Goal: Task Accomplishment & Management: Manage account settings

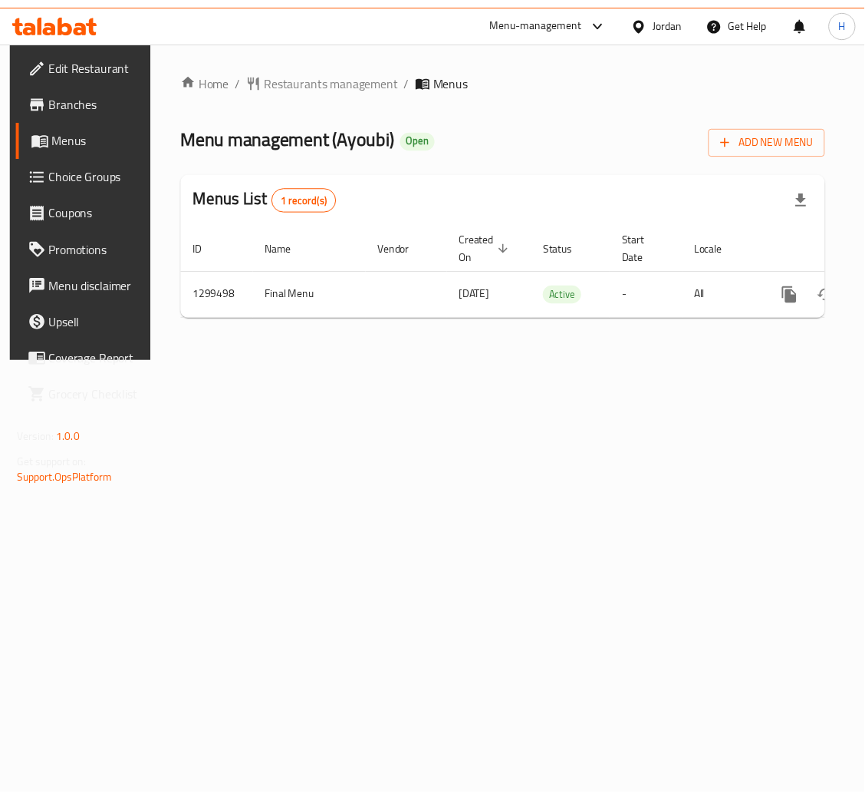
scroll to position [0, 87]
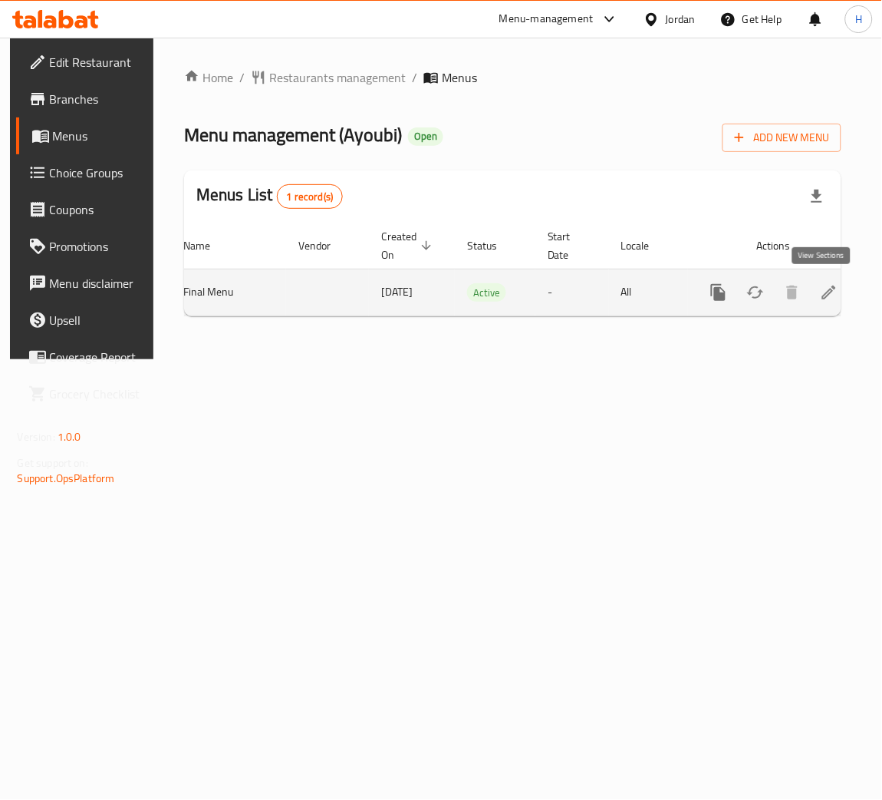
click at [829, 285] on icon "enhanced table" at bounding box center [829, 292] width 18 height 18
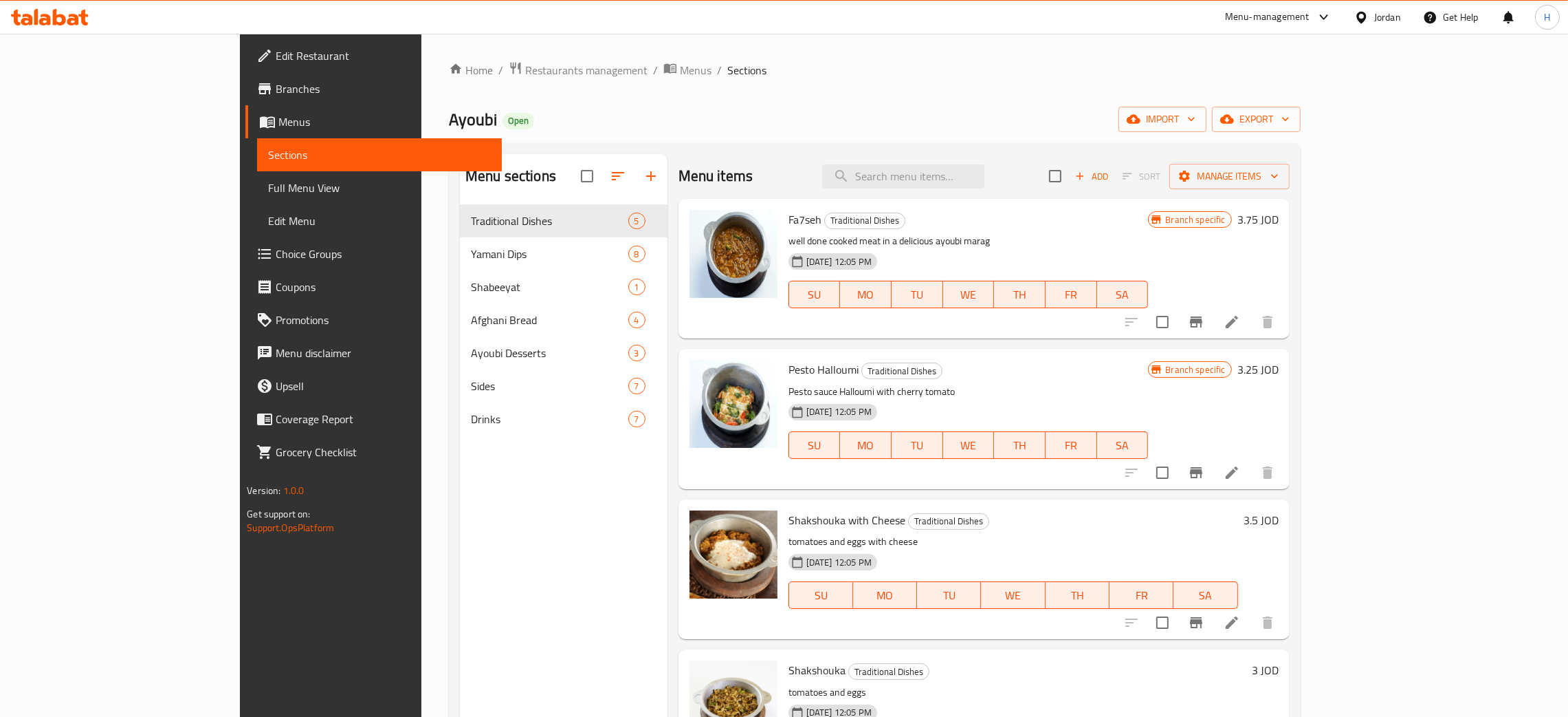
click at [460, 684] on div "Menu sections Traditional Dishes 5 Yamani Dips 8 Shabeeyat 1 Afghani Bread 4 Ay…" at bounding box center [564, 513] width 208 height 717
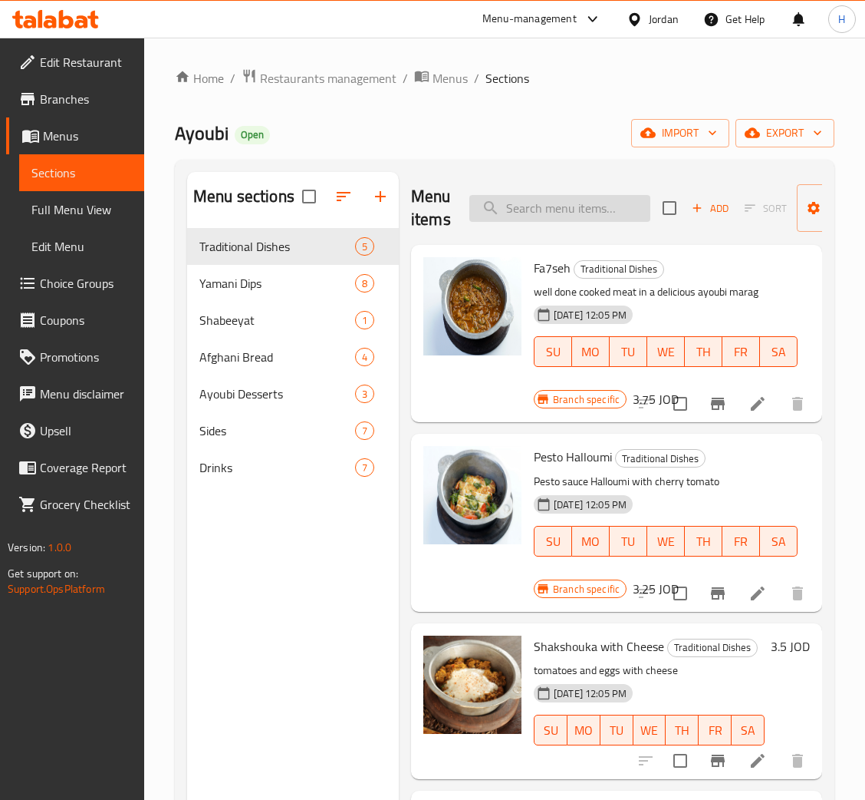
click at [532, 216] on input "search" at bounding box center [560, 208] width 181 height 27
type input "chip"
click at [371, 206] on icon "button" at bounding box center [380, 196] width 18 height 18
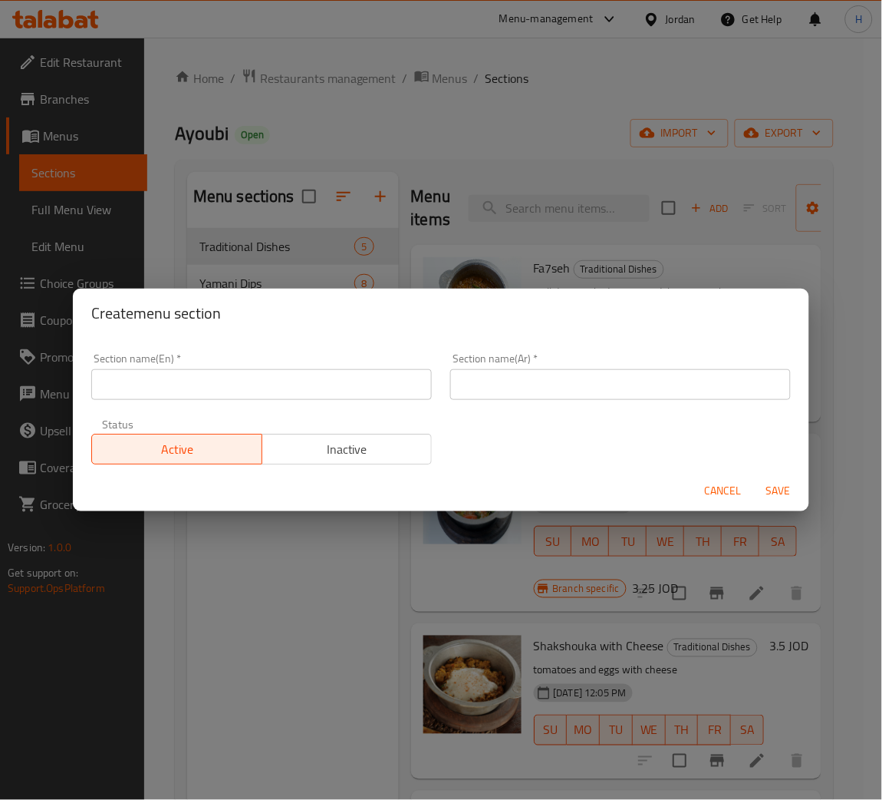
click at [266, 398] on input "text" at bounding box center [261, 384] width 341 height 31
type input "Chips"
type input "شيبس"
type button "0"
type button "1"
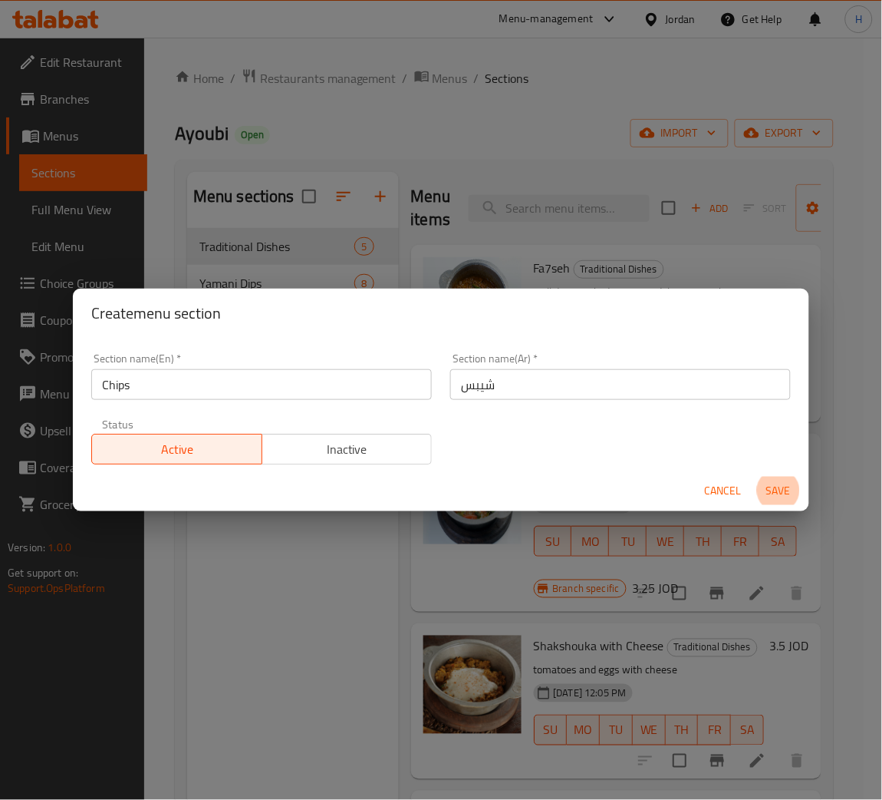
click at [754, 476] on button "Save" at bounding box center [778, 490] width 49 height 28
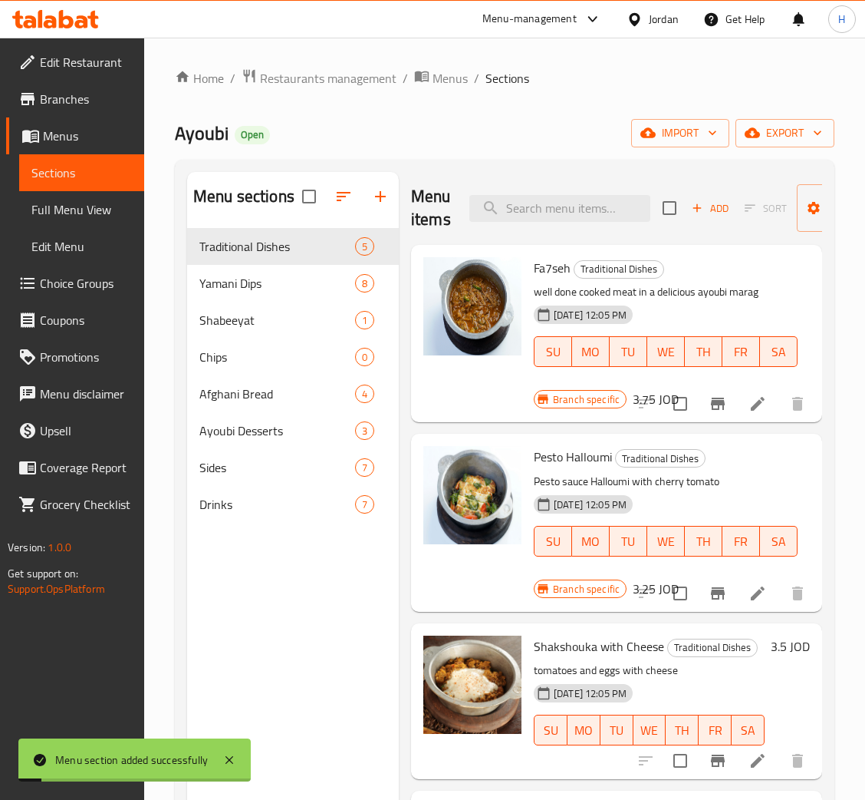
click at [320, 579] on div "Menu sections Traditional Dishes 5 Yamani Dips 8 Shabeeyat 1 Chips 0 Afghani Br…" at bounding box center [293, 572] width 212 height 800
click at [286, 364] on span "Chips" at bounding box center [255, 357] width 113 height 18
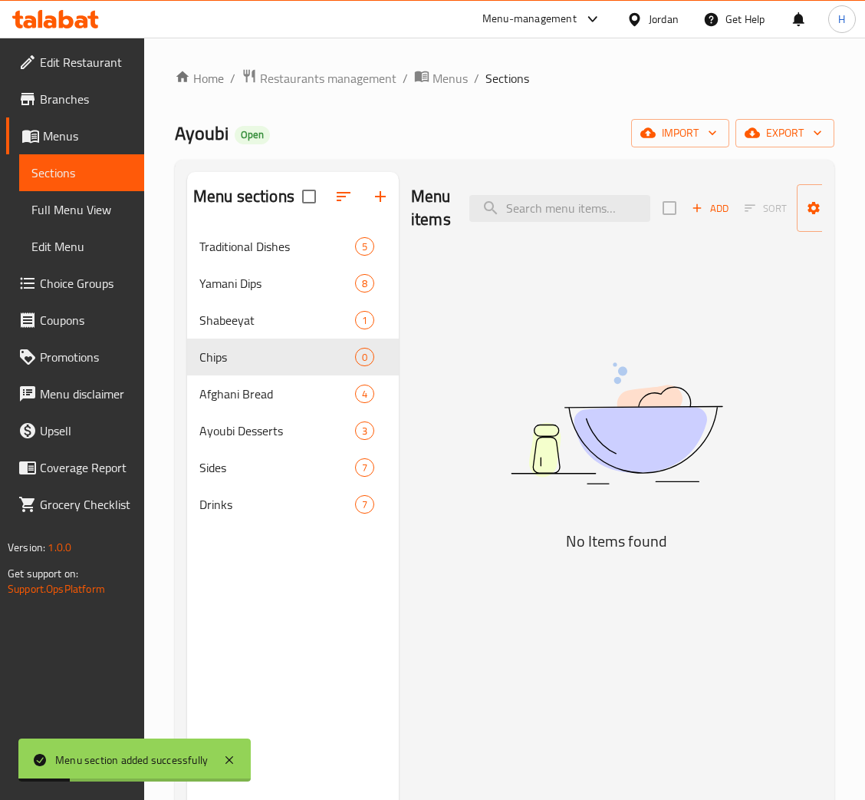
click at [698, 206] on icon "button" at bounding box center [698, 208] width 14 height 14
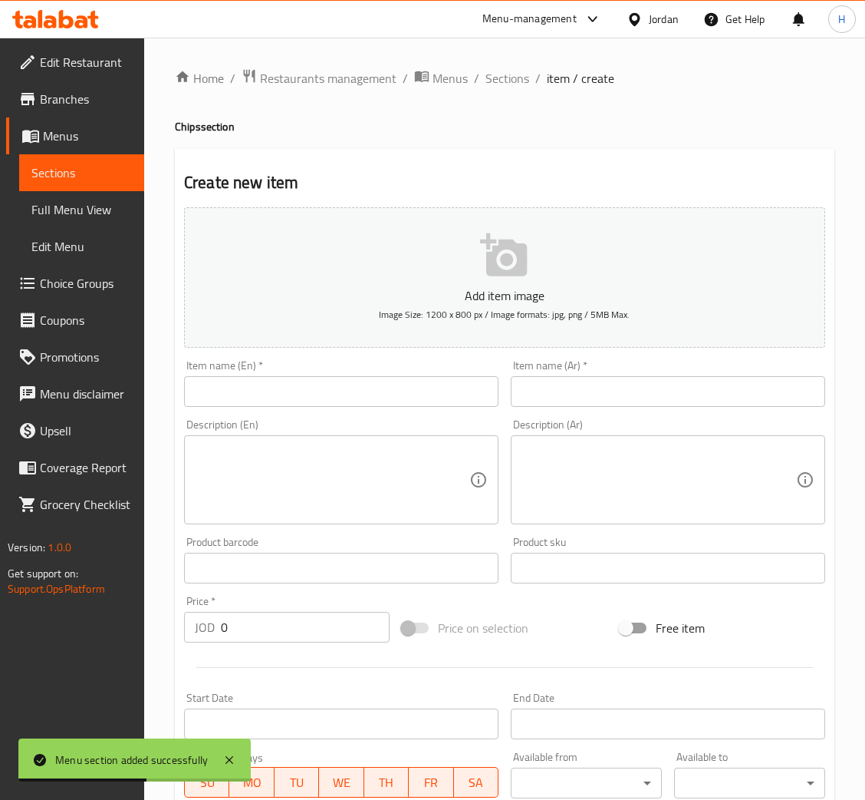
drag, startPoint x: 416, startPoint y: 396, endPoint x: 628, endPoint y: 409, distance: 212.2
click at [416, 396] on input "text" at bounding box center [341, 391] width 315 height 31
paste input "Sea Salt Chips"
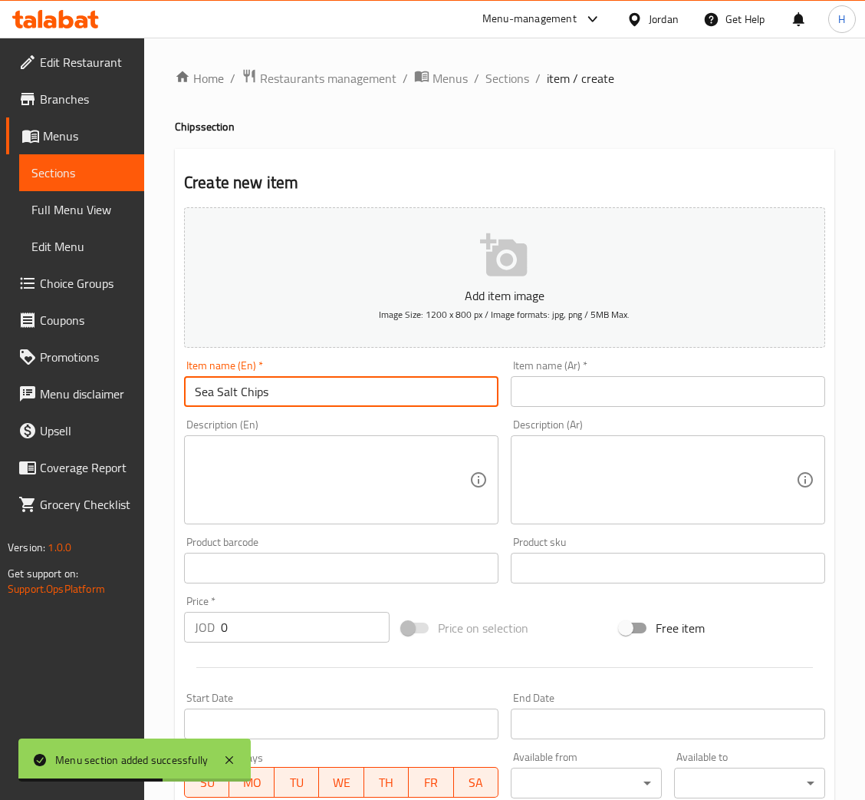
type input "Sea Salt Chips"
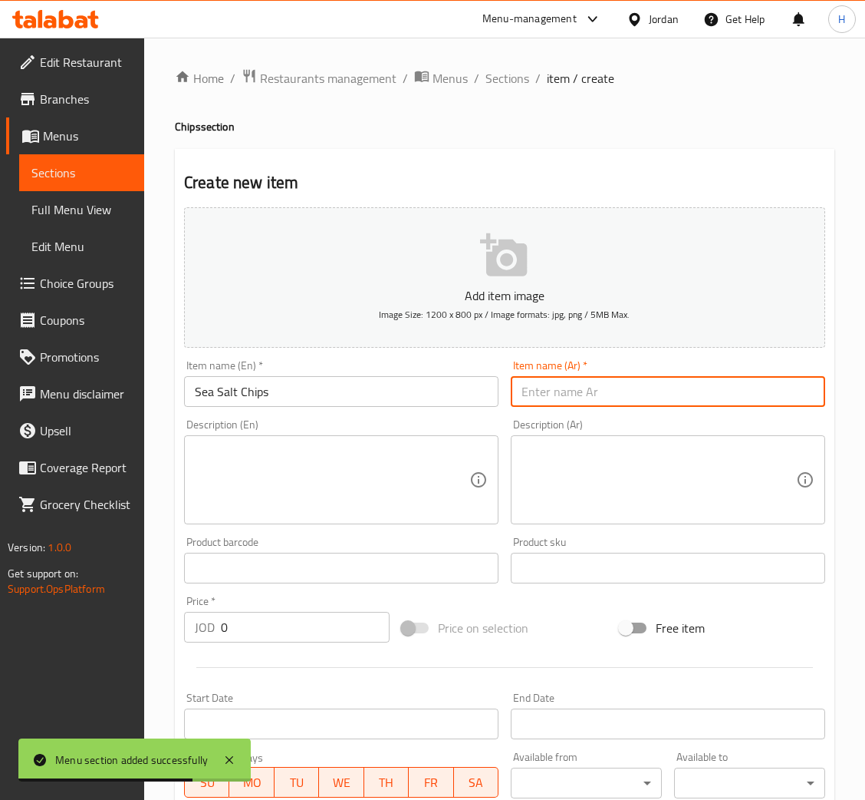
click at [710, 381] on input "text" at bounding box center [668, 391] width 315 height 31
paste input "ملح البحر شبس"
type input "ملح البحر شبس"
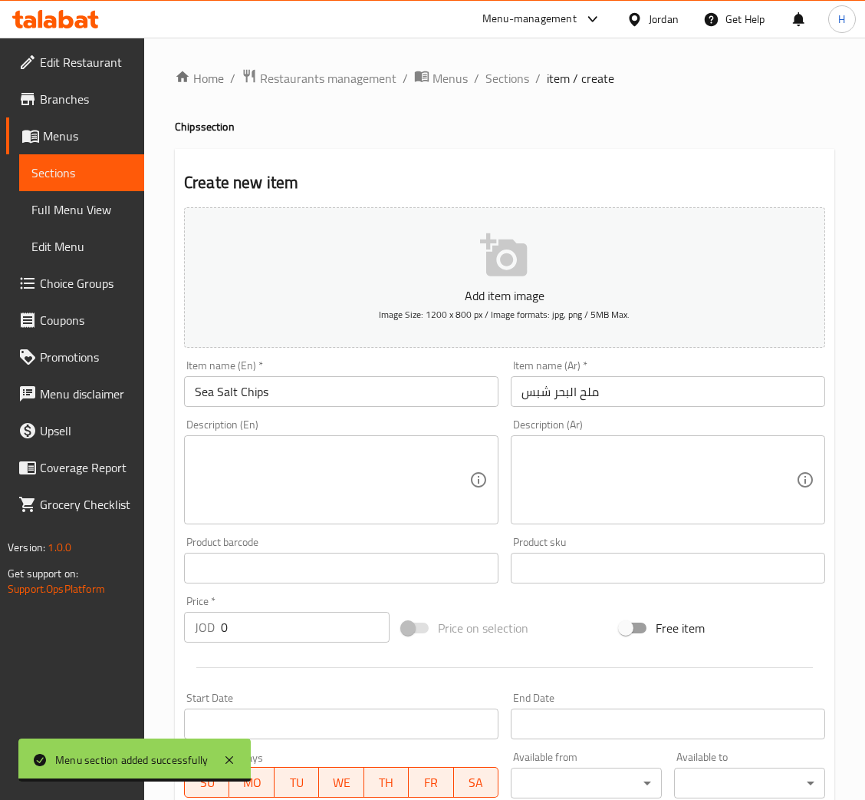
click at [418, 448] on textarea at bounding box center [332, 479] width 275 height 73
paste textarea "Craft Cooked Chips - Sea Salt"
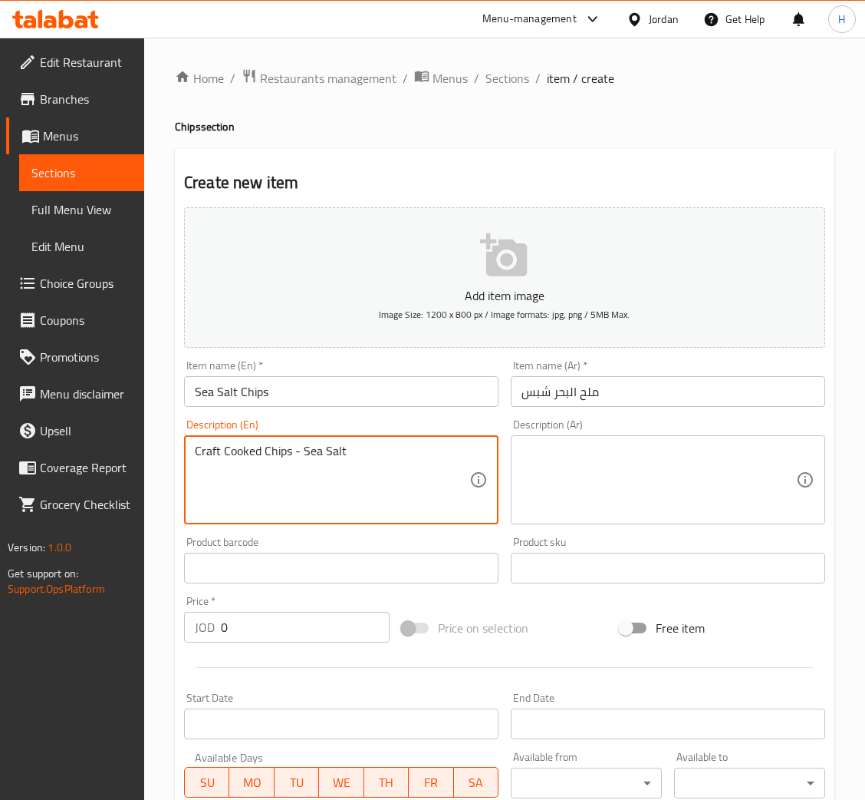
type textarea "Craft Cooked Chips - Sea Salt"
click at [720, 493] on textarea at bounding box center [659, 479] width 275 height 73
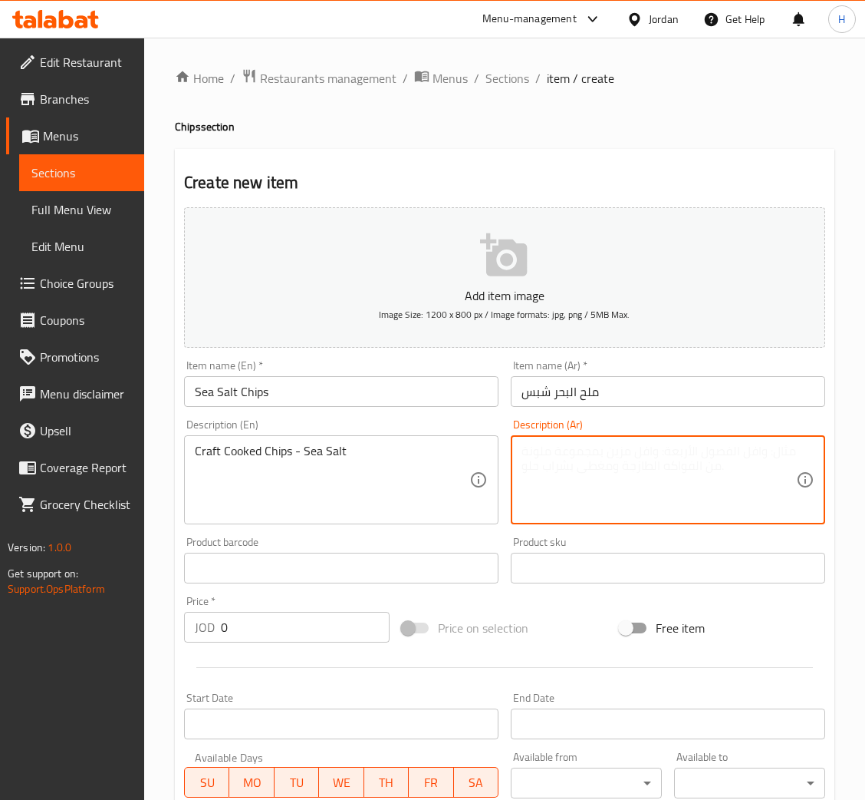
paste textarea "كرفات كوكد شبس - ملح البح"
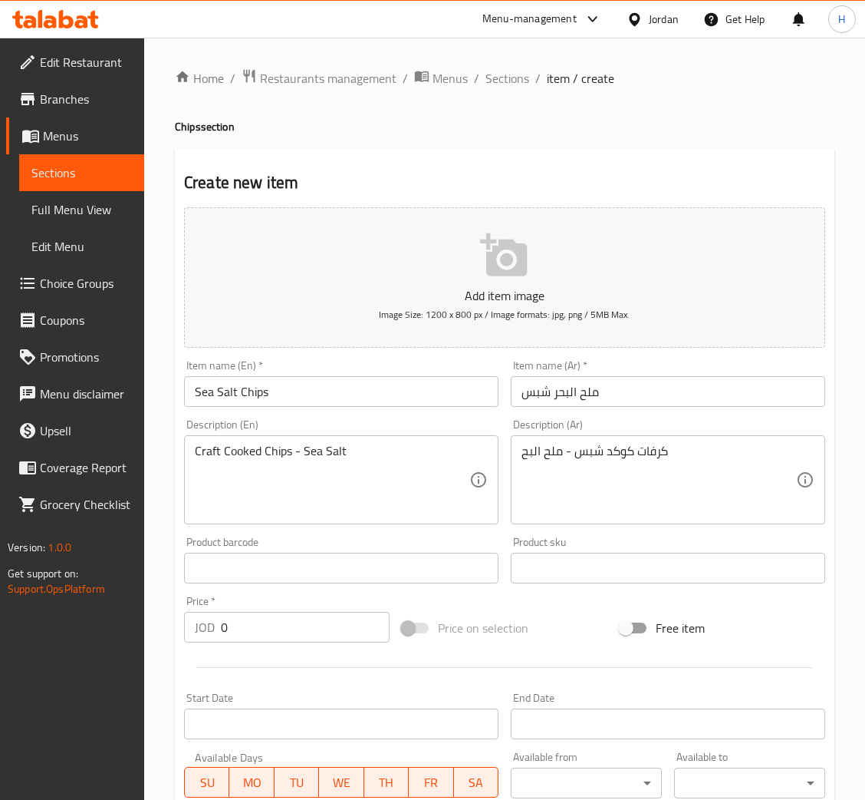
drag, startPoint x: 728, startPoint y: 468, endPoint x: 719, endPoint y: 472, distance: 10.0
click at [726, 468] on textarea "كرفات كوكد شبس - ملح البح" at bounding box center [659, 479] width 275 height 73
paste textarea "ر"
type textarea "كرفات كوكد شبس - ملح البحر"
click at [259, 622] on input "0" at bounding box center [305, 627] width 169 height 31
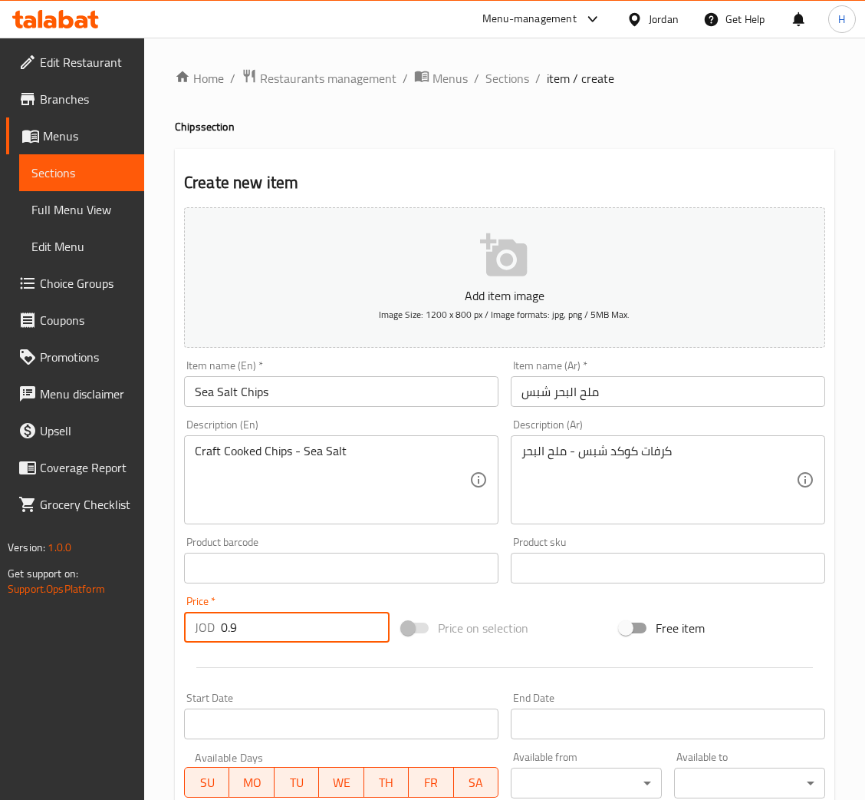
type input "0.9"
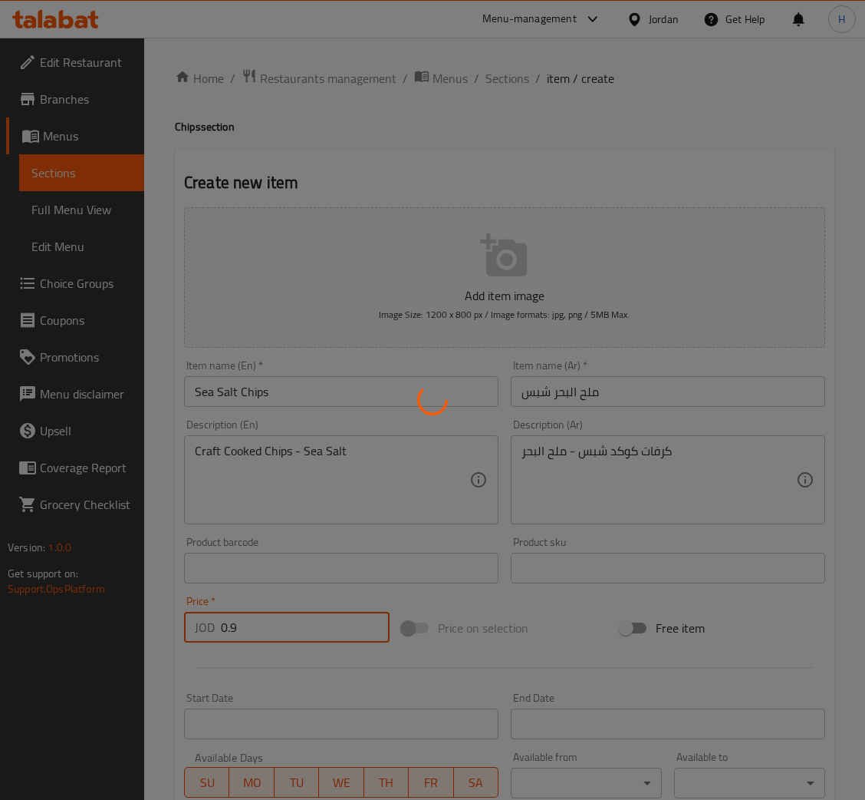
type input "0"
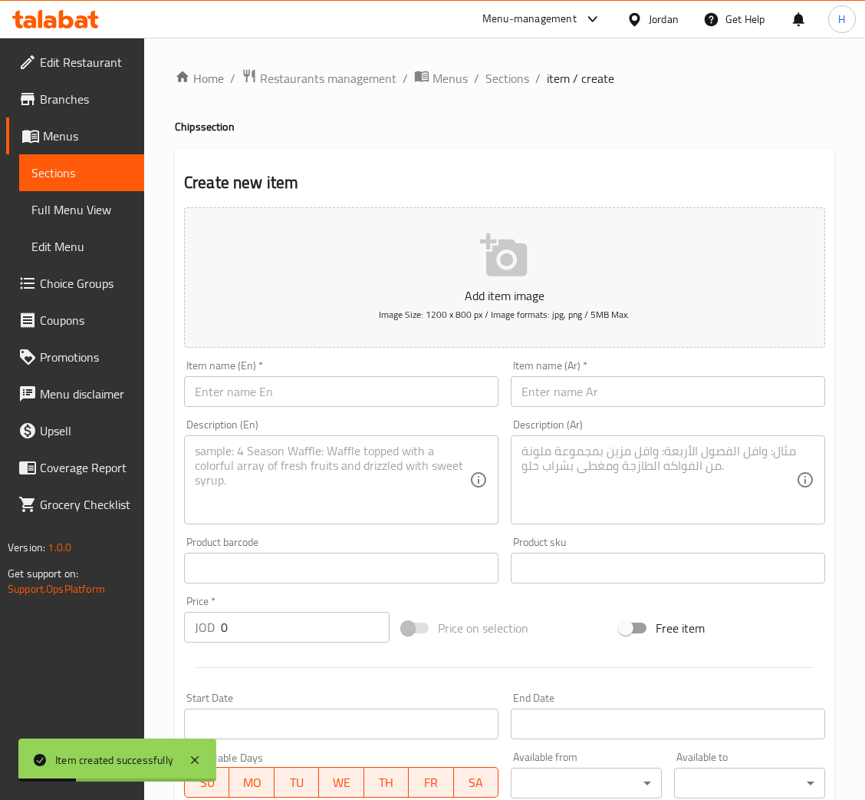
drag, startPoint x: 431, startPoint y: 391, endPoint x: 452, endPoint y: 391, distance: 20.7
click at [430, 391] on input "text" at bounding box center [341, 391] width 315 height 31
paste input "Tomato Bruschetta Chips"
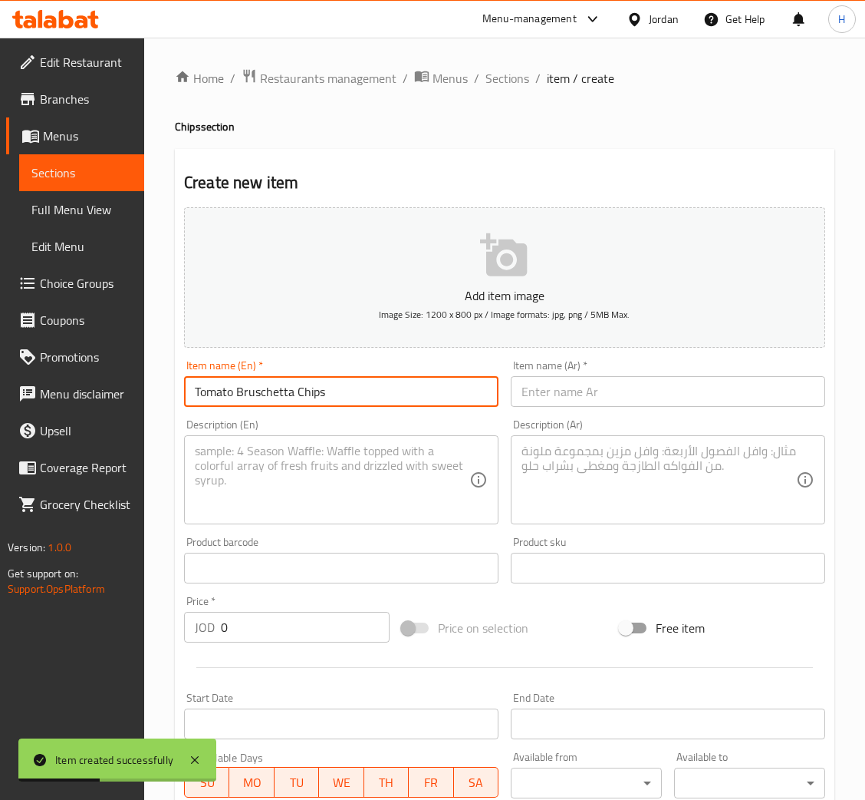
type input "Tomato Bruschetta Chips"
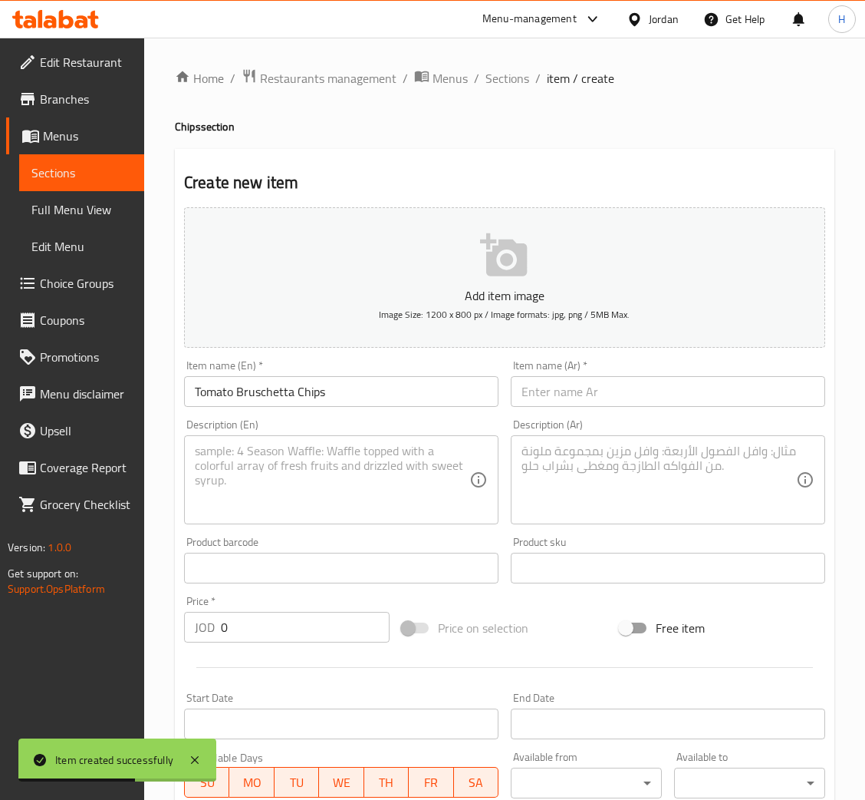
click at [674, 393] on input "text" at bounding box center [668, 391] width 315 height 31
paste input "بروسكتّا شبس"
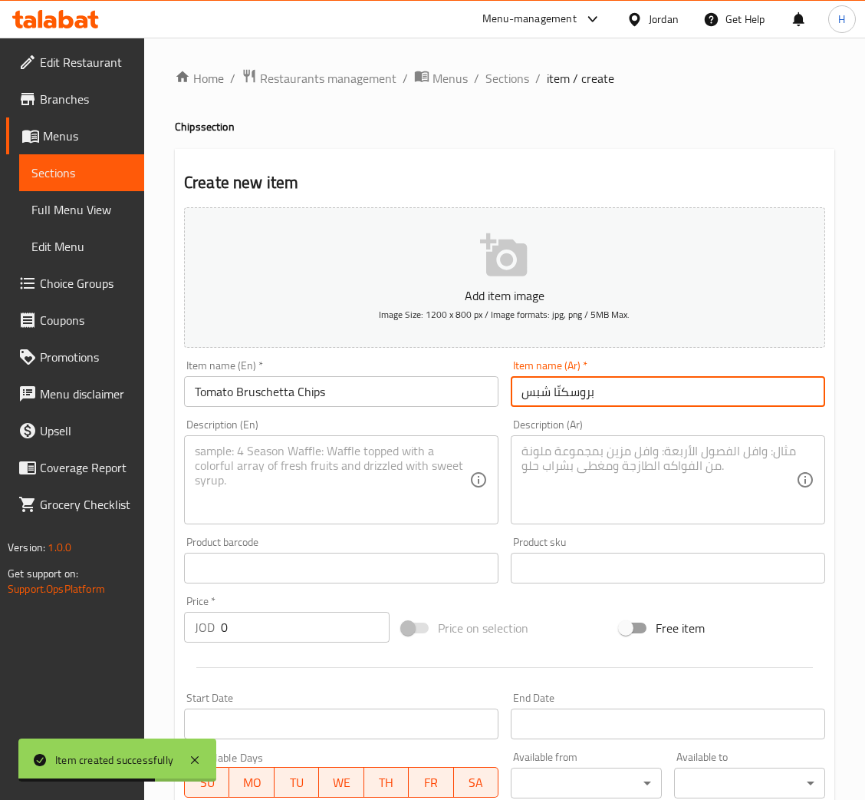
type input "بروسكتّا شبس"
click at [389, 456] on textarea at bounding box center [332, 479] width 275 height 73
paste textarea "Craft Cooked Chips - Tomato Bruschetta"
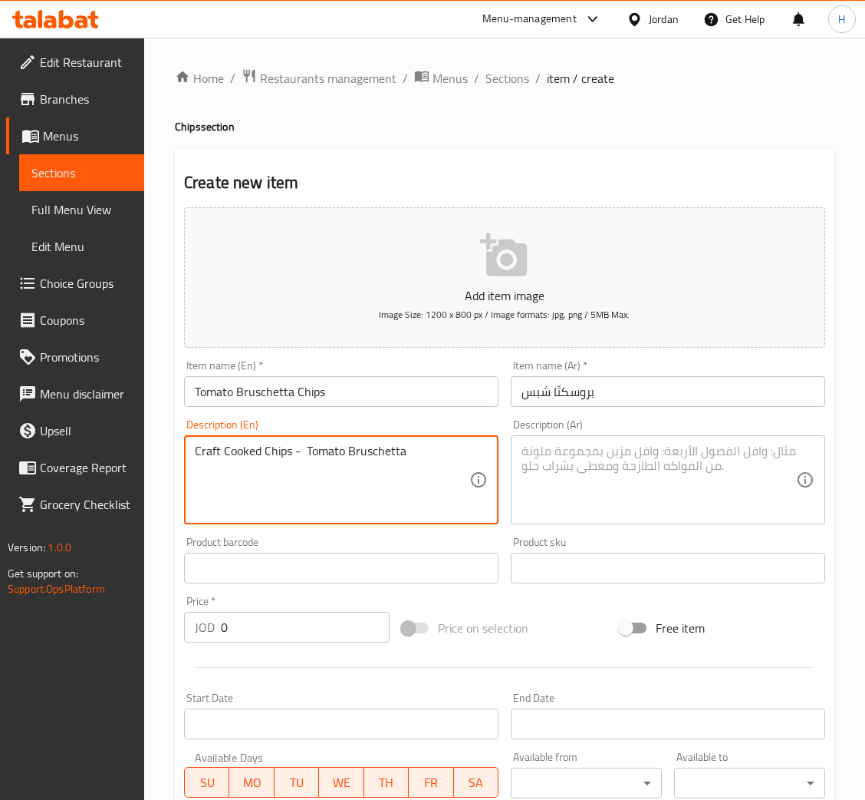
click at [398, 462] on textarea "Craft Cooked Chips - Tomato Bruschetta" at bounding box center [332, 479] width 275 height 73
type textarea "Craft Cooked Chips - Tomato Bruschetta"
click at [729, 520] on div "Description (Ar)" at bounding box center [668, 479] width 315 height 89
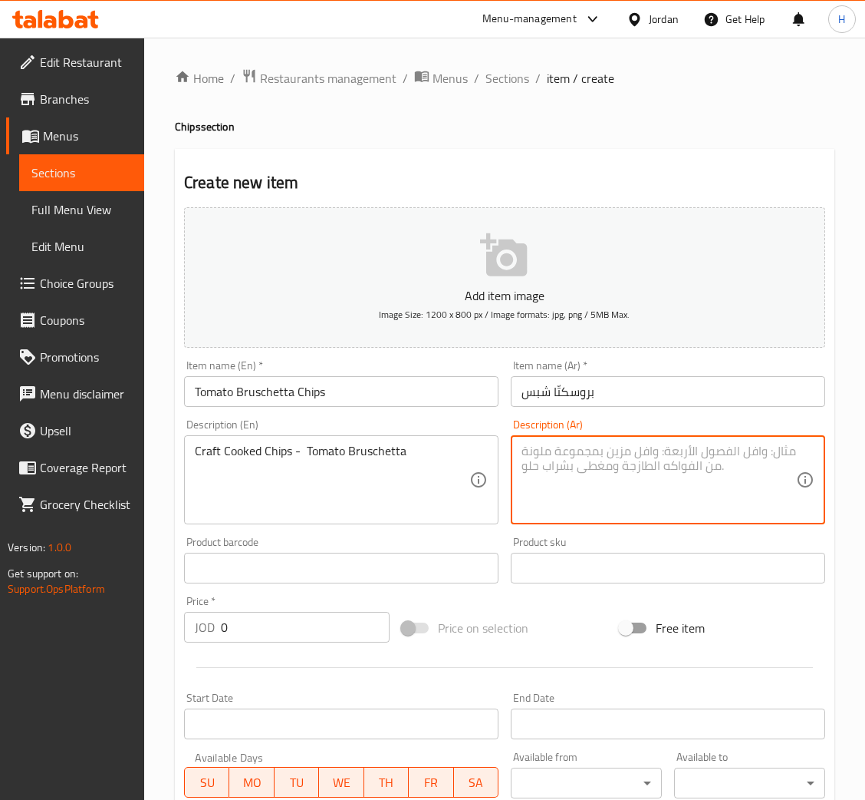
paste textarea "كرفات كوكد شبس - بروسكتّا"
type textarea "كرفات كوكد شبس - بروسكتّا"
click at [275, 630] on input "0" at bounding box center [305, 627] width 169 height 31
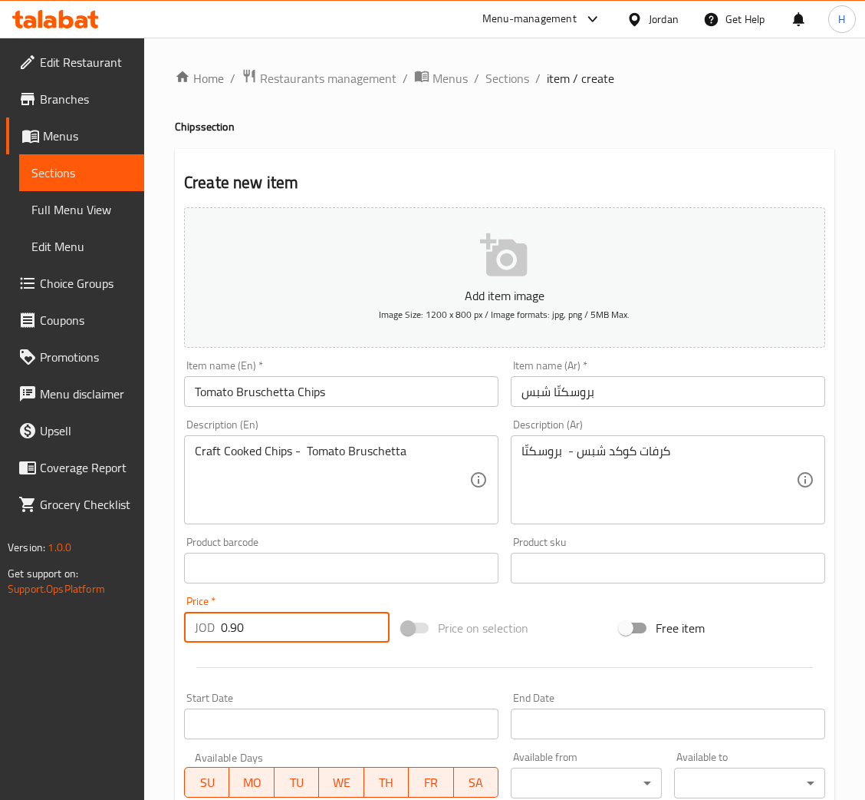
type input "0.90"
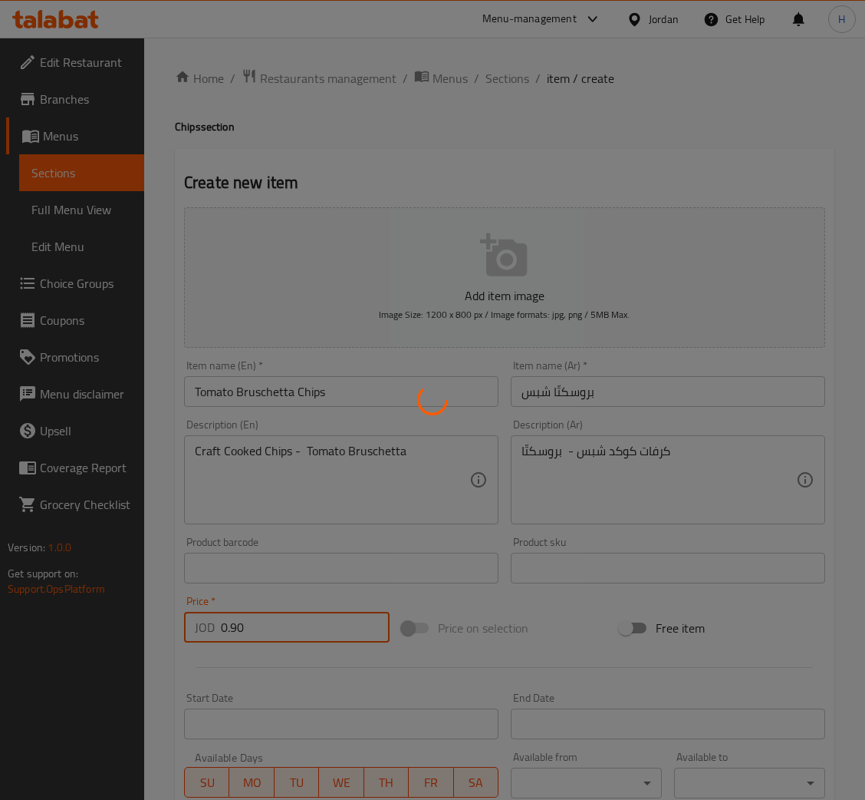
type input "0"
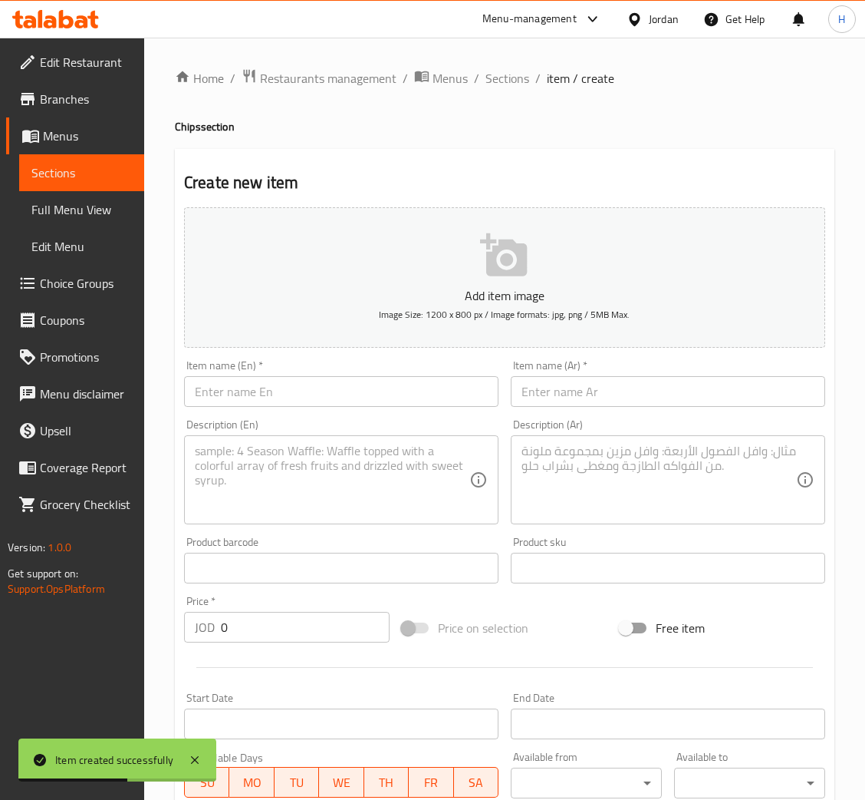
drag, startPoint x: 289, startPoint y: 375, endPoint x: 701, endPoint y: 412, distance: 413.7
click at [289, 376] on input "text" at bounding box center [341, 391] width 315 height 31
paste input "Sour Cream & Onion Chips"
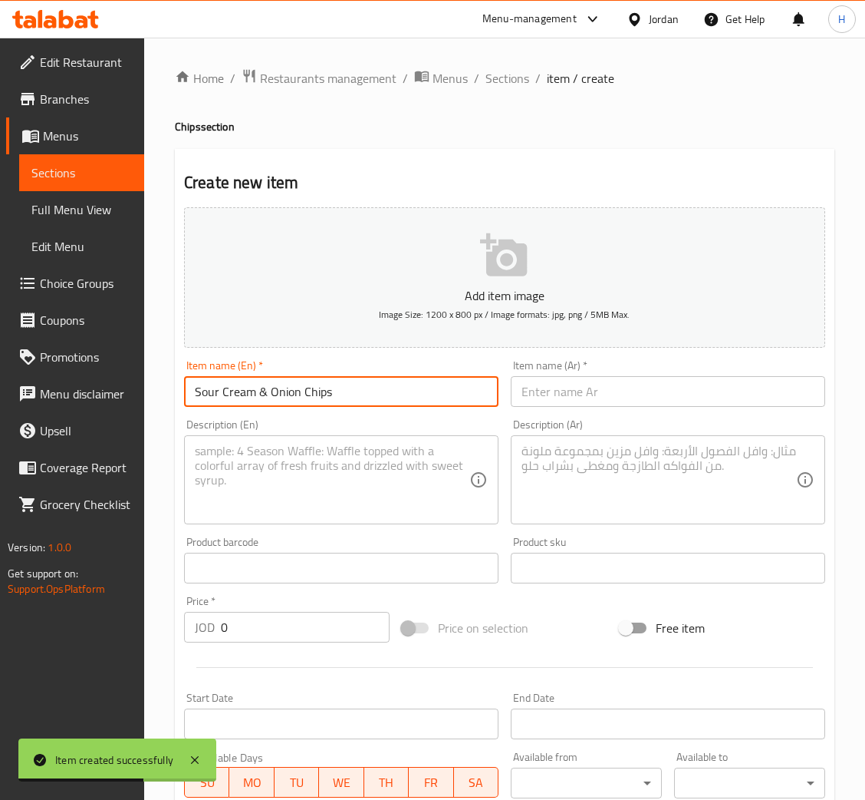
type input "Sour Cream & Onion Chips"
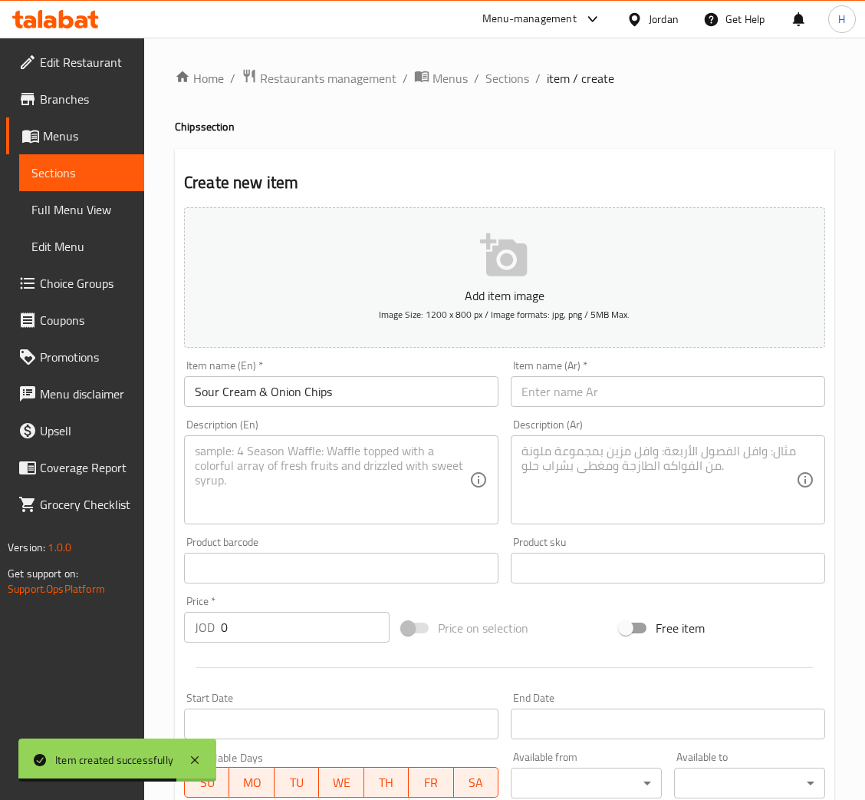
click at [661, 374] on div "Item name (Ar)   * Item name (Ar) *" at bounding box center [668, 383] width 315 height 47
click at [661, 388] on input "text" at bounding box center [668, 391] width 315 height 31
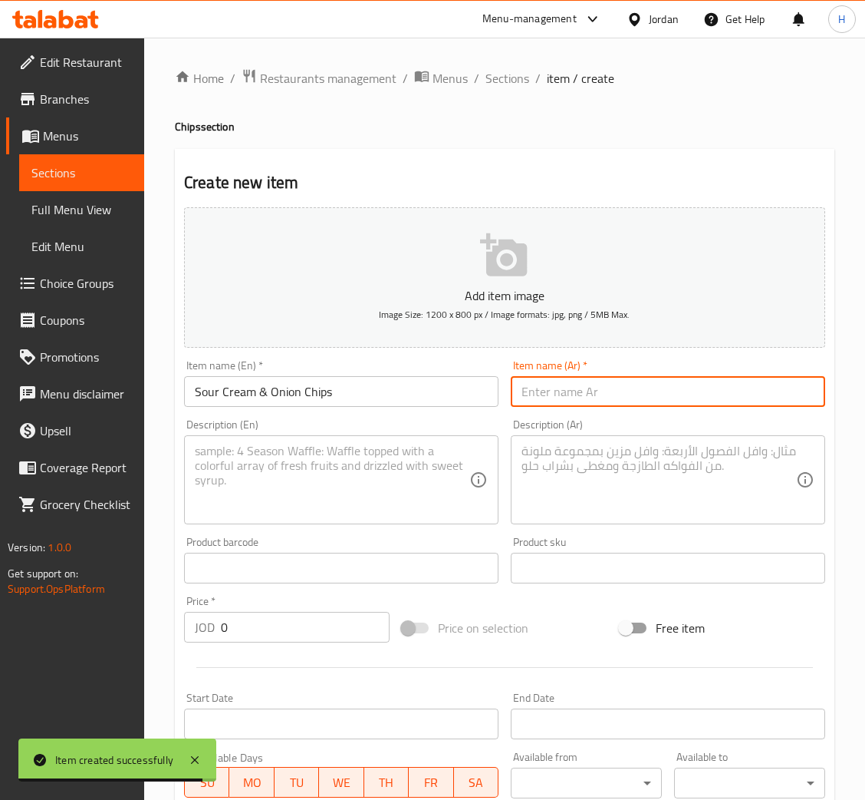
paste input "سور كريم و بصل شبس"
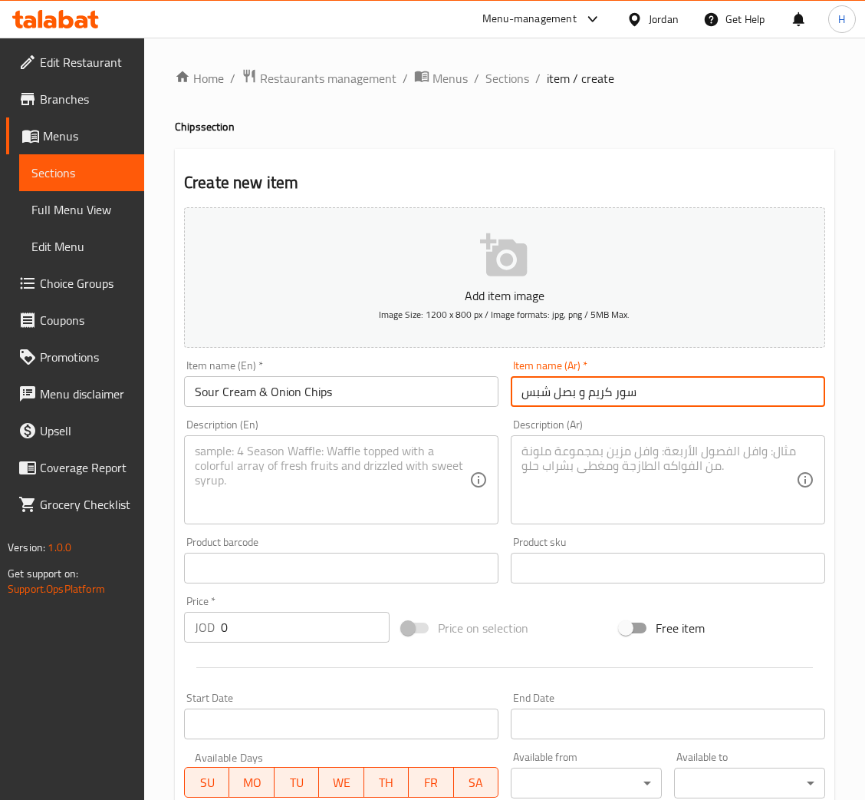
type input "سور كريم و بصل شبس"
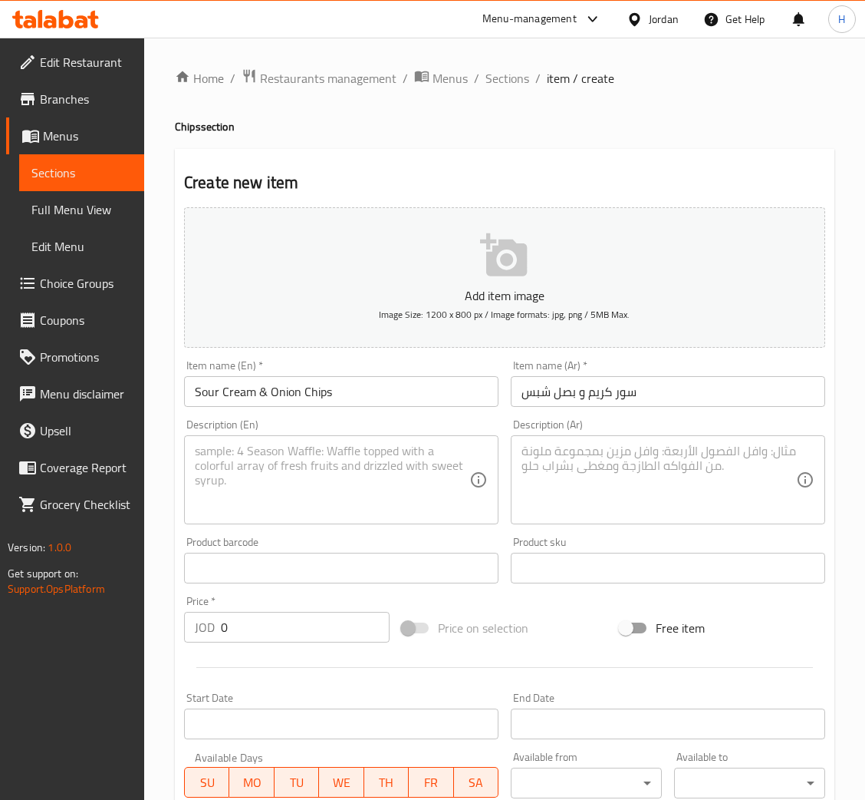
drag, startPoint x: 190, startPoint y: 476, endPoint x: 199, endPoint y: 470, distance: 10.9
click at [191, 474] on div "Description (En)" at bounding box center [341, 479] width 315 height 89
click at [246, 469] on textarea at bounding box center [332, 479] width 275 height 73
paste textarea "Craft Cooked Chips - Sour Cream & Onion"
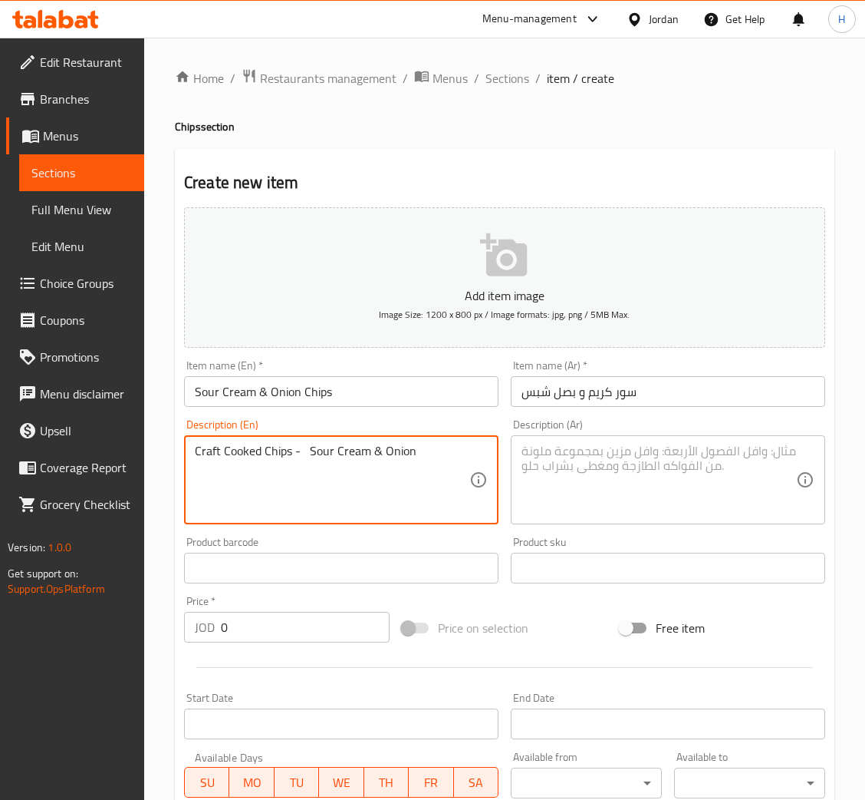
type textarea "Craft Cooked Chips - Sour Cream & Onion"
drag, startPoint x: 697, startPoint y: 506, endPoint x: 652, endPoint y: 505, distance: 45.3
click at [696, 504] on textarea at bounding box center [659, 479] width 275 height 73
paste textarea "AR Discerption: كرفات كوكد شبس - سور كريم و بصل"
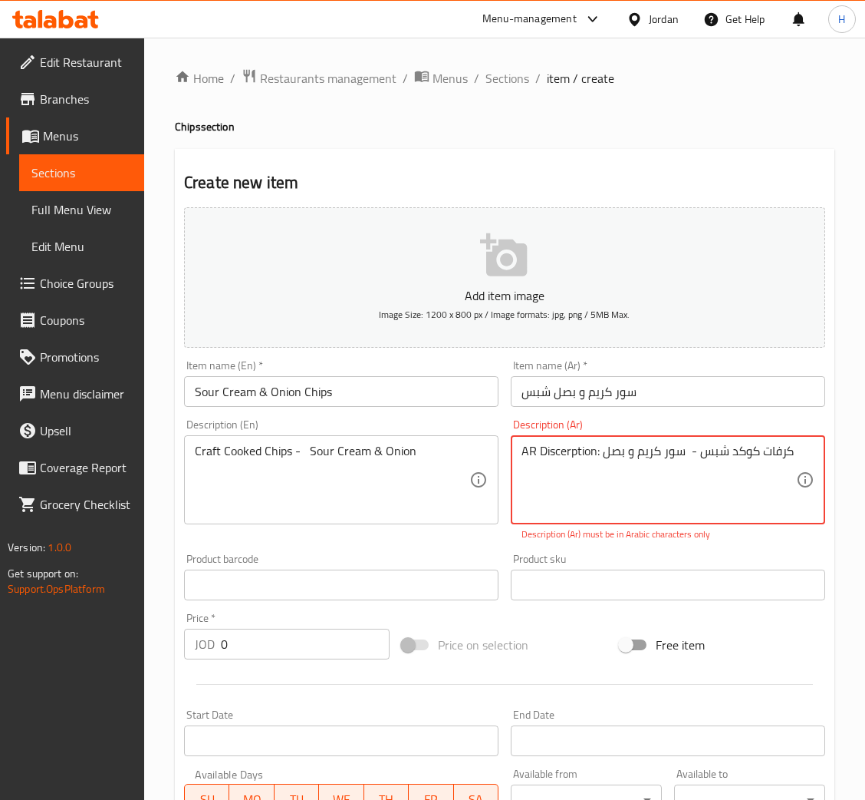
drag, startPoint x: 600, startPoint y: 448, endPoint x: 447, endPoint y: 453, distance: 152.8
click at [450, 456] on div "Add item image Image Size: 1200 x 800 px / Image formats: jpg, png / 5MB Max. I…" at bounding box center [505, 540] width 654 height 678
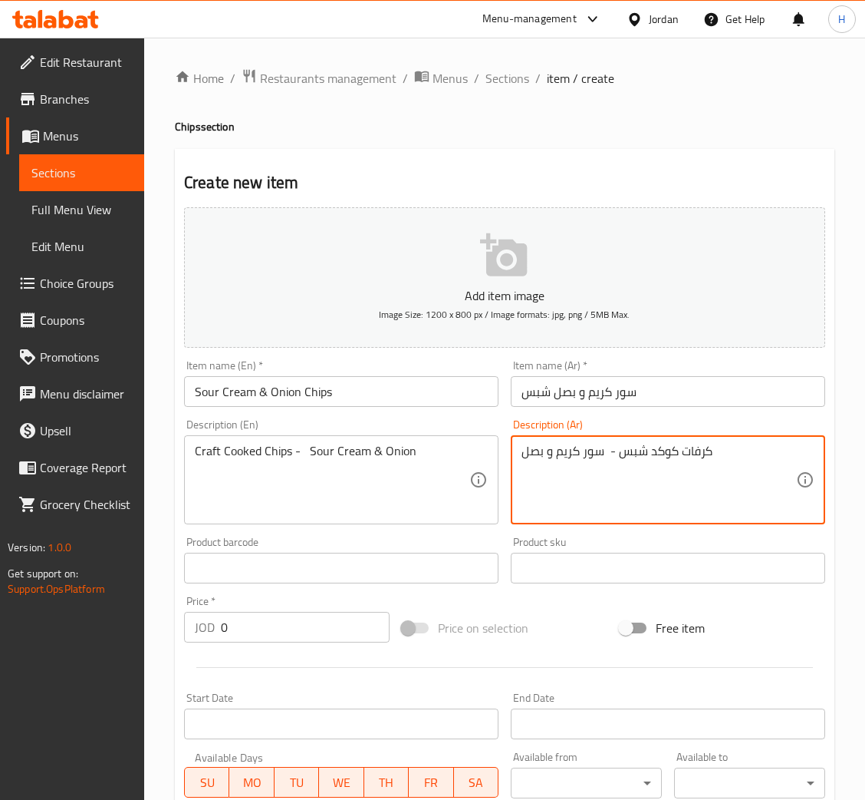
type textarea "كرفات كوكد شبس - سور كريم و بصل"
click at [321, 612] on input "0" at bounding box center [305, 627] width 169 height 31
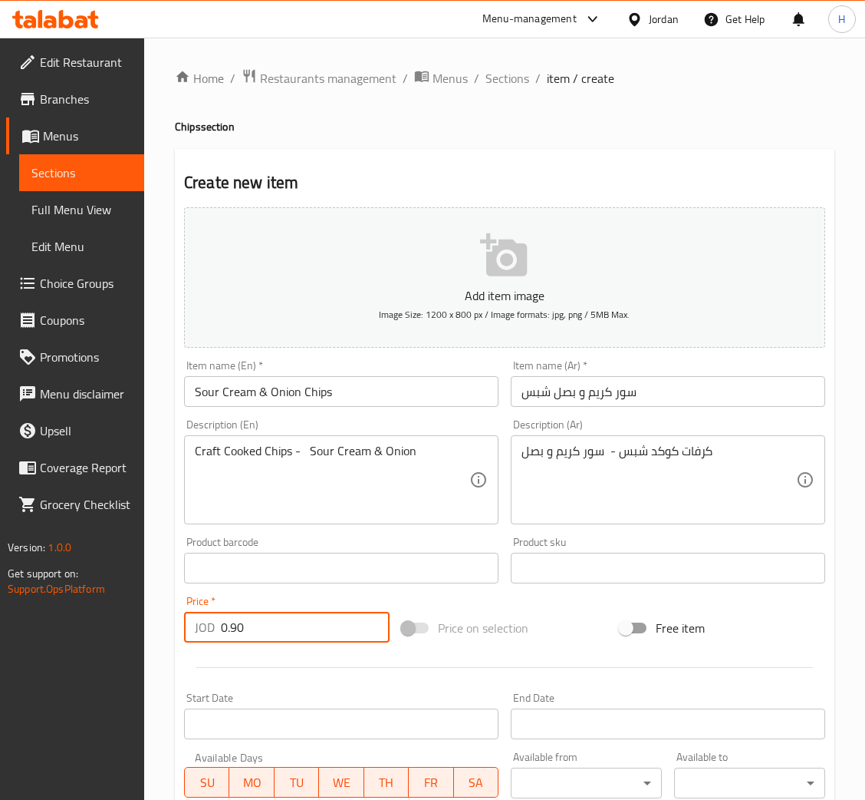
type input "0.90"
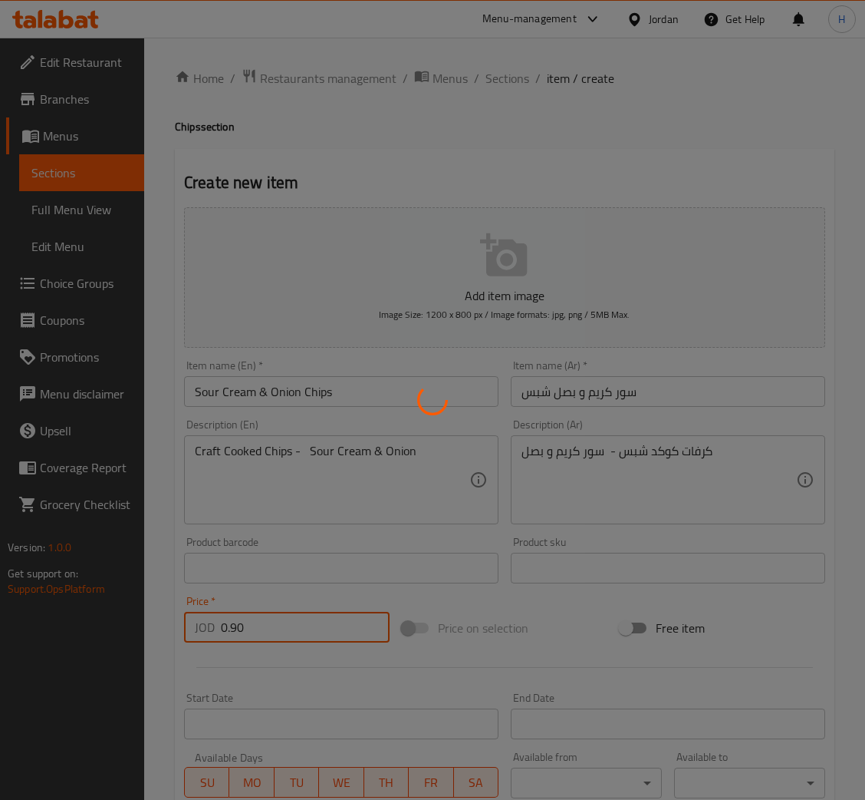
type input "0"
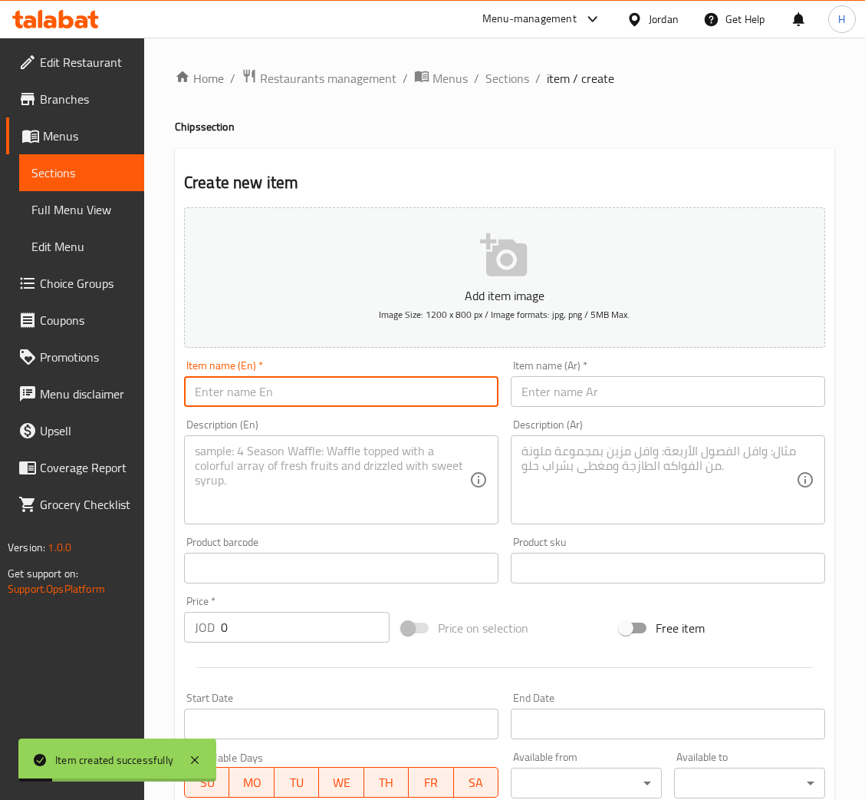
drag, startPoint x: 371, startPoint y: 398, endPoint x: 459, endPoint y: 398, distance: 88.2
click at [371, 398] on input "text" at bounding box center [341, 391] width 315 height 31
paste input "Worcester Sauce Chips"
type input "Worcester Sauce Chips"
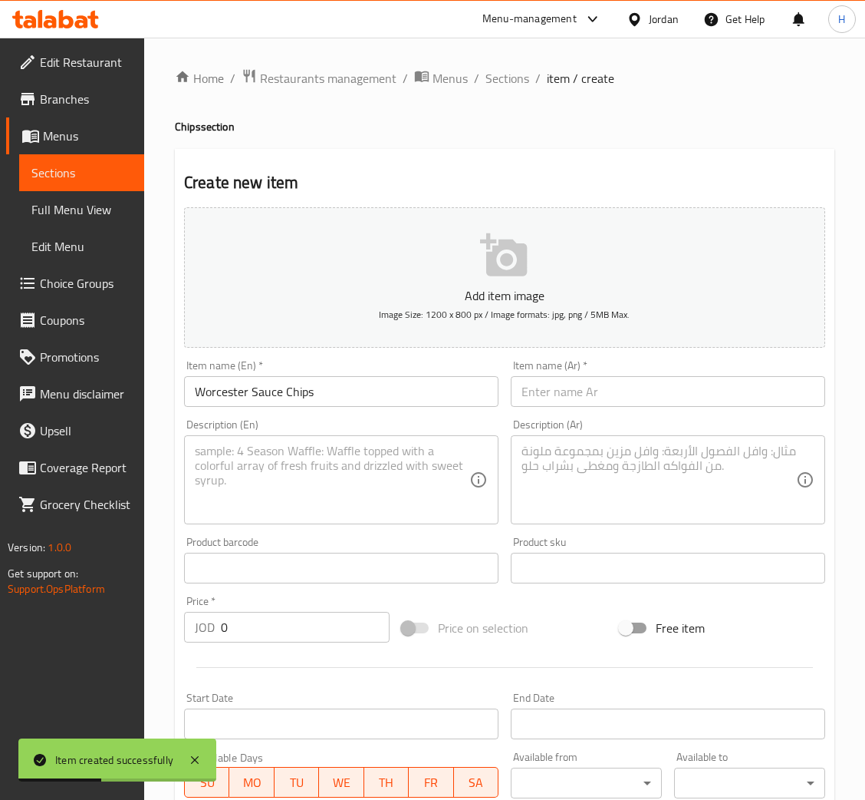
click at [629, 384] on input "text" at bounding box center [668, 391] width 315 height 31
paste input "ورشستر صوص شبس"
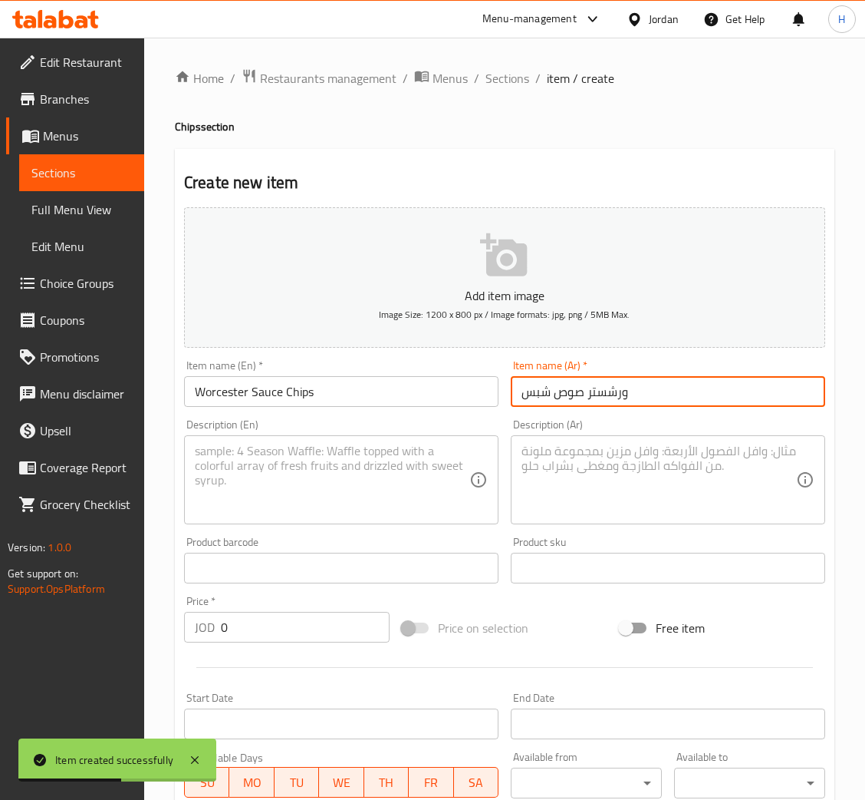
type input "ورشستر صوص شبس"
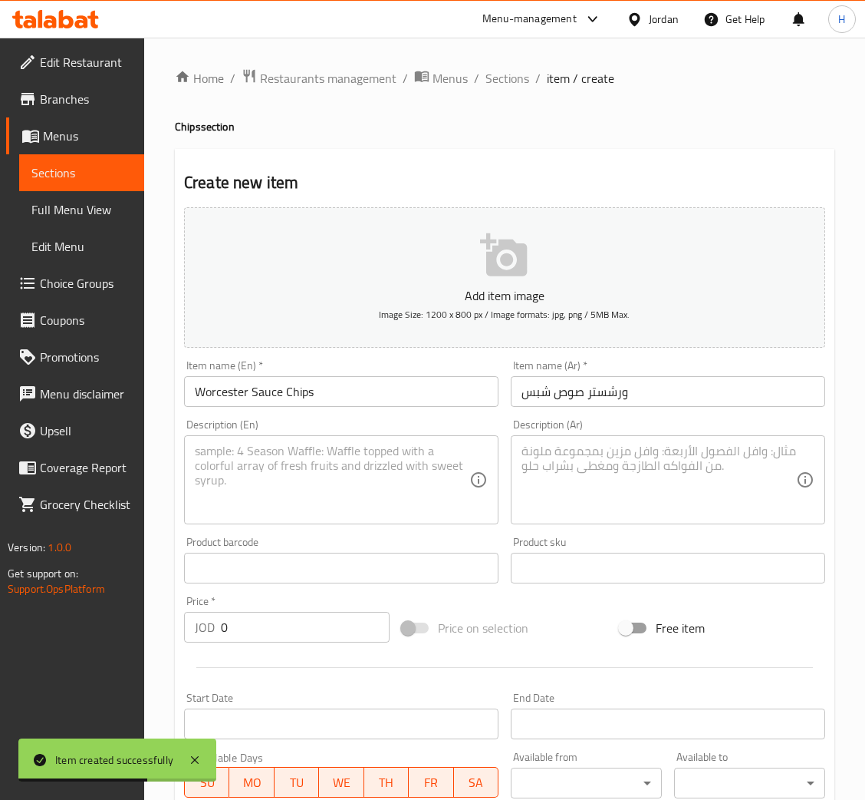
click at [394, 482] on textarea at bounding box center [332, 479] width 275 height 73
paste textarea "Craft Cooked Chips - Worcester Sauce"
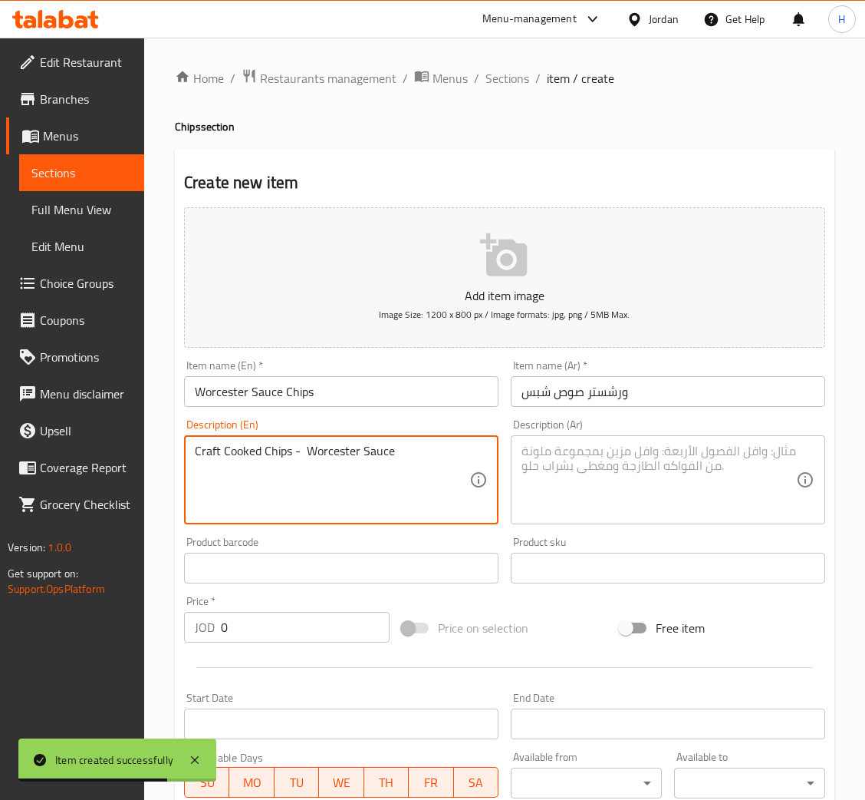
type textarea "Craft Cooked Chips - Worcester Sauce"
click at [647, 477] on textarea at bounding box center [659, 479] width 275 height 73
paste textarea "AR Discerption: كرفات كوكد شبس - ورشستر صوص"
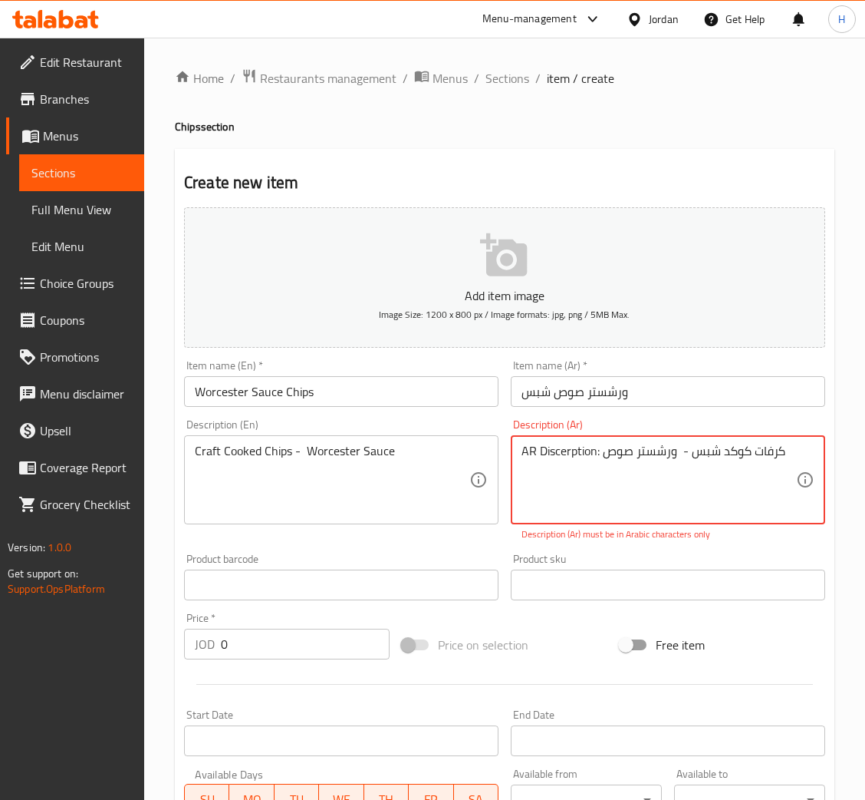
drag, startPoint x: 599, startPoint y: 449, endPoint x: 477, endPoint y: 449, distance: 122.0
click at [477, 449] on div "Add item image Image Size: 1200 x 800 px / Image formats: jpg, png / 5MB Max. I…" at bounding box center [505, 540] width 654 height 678
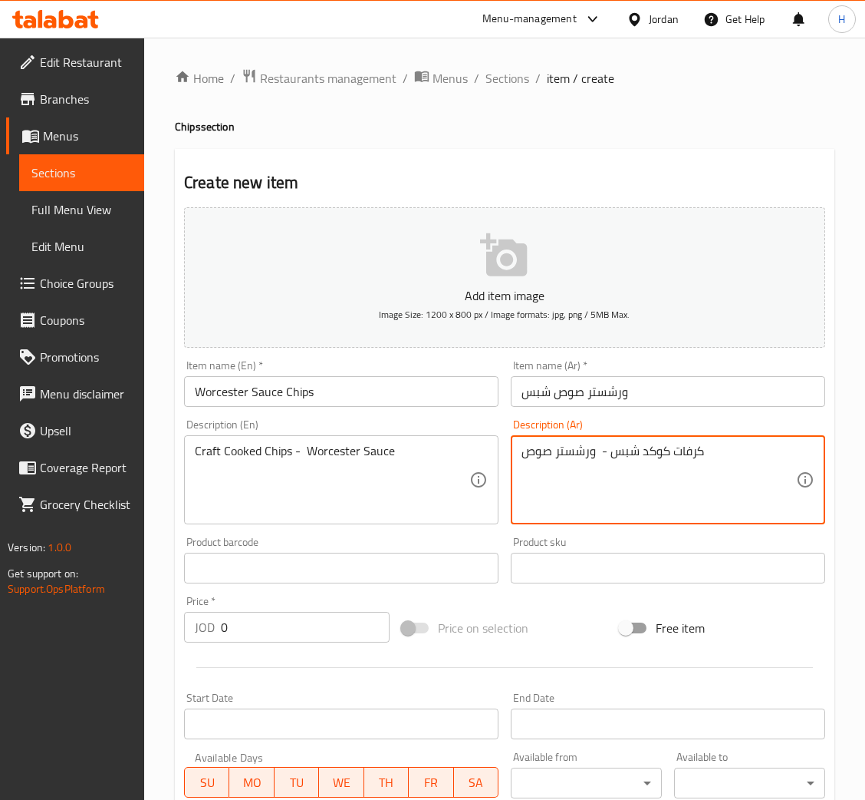
type textarea "كرفات كوكد شبس - ورشستر صوص"
click at [330, 626] on input "0" at bounding box center [305, 627] width 169 height 31
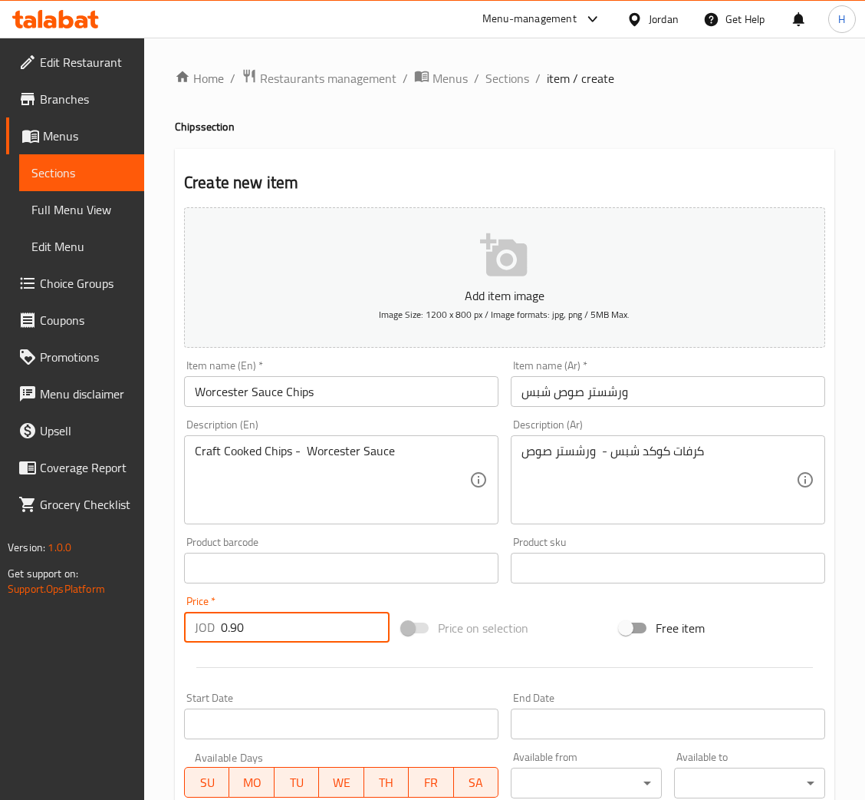
type input "0.90"
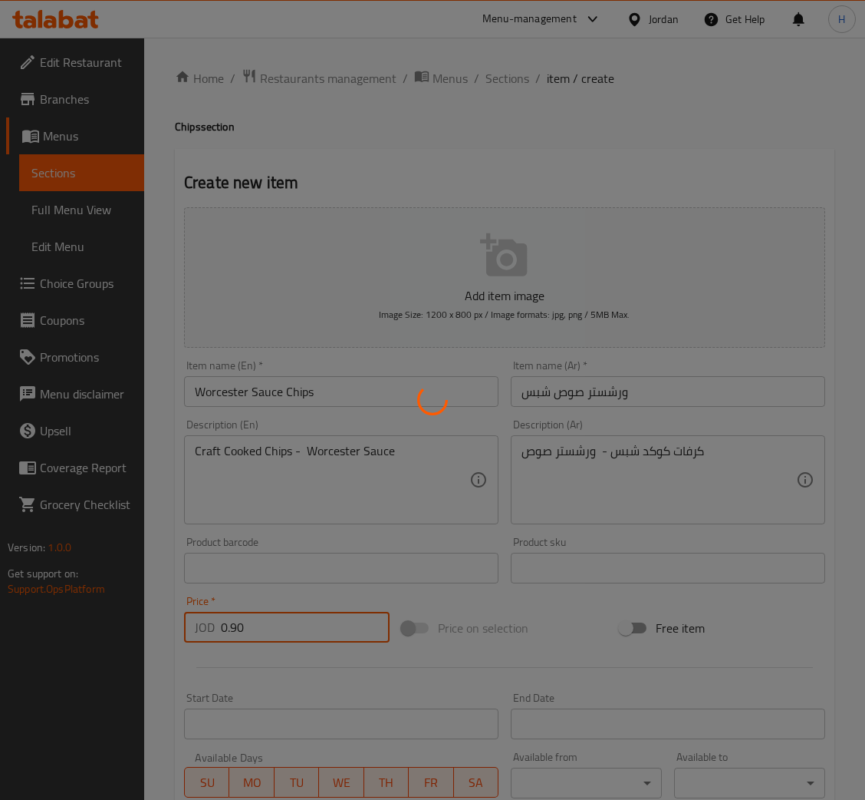
type input "0"
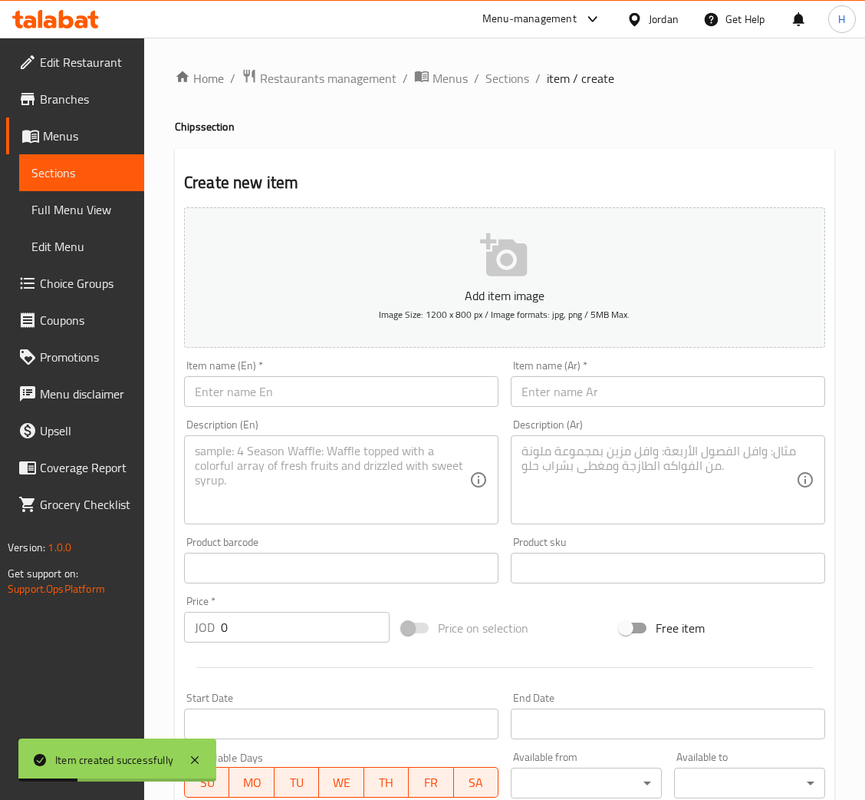
drag, startPoint x: 385, startPoint y: 400, endPoint x: 761, endPoint y: 375, distance: 376.8
click at [385, 400] on input "text" at bounding box center [341, 391] width 315 height 31
paste input "Cheese Twist Chips"
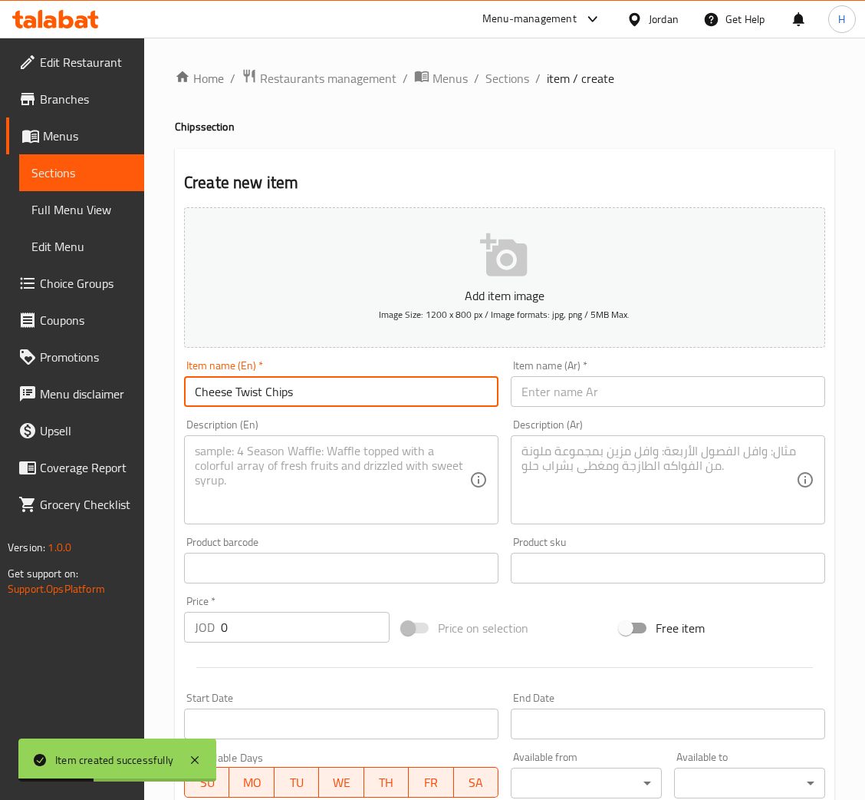
type input "Cheese Twist Chips"
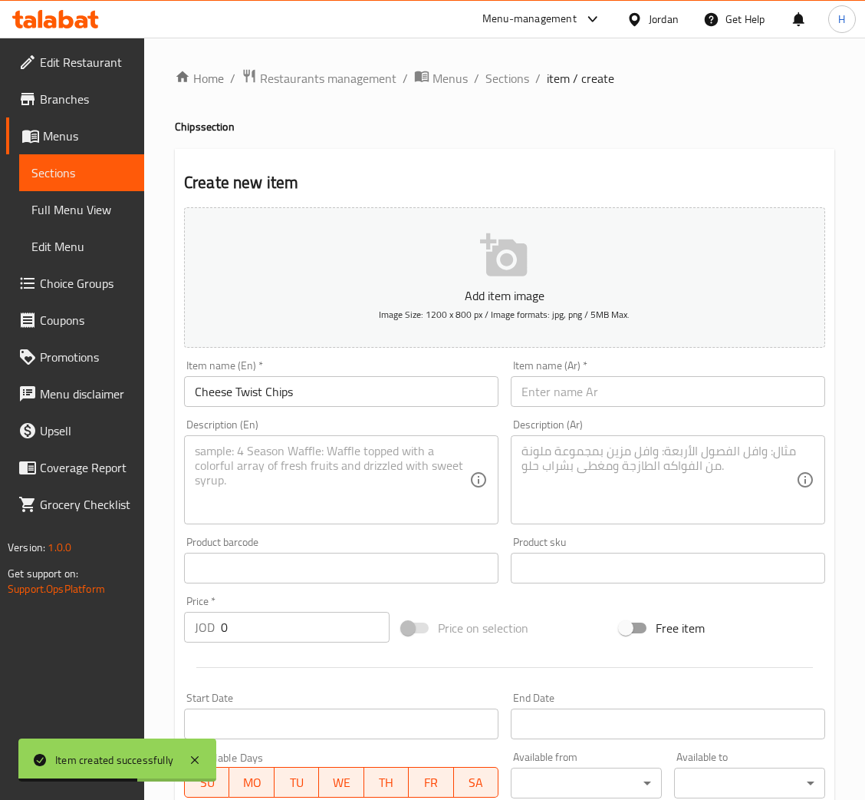
click at [660, 374] on div "Item name (Ar)   * Item name (Ar) *" at bounding box center [668, 383] width 315 height 47
click at [719, 387] on input "text" at bounding box center [668, 391] width 315 height 31
paste input "تشيز تويست شبس"
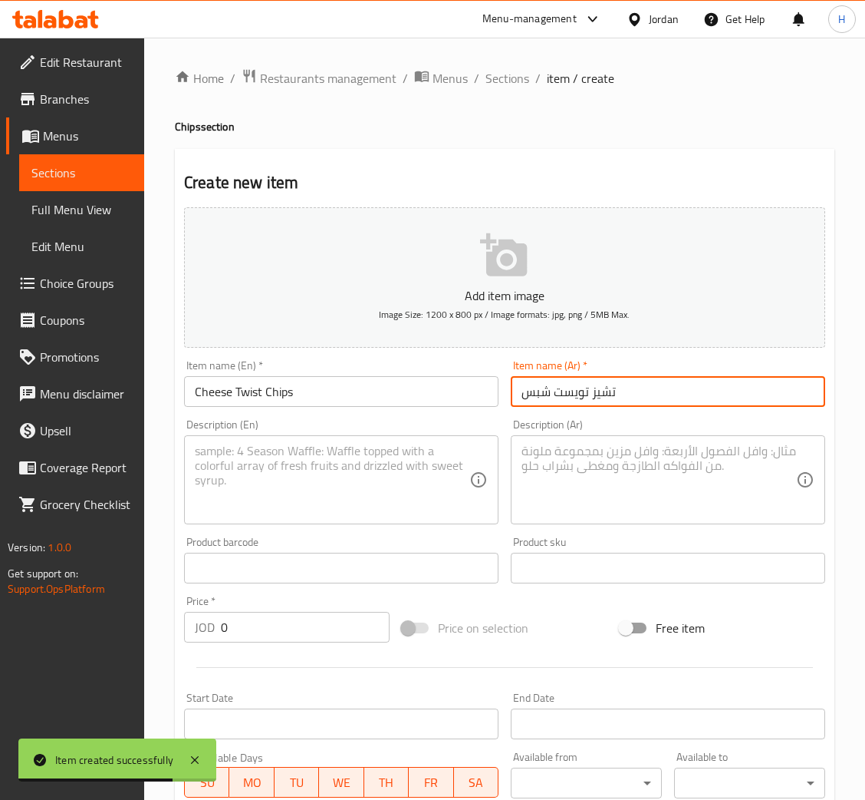
type input "تشيز تويست شبس"
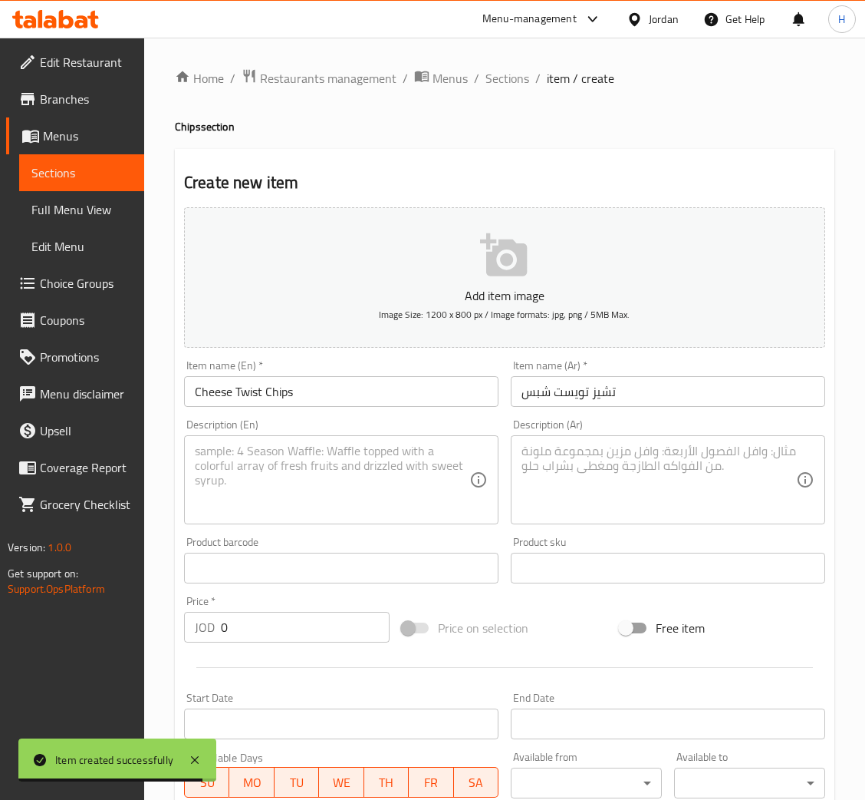
drag, startPoint x: 339, startPoint y: 479, endPoint x: 368, endPoint y: 472, distance: 29.2
click at [339, 479] on textarea at bounding box center [332, 479] width 275 height 73
paste textarea "Craft Cooked Chips - Cheese Twist"
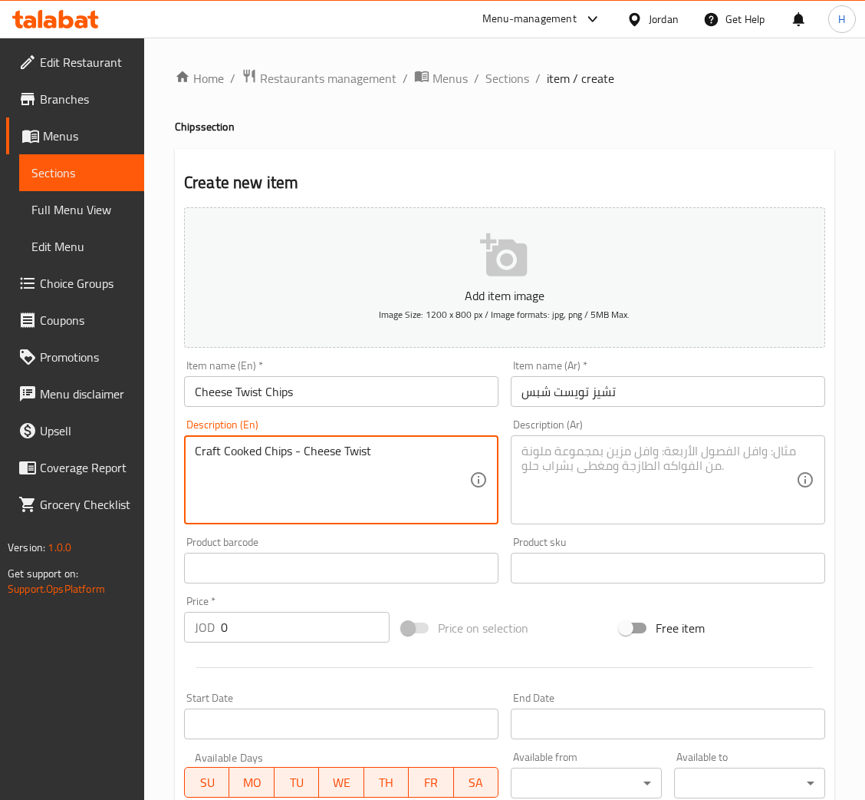
type textarea "Craft Cooked Chips - Cheese Twist"
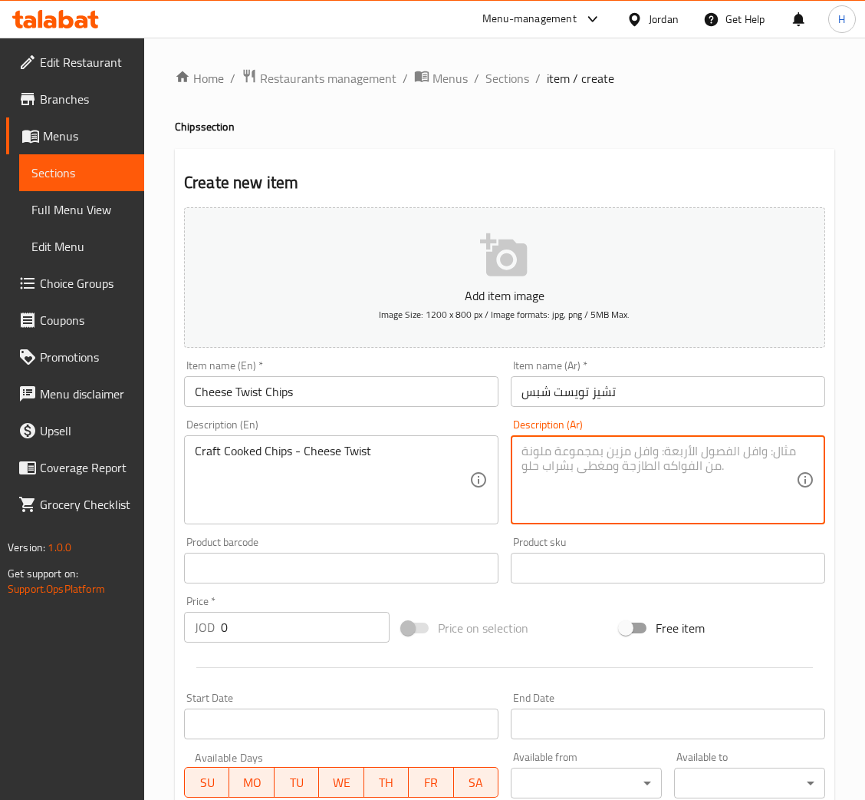
click at [610, 451] on textarea at bounding box center [659, 479] width 275 height 73
paste textarea "كرفات كوكد شبس - تشيز تويست"
type textarea "كرفات كوكد شبس - تشيز تويست"
click at [315, 632] on input "0" at bounding box center [305, 627] width 169 height 31
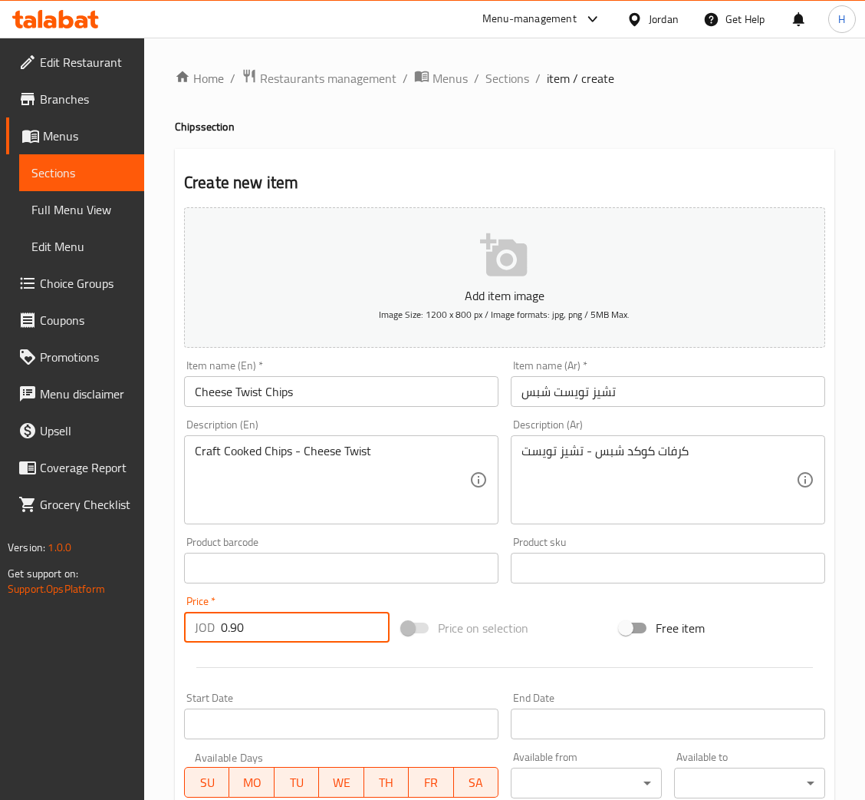
type input "0.90"
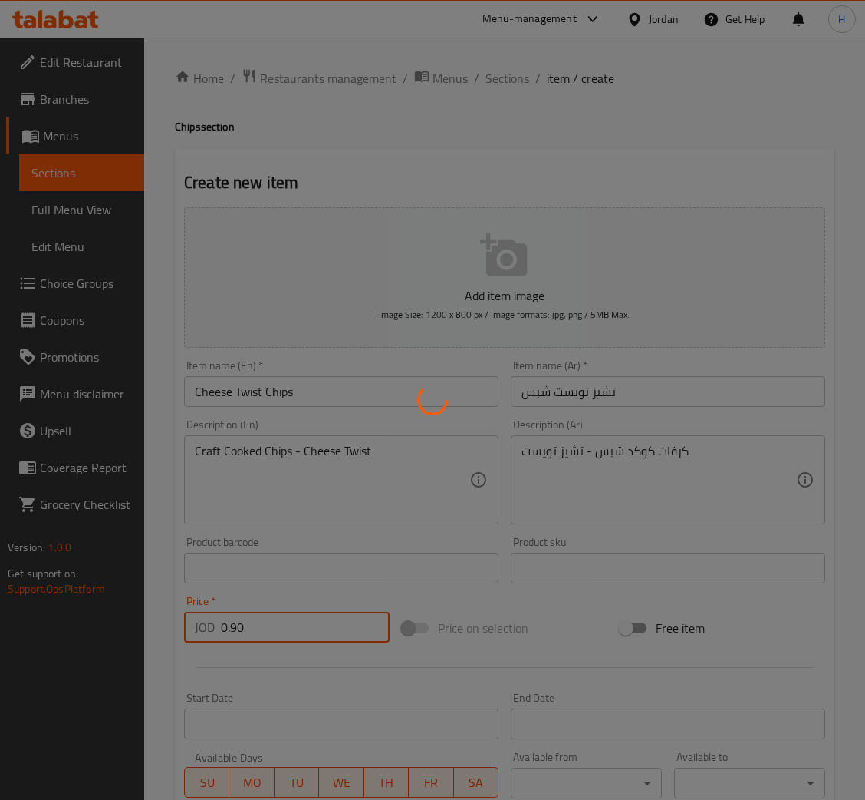
type input "0"
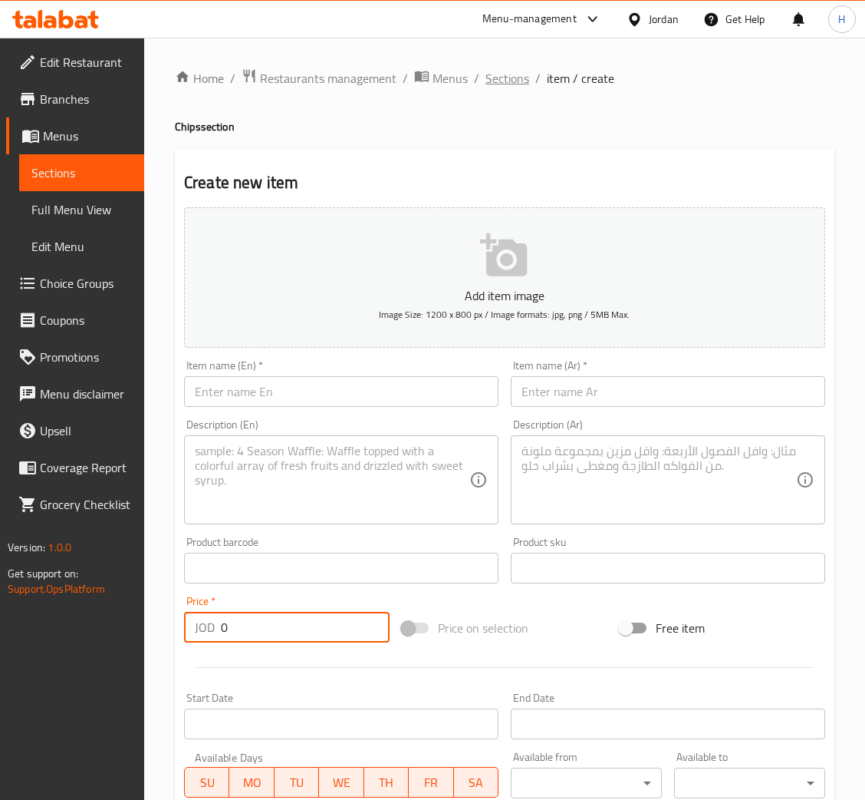
click at [498, 77] on span "Sections" at bounding box center [508, 78] width 44 height 18
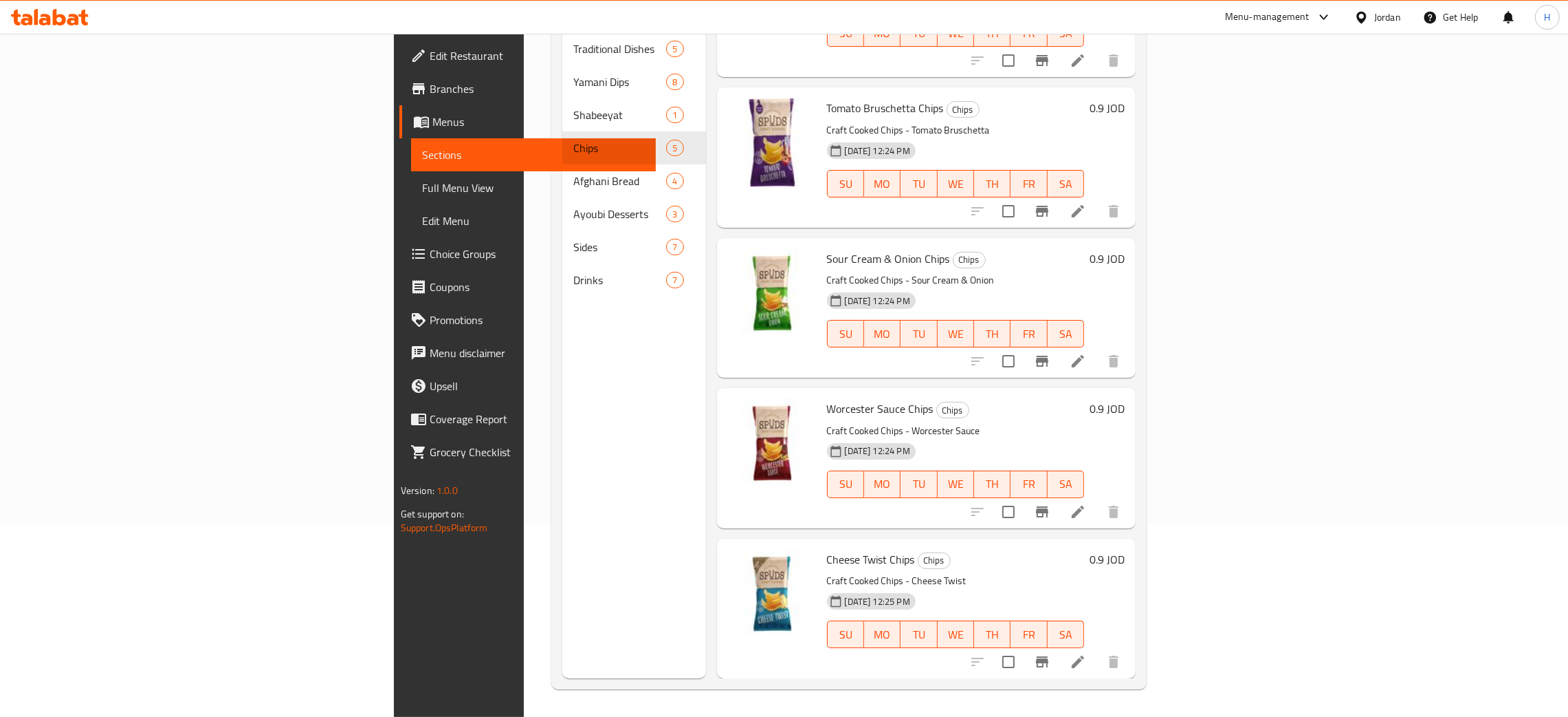
scroll to position [67, 0]
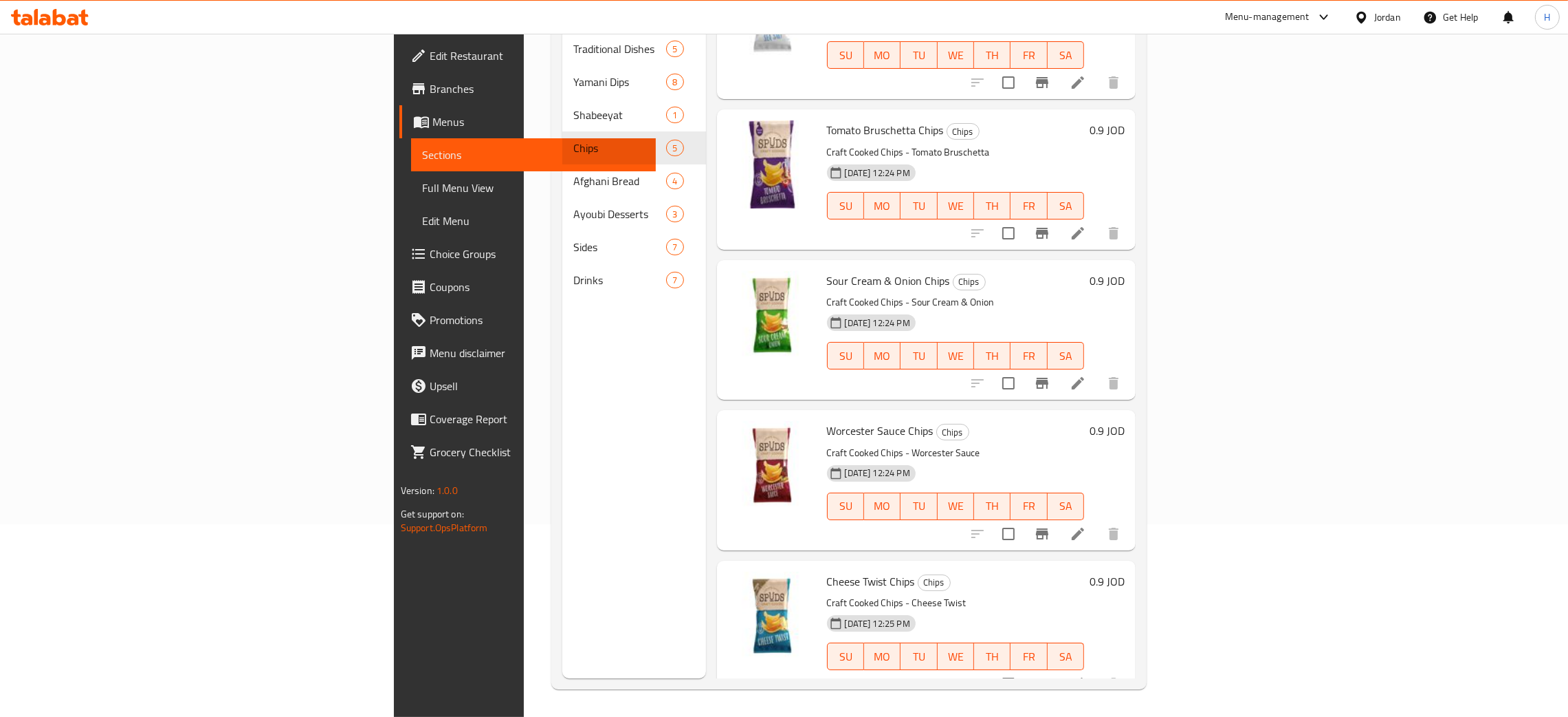
click at [53, 19] on icon at bounding box center [59, 17] width 13 height 16
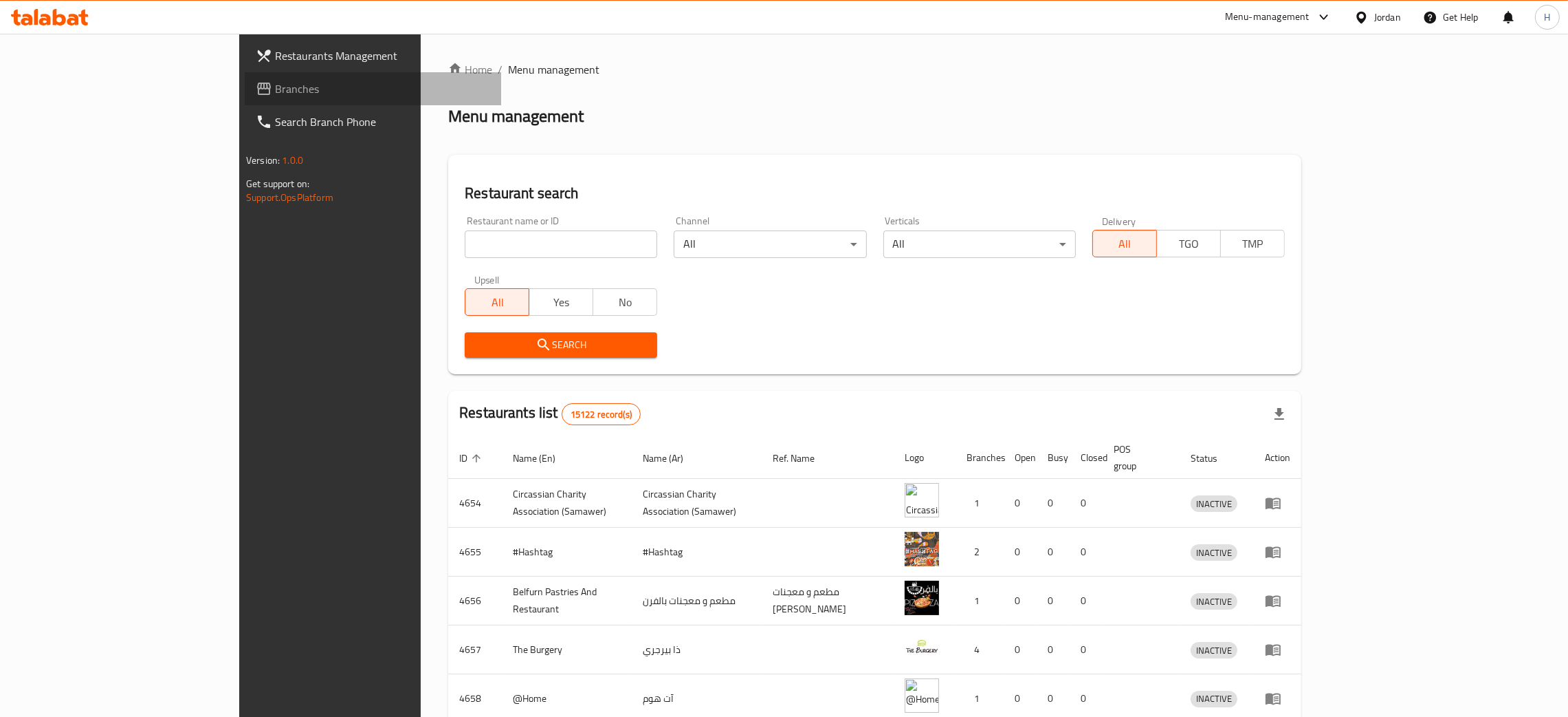
click at [275, 92] on span "Branches" at bounding box center [383, 89] width 215 height 16
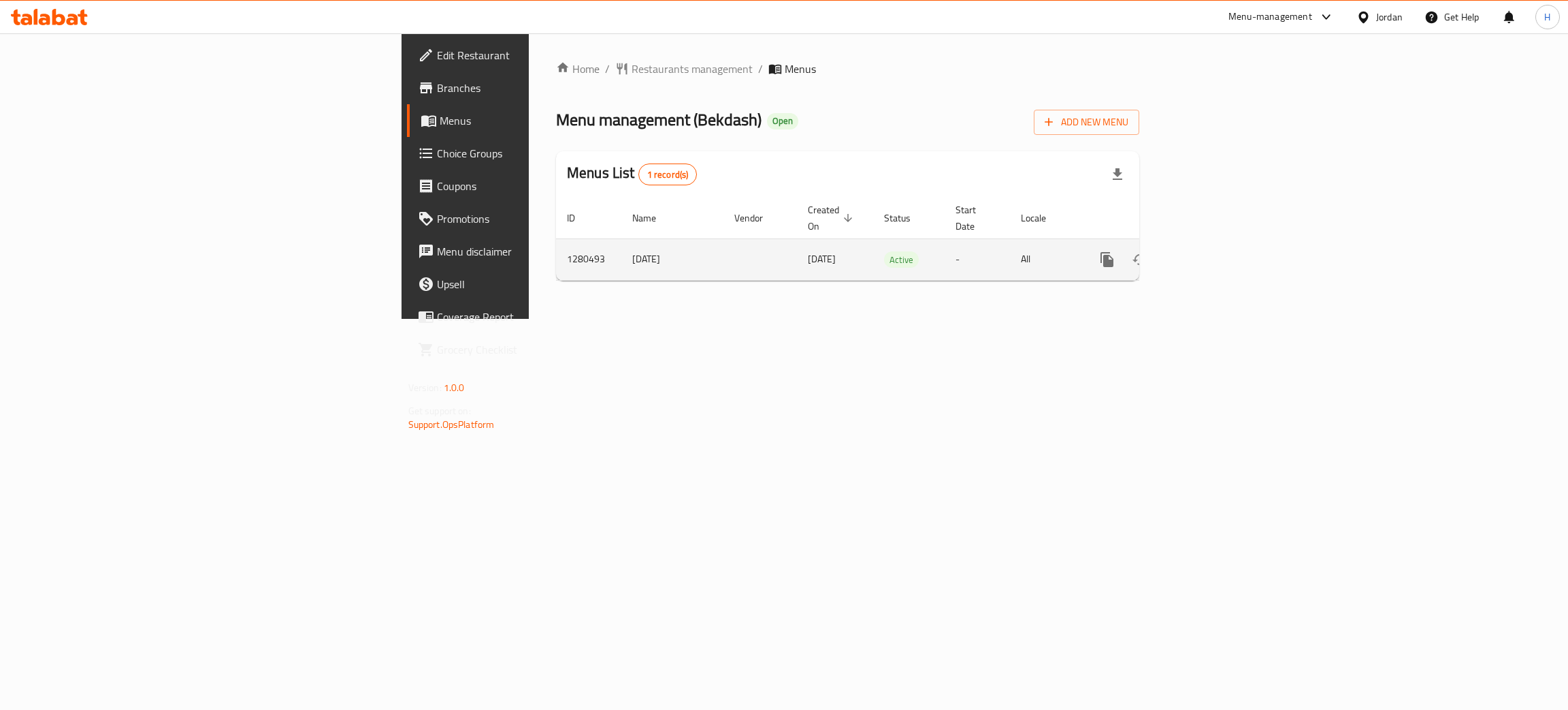
click at [1213, 251] on icon "enhanced table" at bounding box center [1205, 259] width 16 height 16
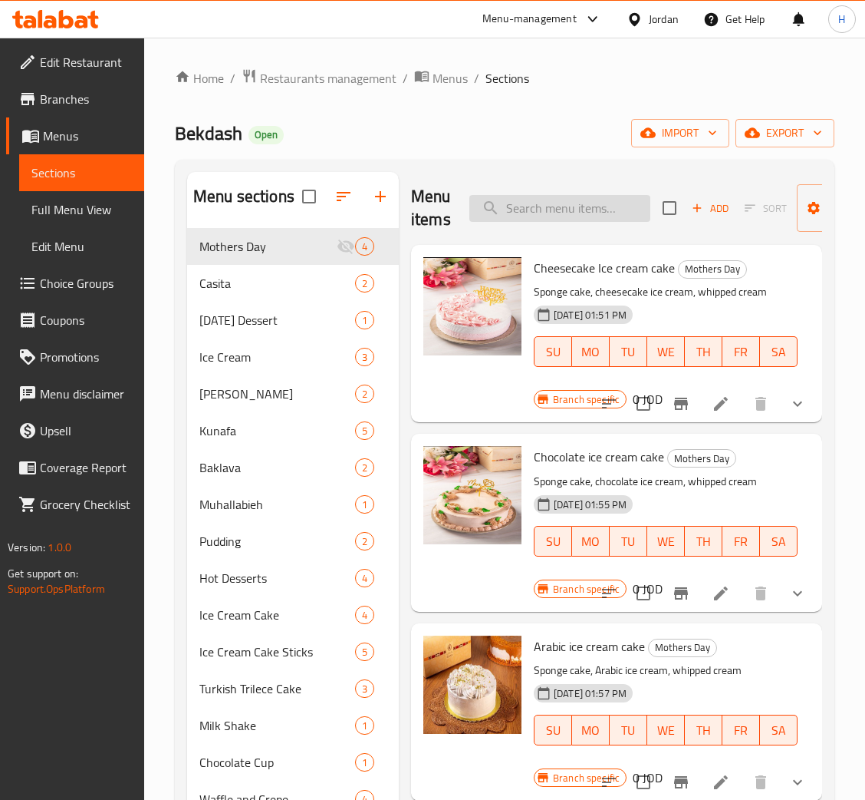
click at [595, 210] on input "search" at bounding box center [560, 208] width 181 height 27
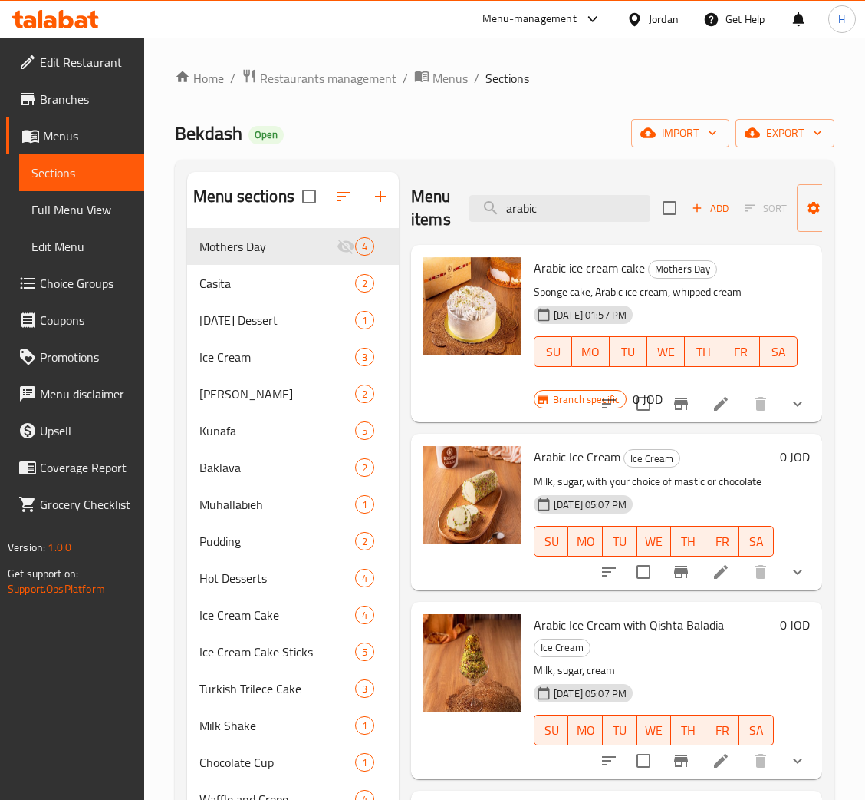
click at [588, 226] on div "Menu items arabic Add Sort Manage items" at bounding box center [616, 208] width 411 height 73
click at [588, 223] on div "Menu items arabic Add Sort Manage items" at bounding box center [616, 208] width 411 height 73
click at [591, 213] on input "arabic" at bounding box center [560, 208] width 181 height 27
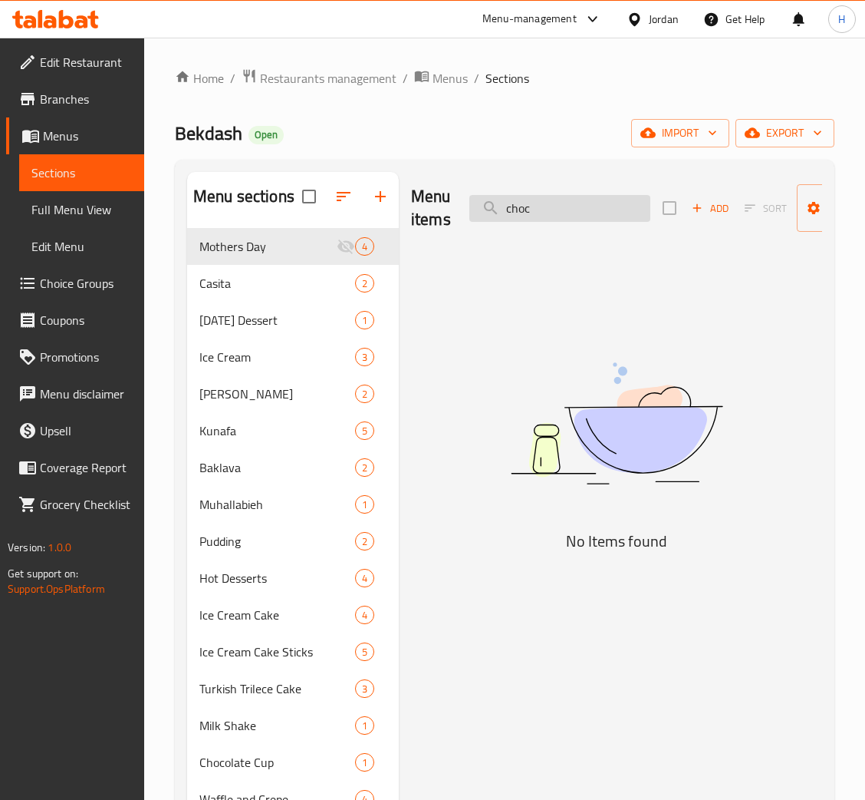
type input "choco"
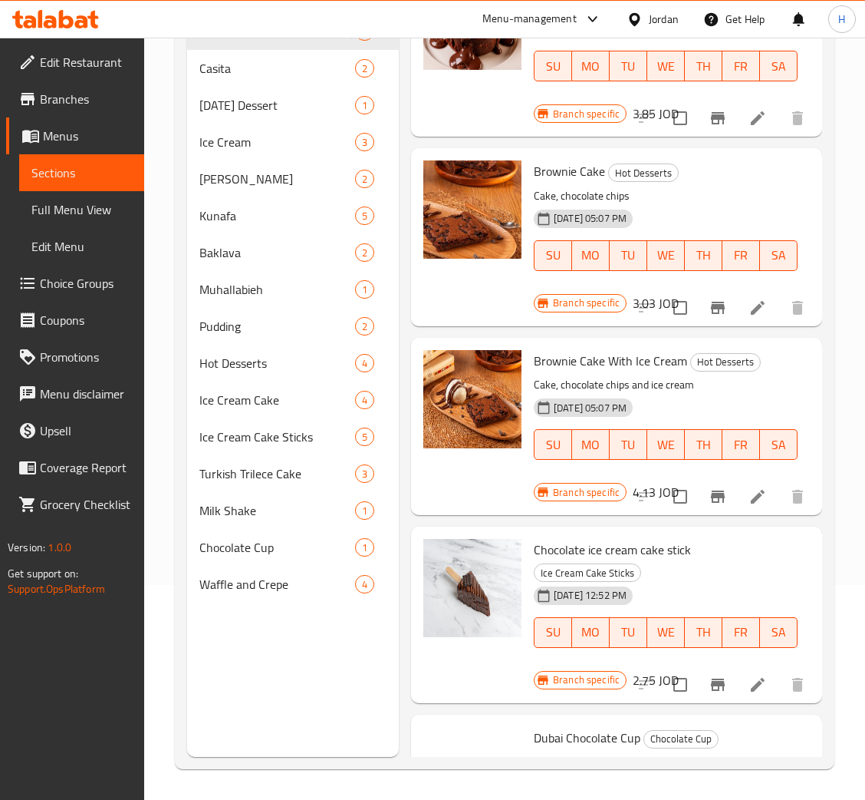
scroll to position [173, 0]
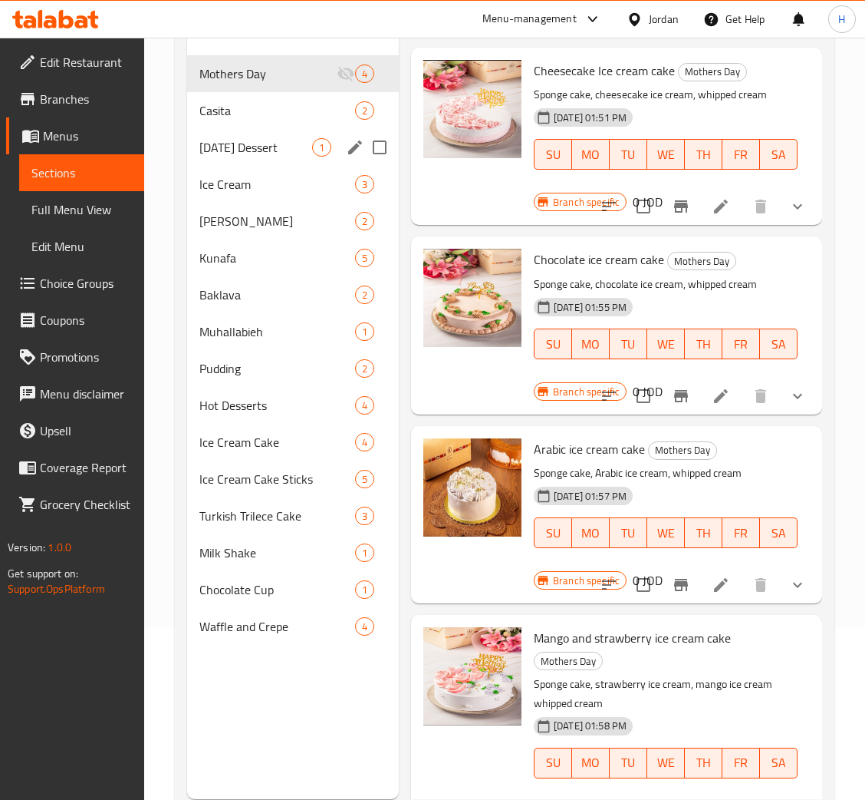
click at [255, 184] on span "Ice Cream" at bounding box center [277, 184] width 156 height 18
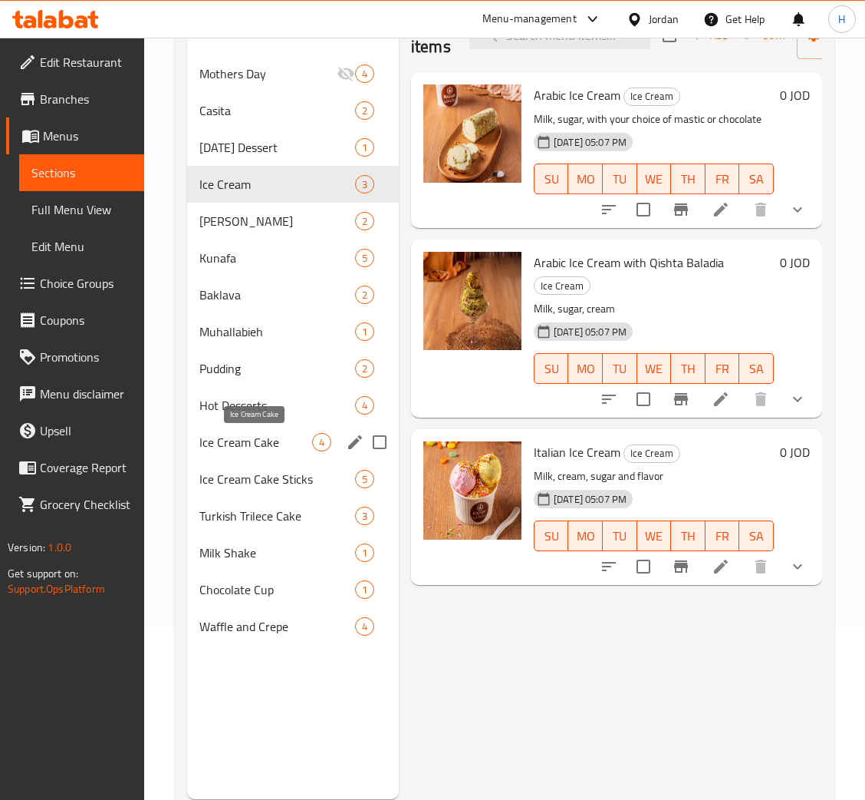
click at [292, 446] on span "Ice Cream Cake" at bounding box center [255, 442] width 113 height 18
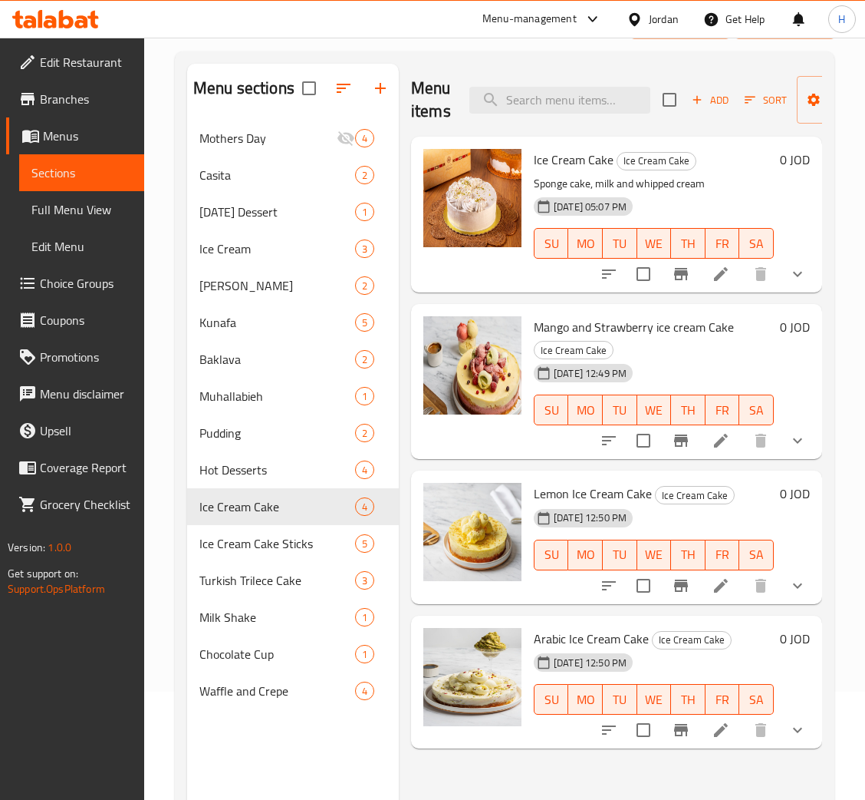
scroll to position [216, 0]
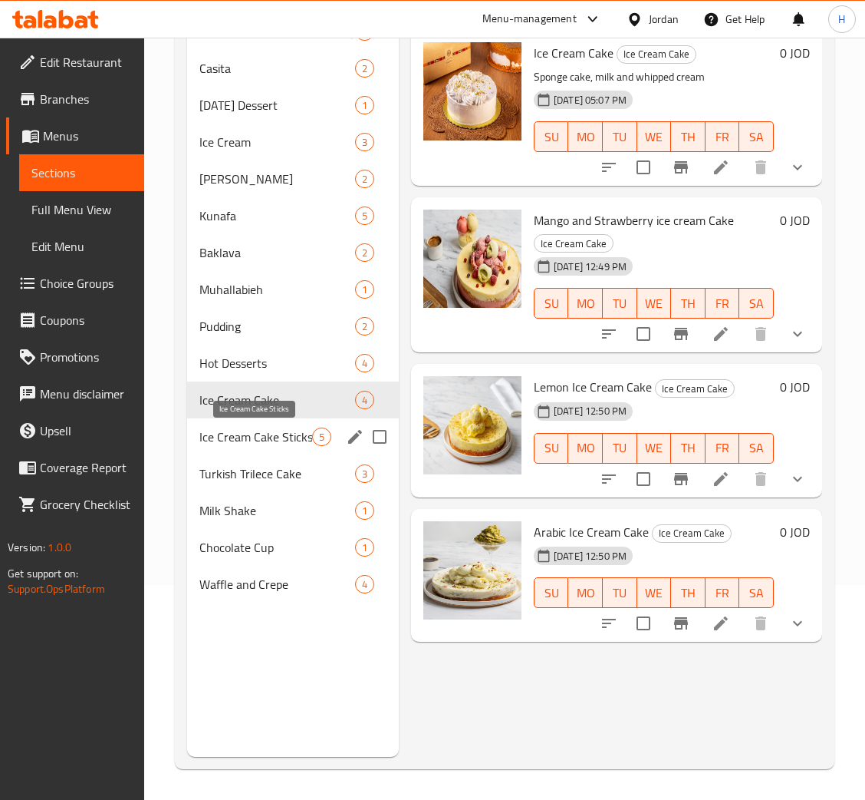
click at [238, 442] on span "Ice Cream Cake Sticks" at bounding box center [255, 436] width 113 height 18
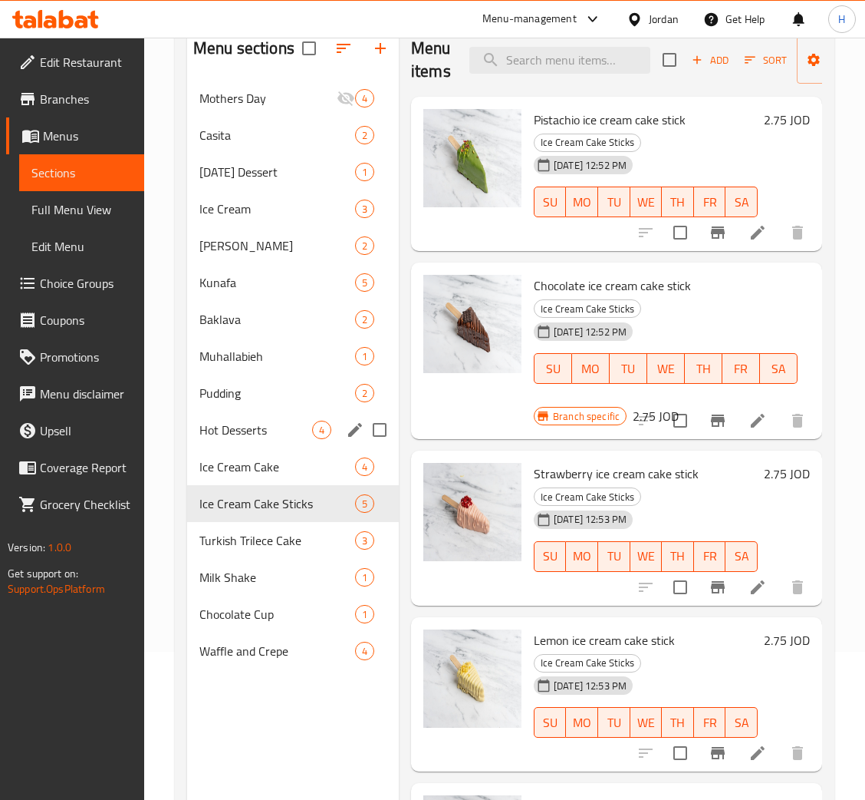
scroll to position [101, 0]
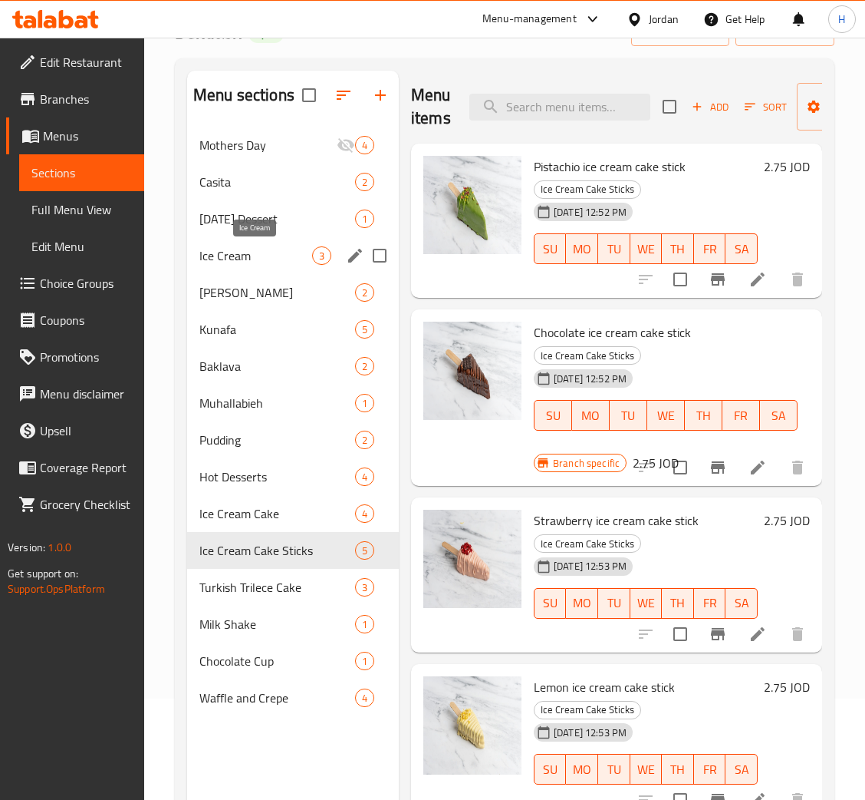
click at [263, 249] on span "Ice Cream" at bounding box center [255, 255] width 113 height 18
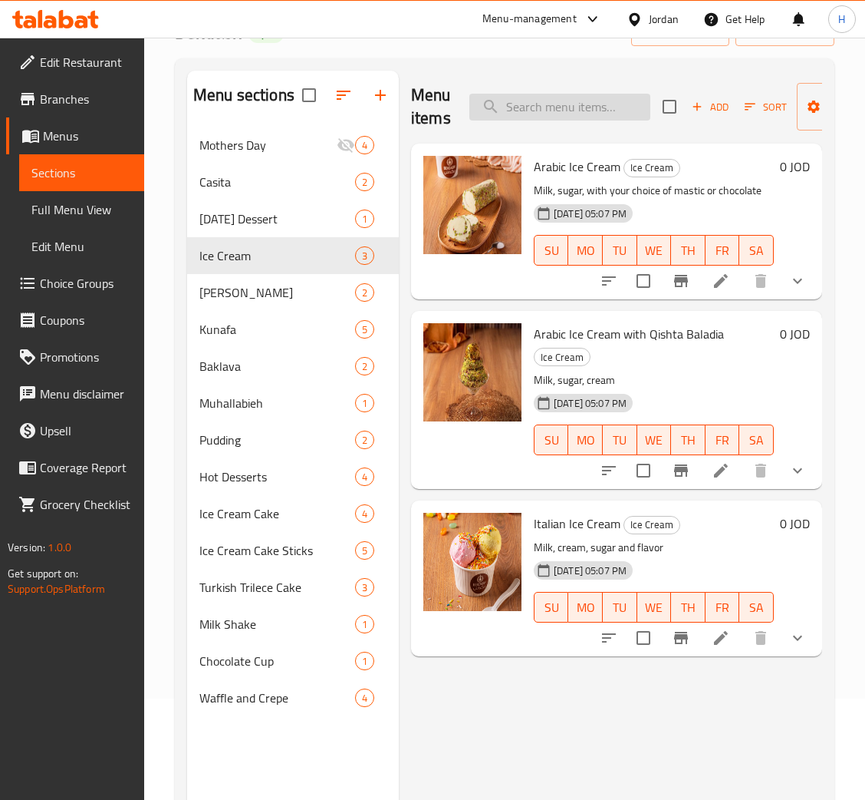
click at [595, 101] on input "search" at bounding box center [560, 107] width 181 height 27
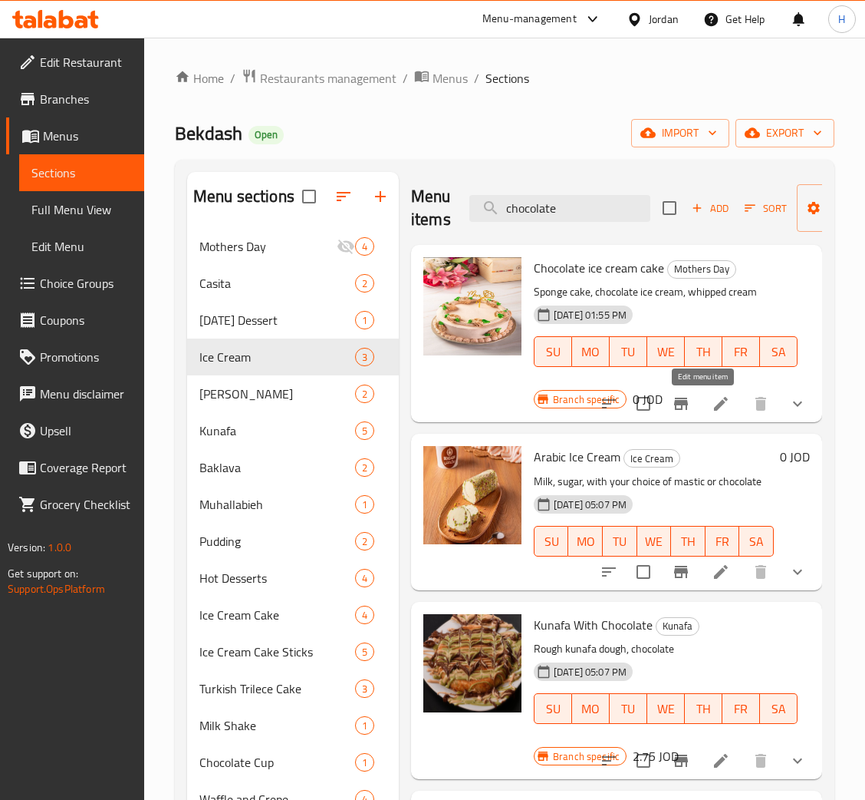
type input "chocolate"
drag, startPoint x: 701, startPoint y: 408, endPoint x: 702, endPoint y: 401, distance: 7.8
click at [538, 200] on input "chocolate" at bounding box center [560, 208] width 181 height 27
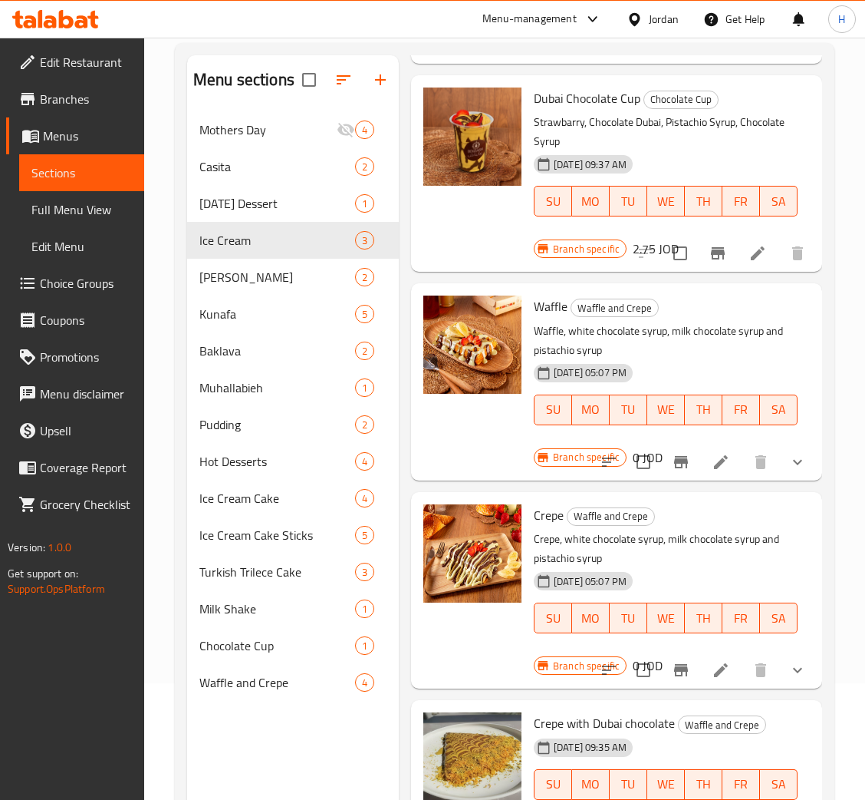
scroll to position [216, 0]
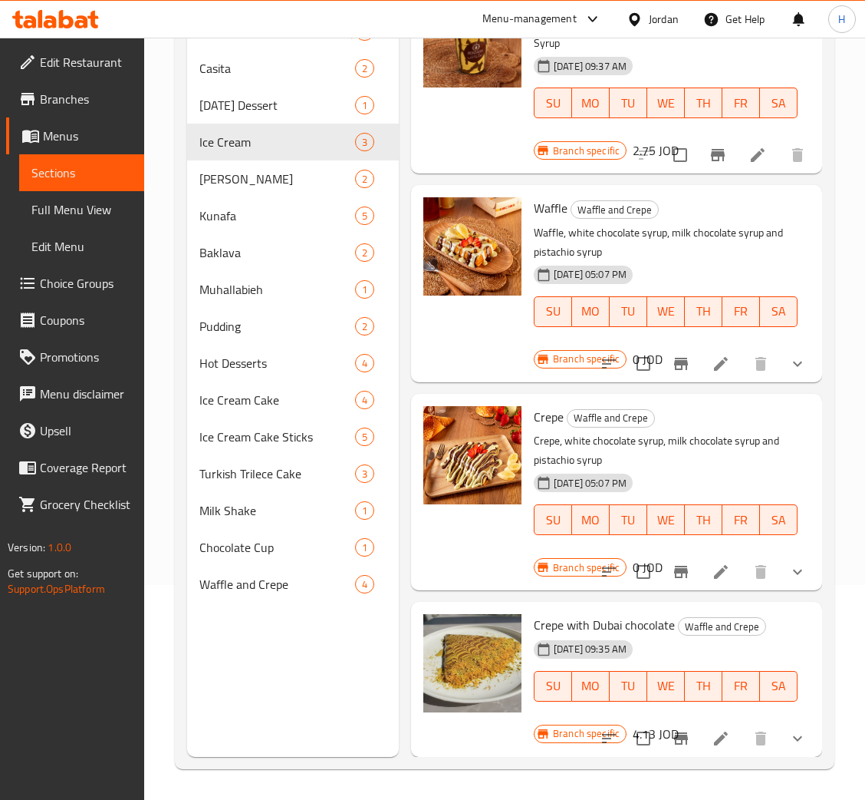
click at [114, 285] on span "Choice Groups" at bounding box center [86, 283] width 92 height 18
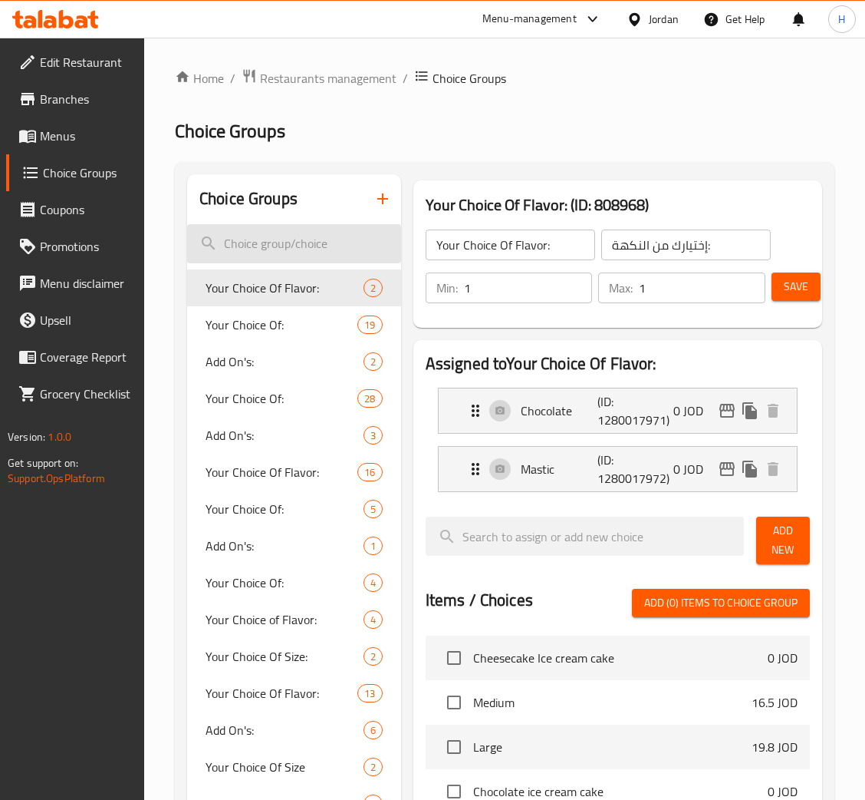
click at [317, 236] on input "search" at bounding box center [294, 243] width 214 height 39
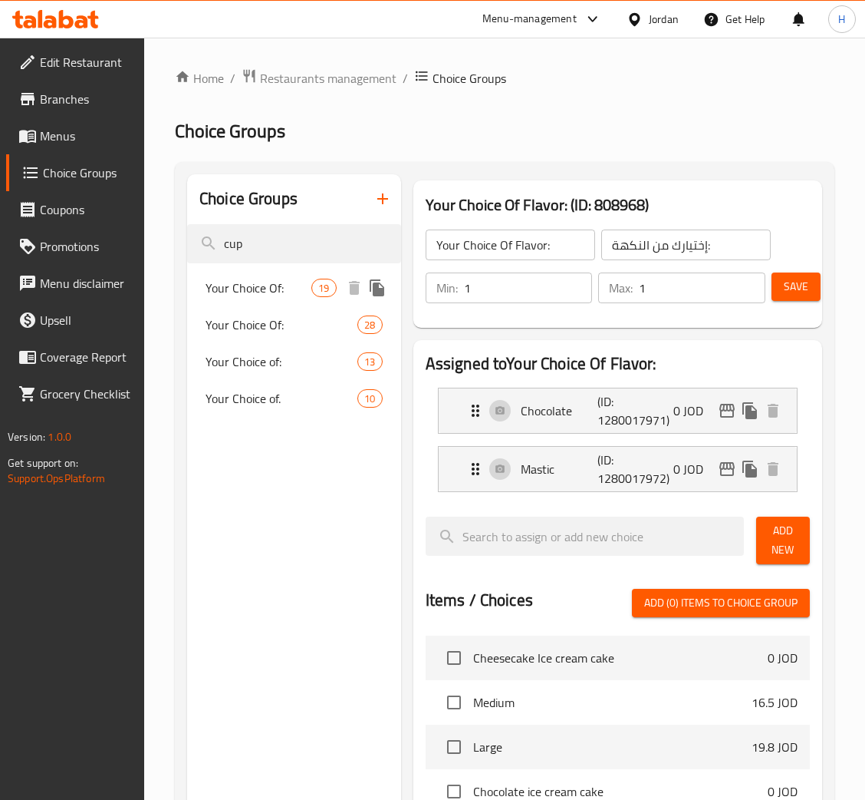
type input "cup"
click at [260, 295] on span "Your Choice Of:" at bounding box center [259, 288] width 106 height 18
type input "Your Choice Of:"
type input "إختيارك من:"
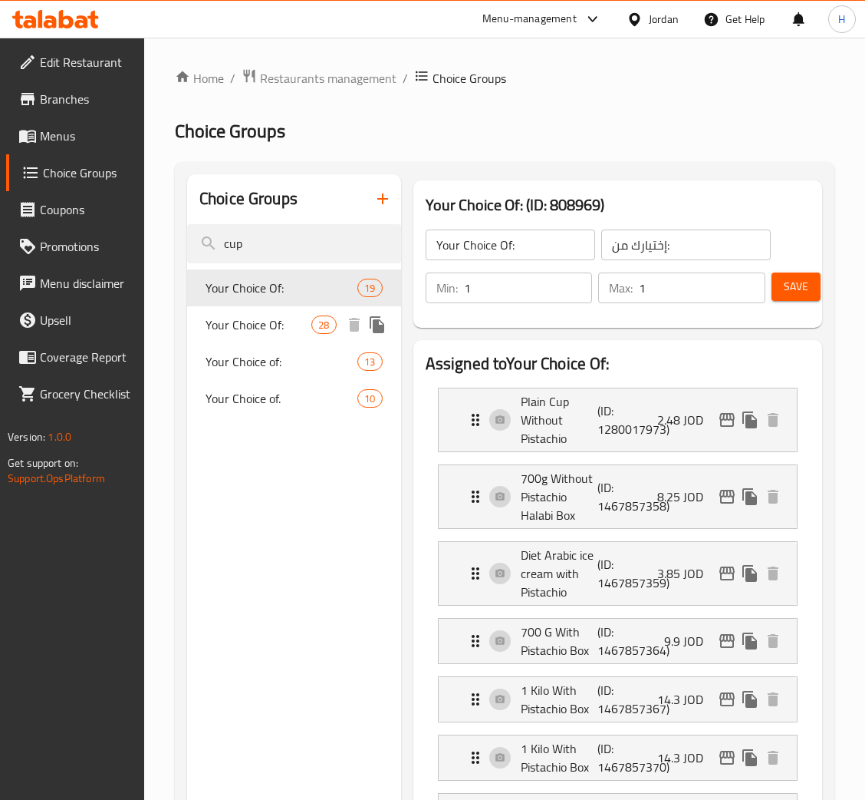
click at [269, 325] on span "Your Choice Of:" at bounding box center [259, 324] width 106 height 18
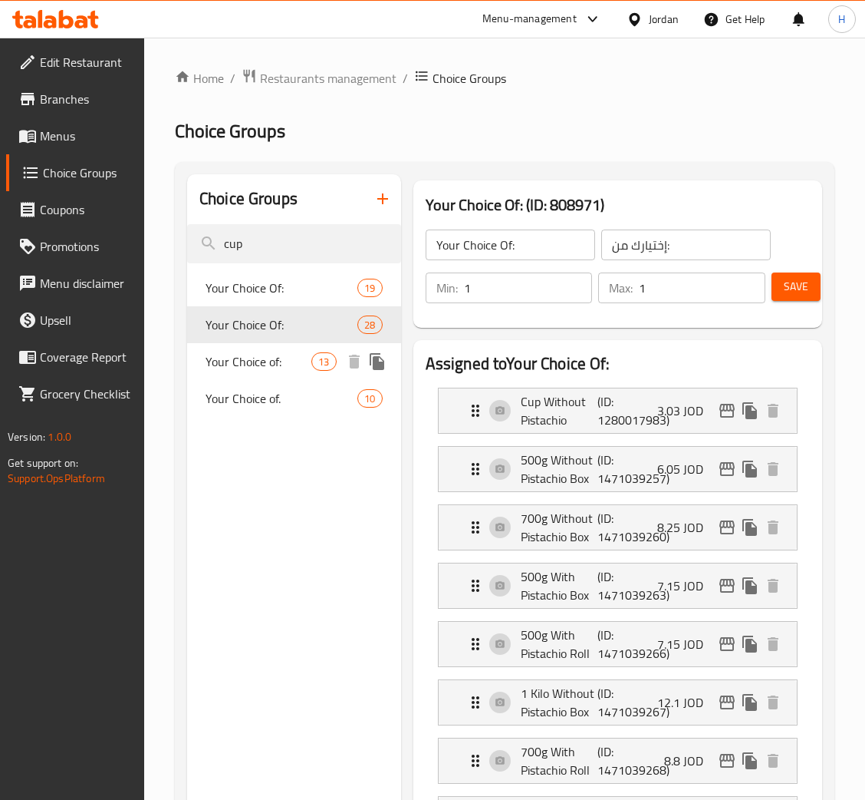
click at [254, 354] on span "Your Choice of:" at bounding box center [259, 361] width 106 height 18
type input "Your Choice of:"
type input "اختيارك من"
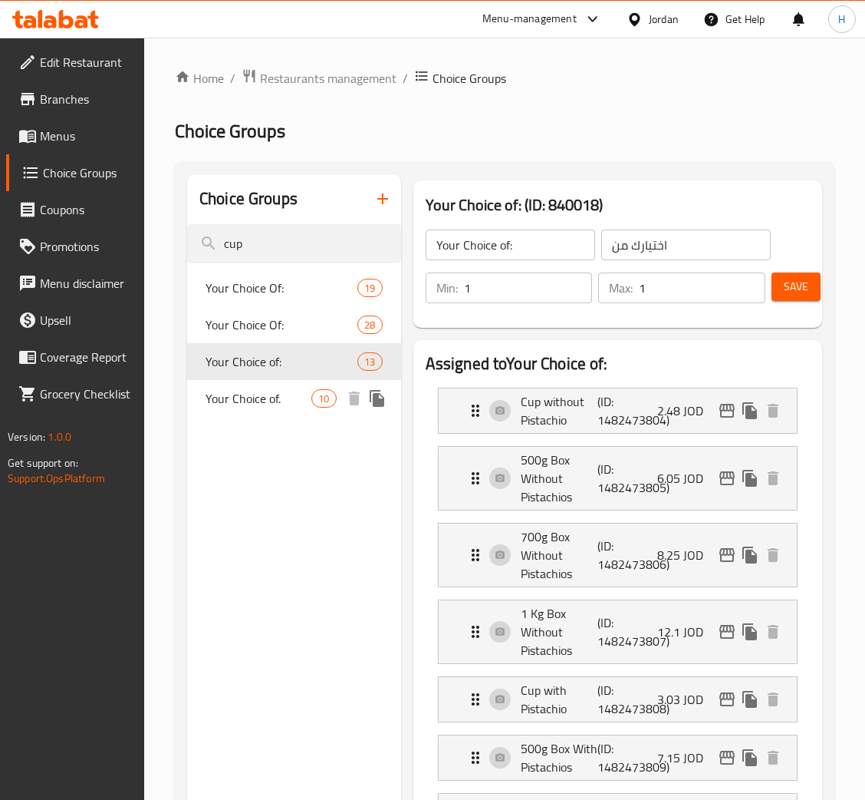
click at [271, 405] on span "Your Choice of." at bounding box center [259, 398] width 106 height 18
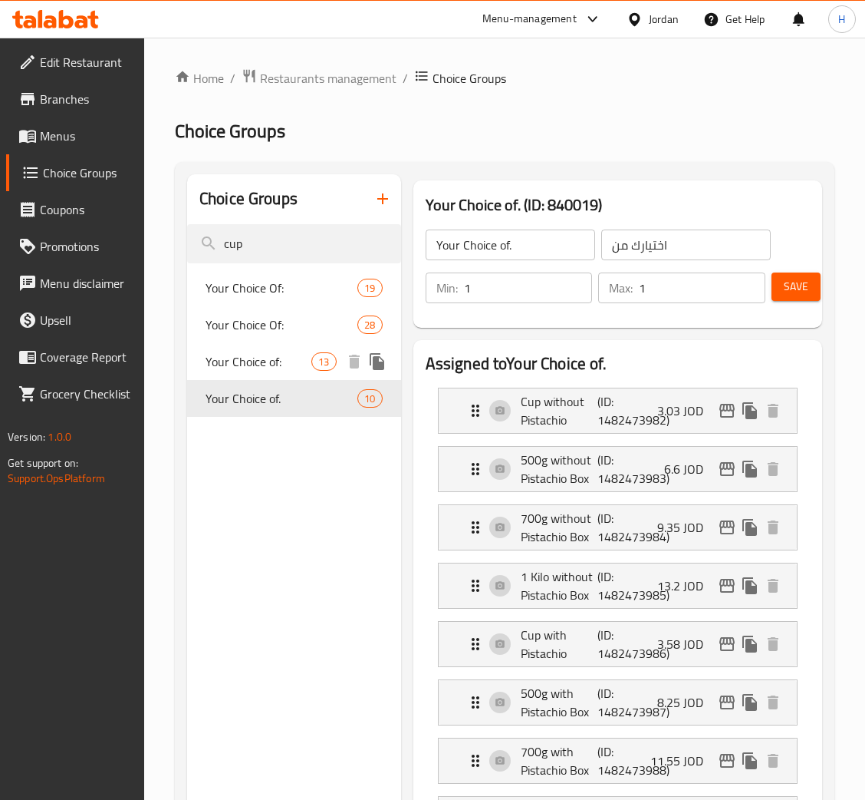
click at [279, 368] on span "Your Choice of:" at bounding box center [259, 361] width 106 height 18
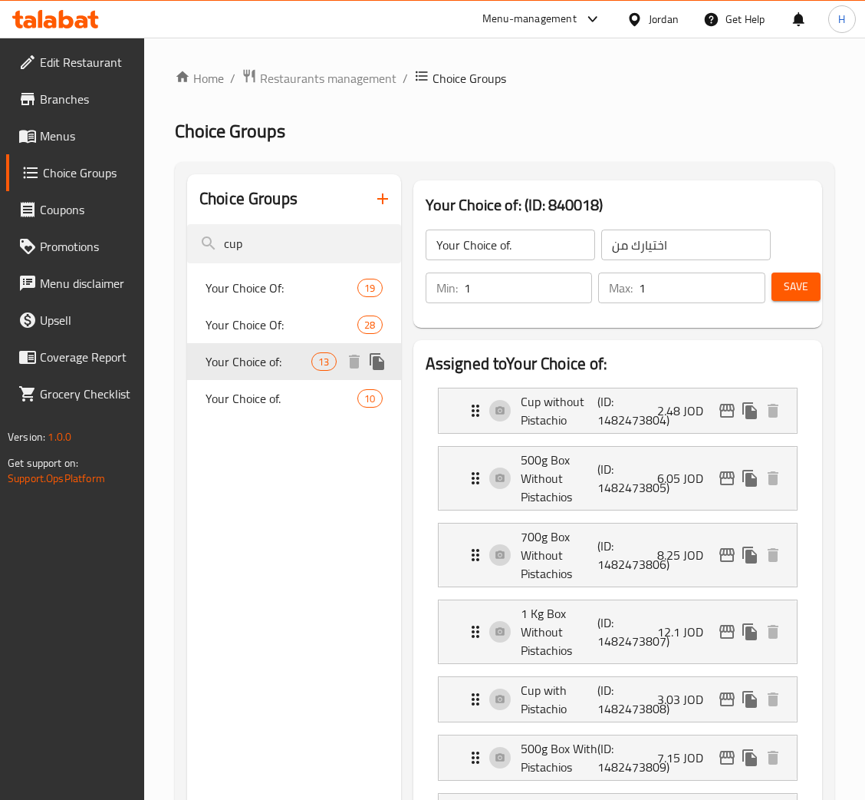
type input "Your Choice of:"
click at [713, 407] on p "2.48 JOD" at bounding box center [687, 410] width 58 height 18
click at [719, 410] on icon "edit" at bounding box center [727, 410] width 18 height 18
click at [733, 407] on icon "edit" at bounding box center [727, 410] width 18 height 18
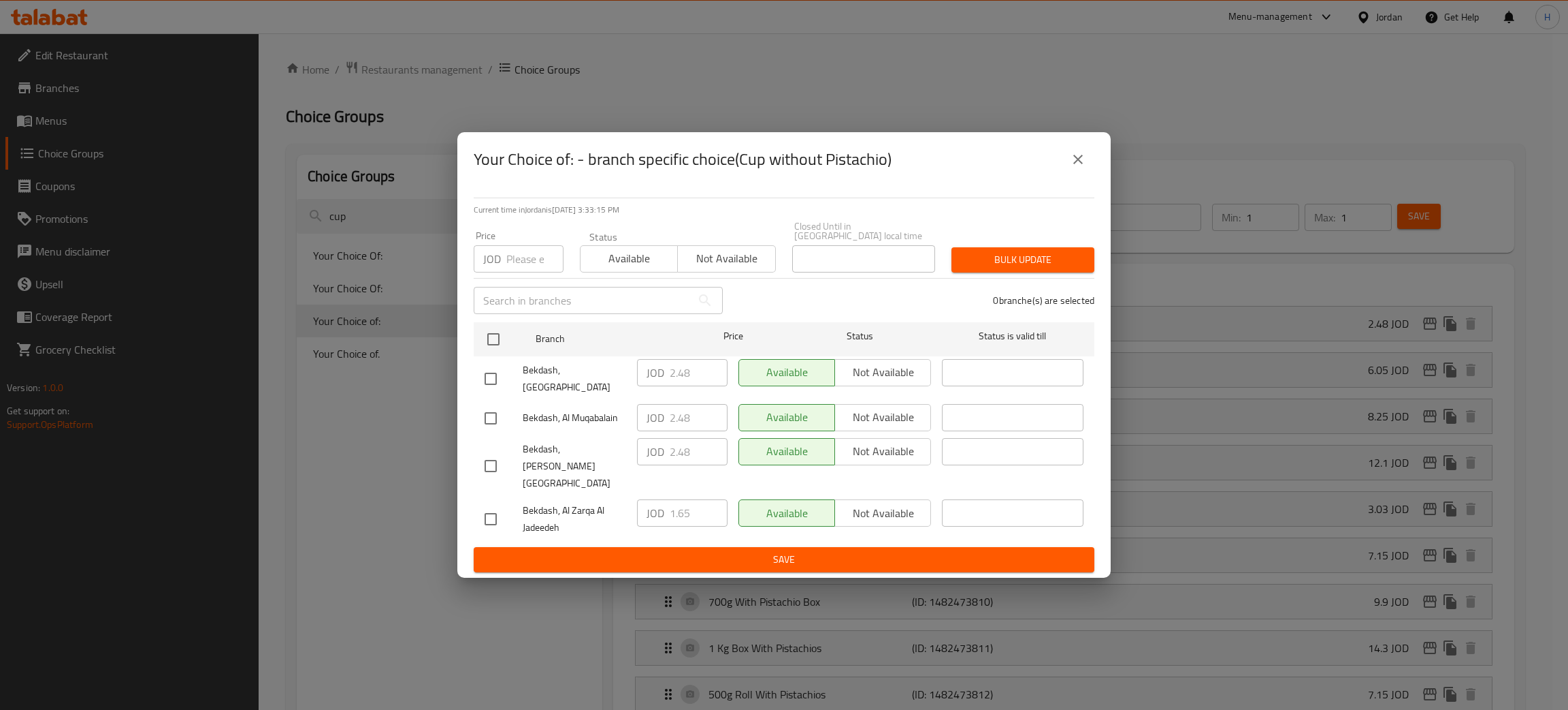
click at [1071, 168] on icon "close" at bounding box center [1078, 159] width 16 height 16
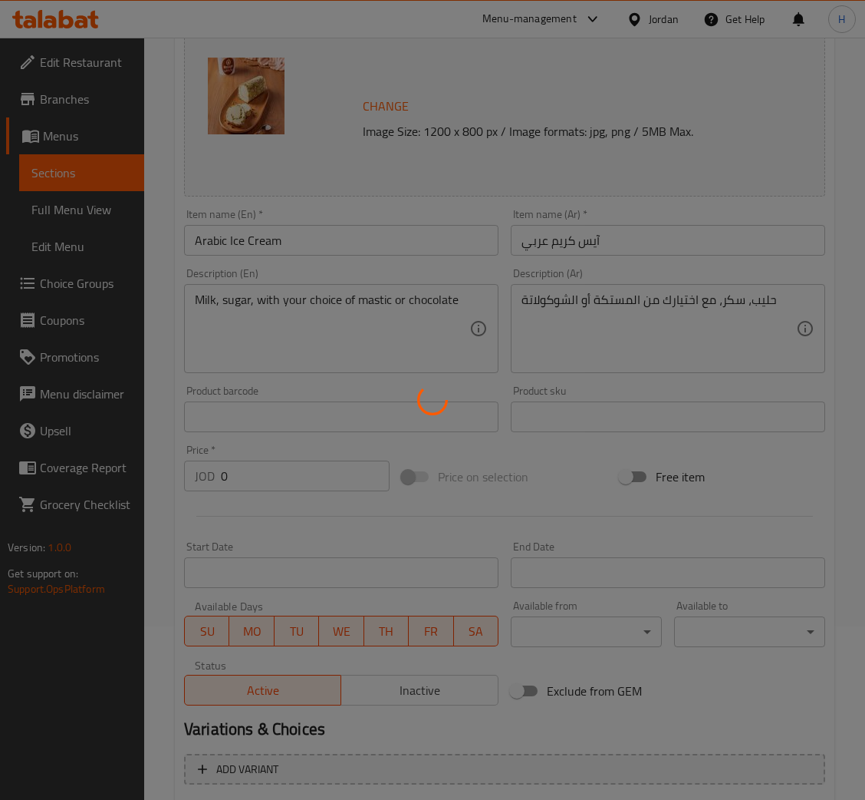
scroll to position [458, 0]
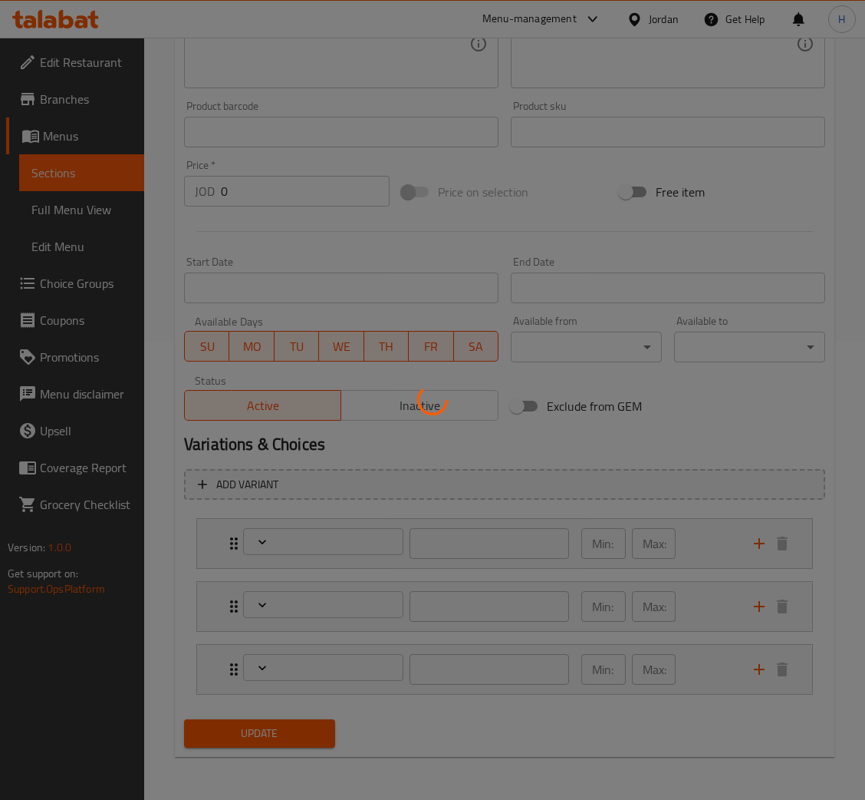
type input "إختيارك من النكهة:"
type input "1"
type input "اختيارك من"
type input "1"
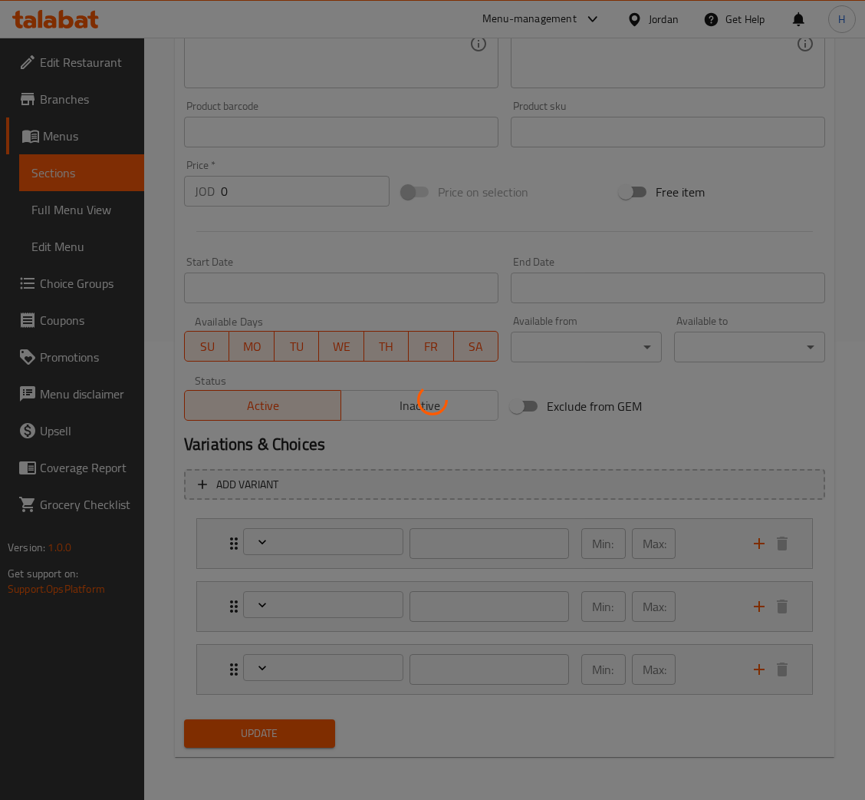
type input "1"
type input "الإضافات:"
type input "0"
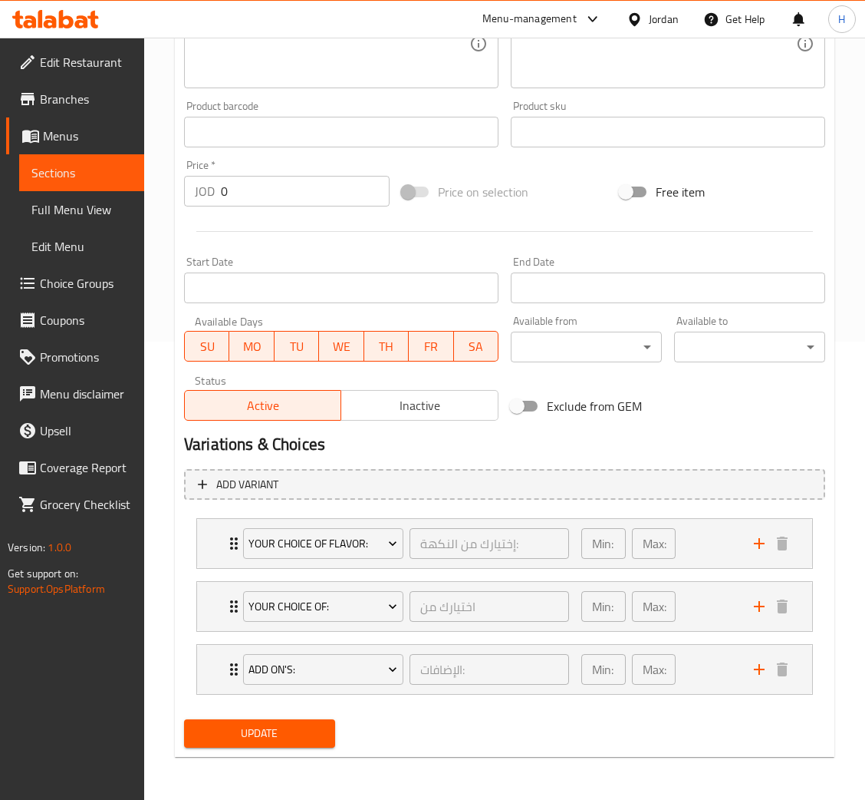
click at [190, 542] on li "Your Choice Of Flavor: إختيارك من النكهة: ​ Min: 1 ​ Max: 1 ​ Chocolate (ID: 12…" at bounding box center [504, 543] width 641 height 63
click at [206, 545] on div "Your Choice Of Flavor: إختيارك من النكهة: ​ Min: 1 ​ Max: 1 ​" at bounding box center [504, 543] width 615 height 49
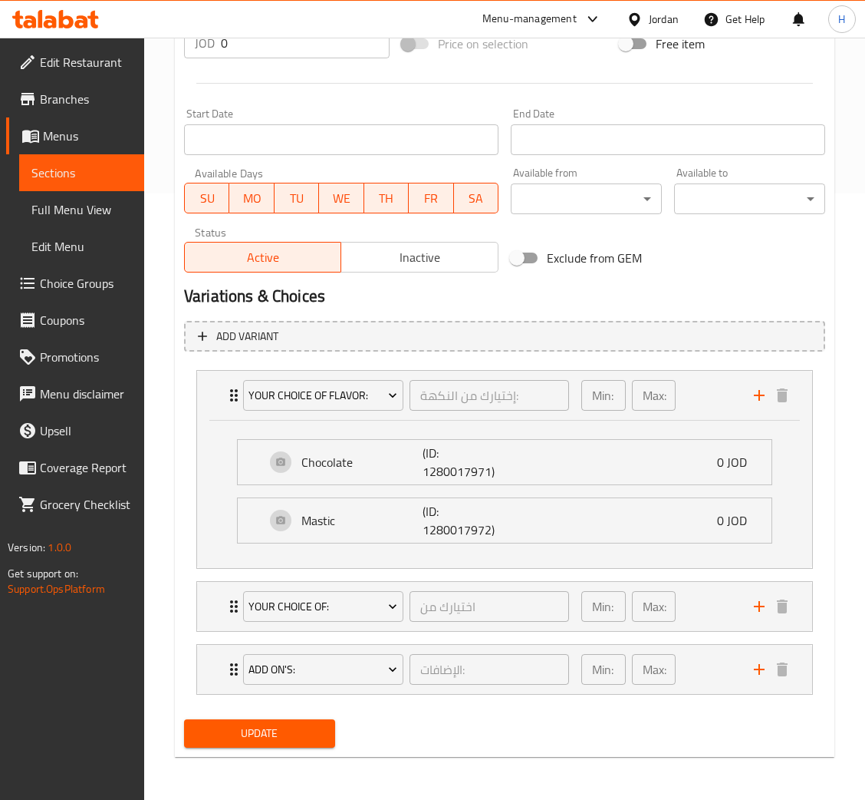
scroll to position [607, 0]
click at [216, 420] on div "Your Choice of: اختيارك من ​ Min: 1 ​ Max: 1 ​" at bounding box center [504, 395] width 615 height 49
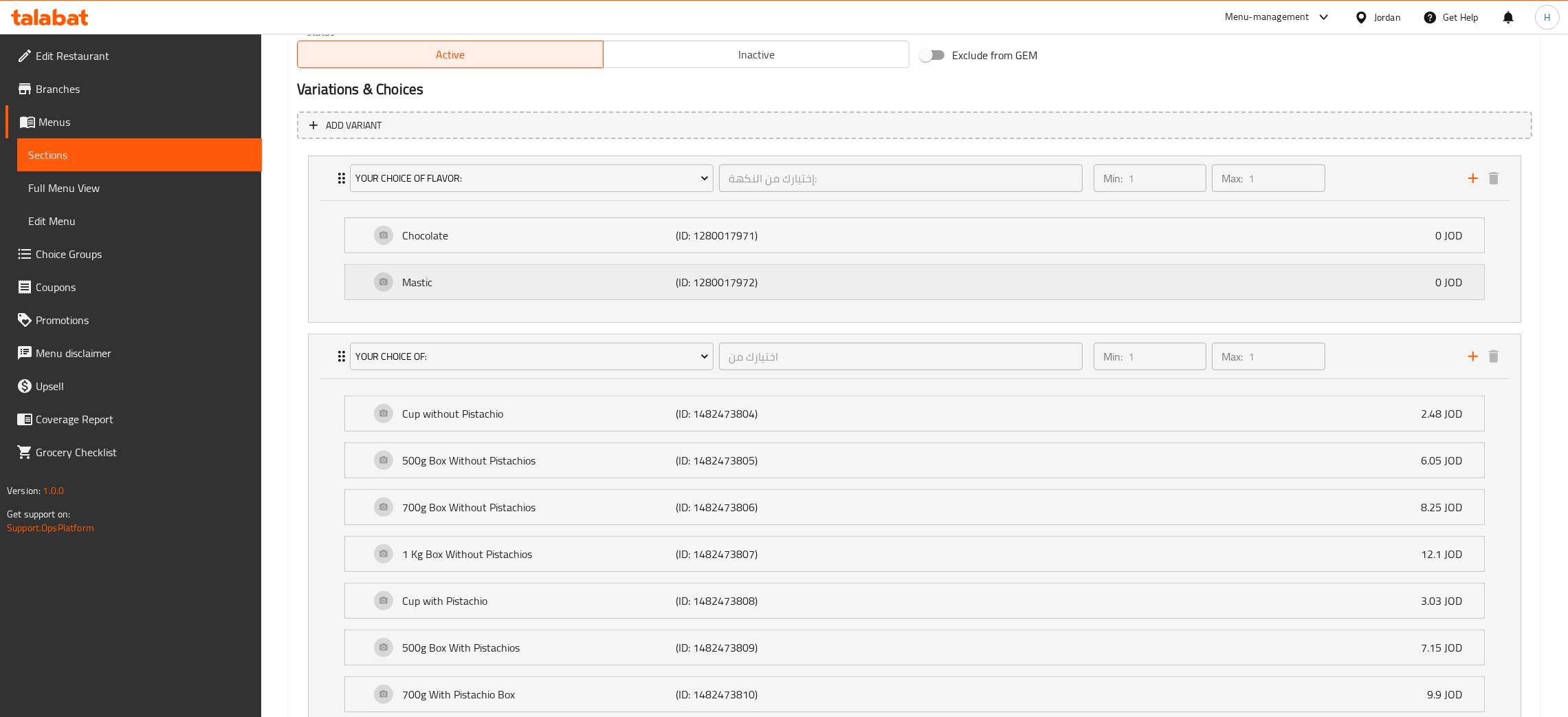
scroll to position [722, 0]
click at [775, 91] on h2 "Variations & Choices" at bounding box center [914, 86] width 1236 height 21
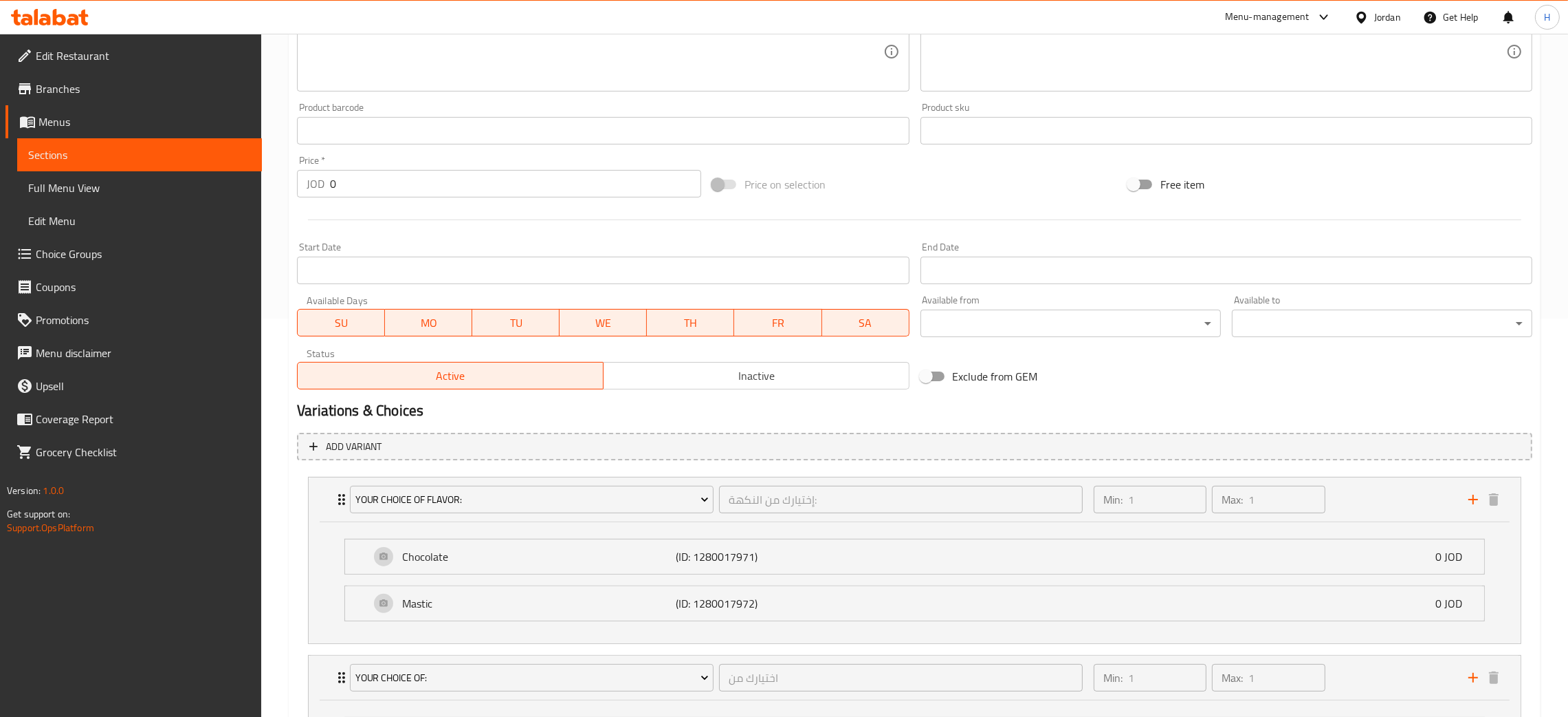
scroll to position [309, 0]
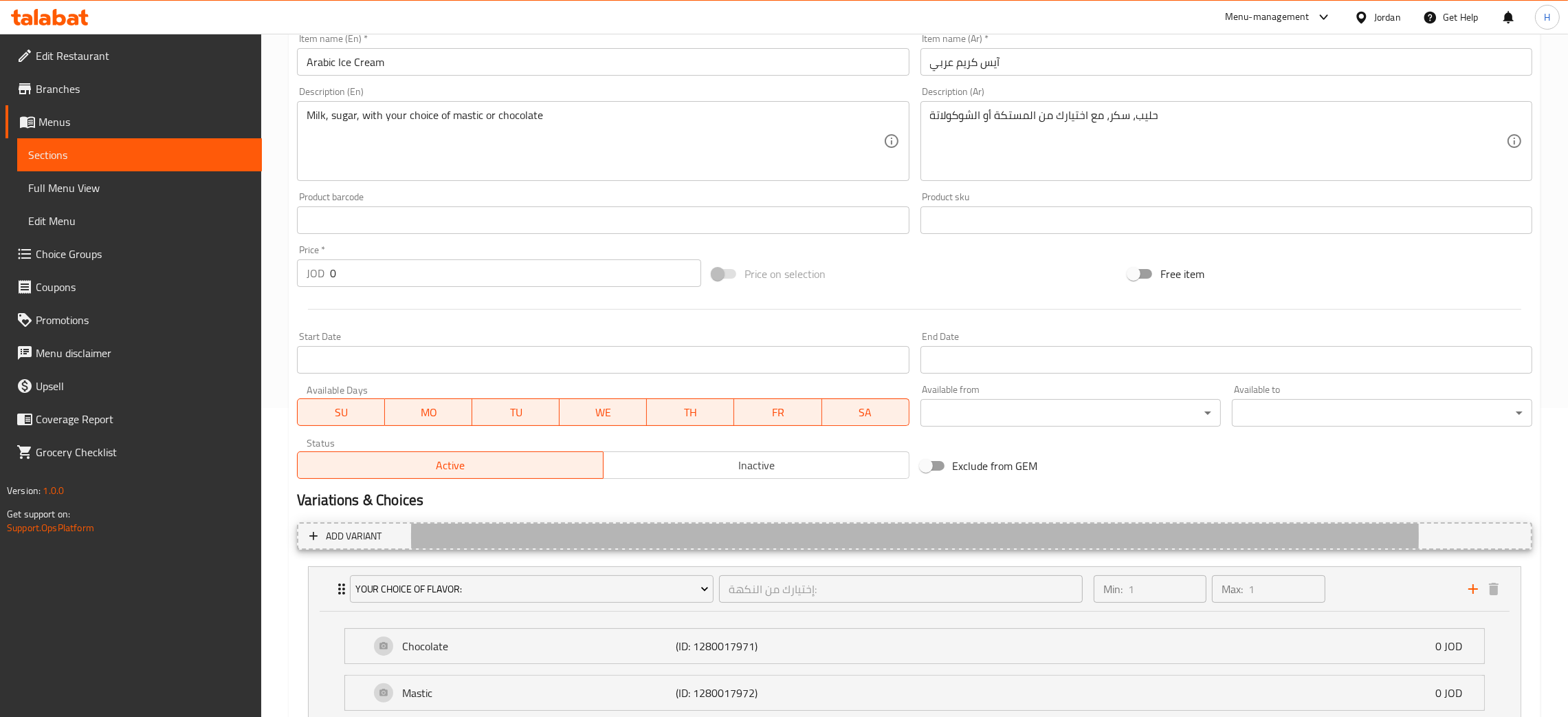
click at [775, 486] on div "Variations & Choices" at bounding box center [914, 499] width 1246 height 31
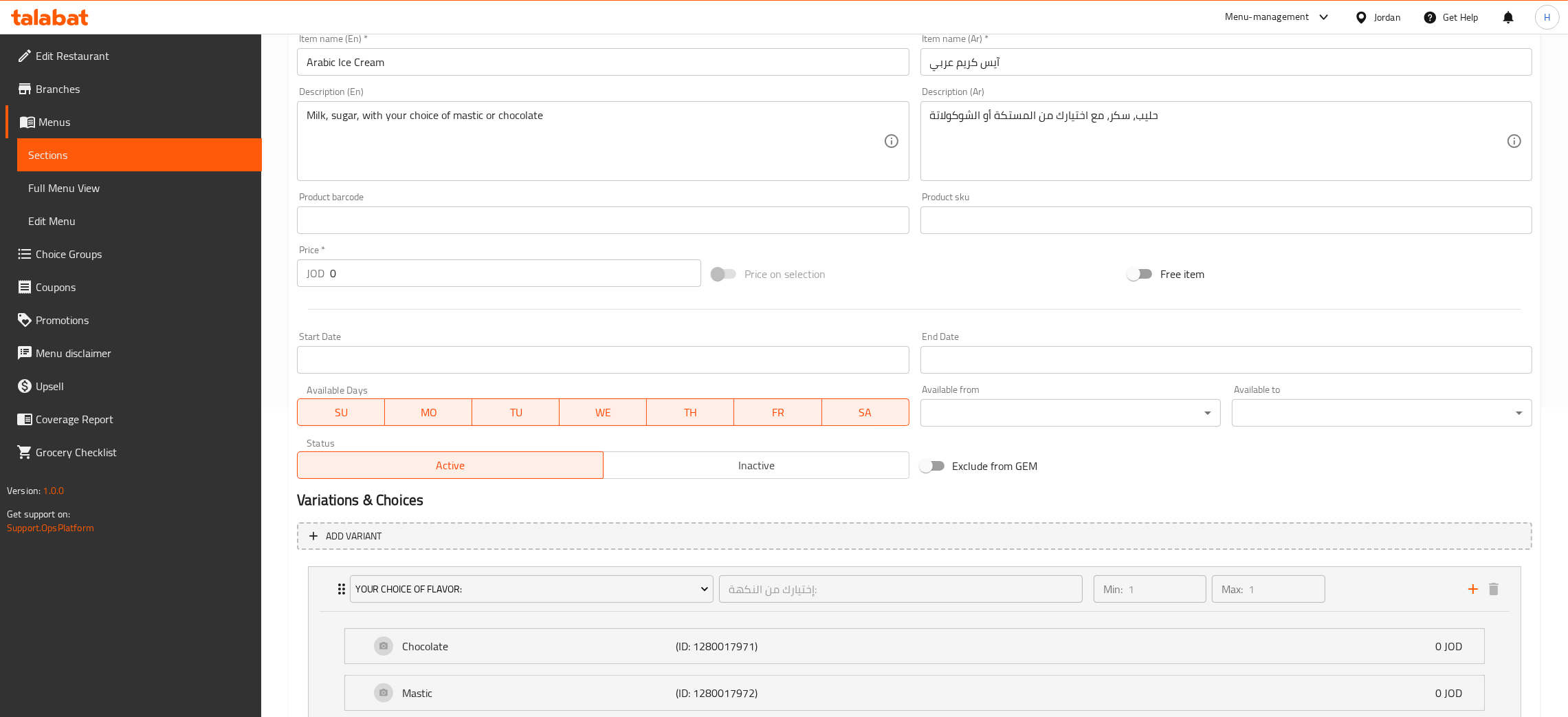
scroll to position [0, 0]
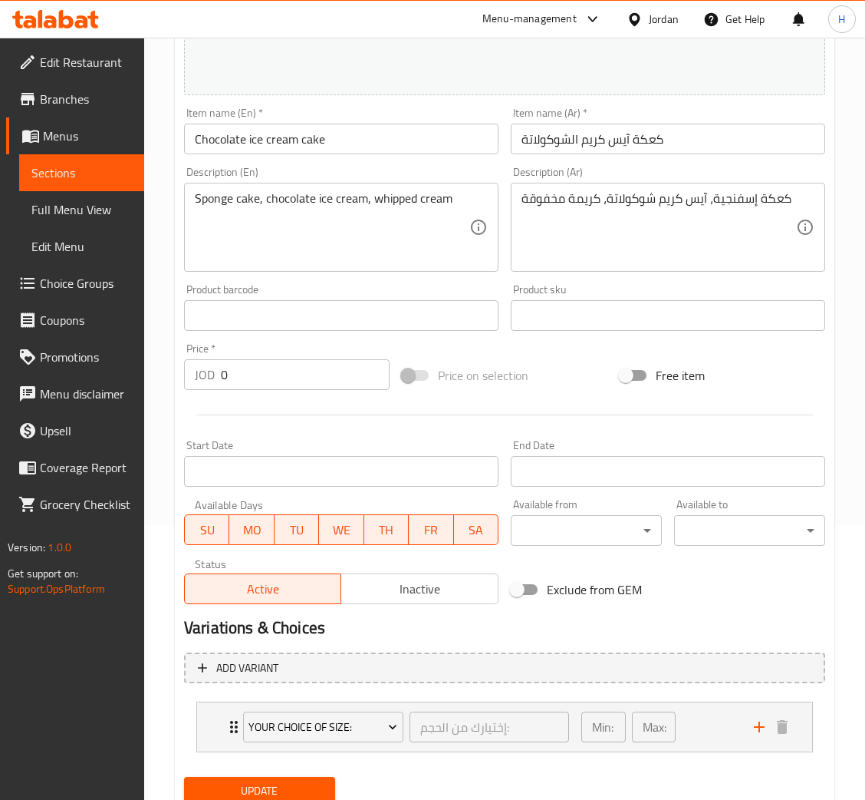
scroll to position [332, 0]
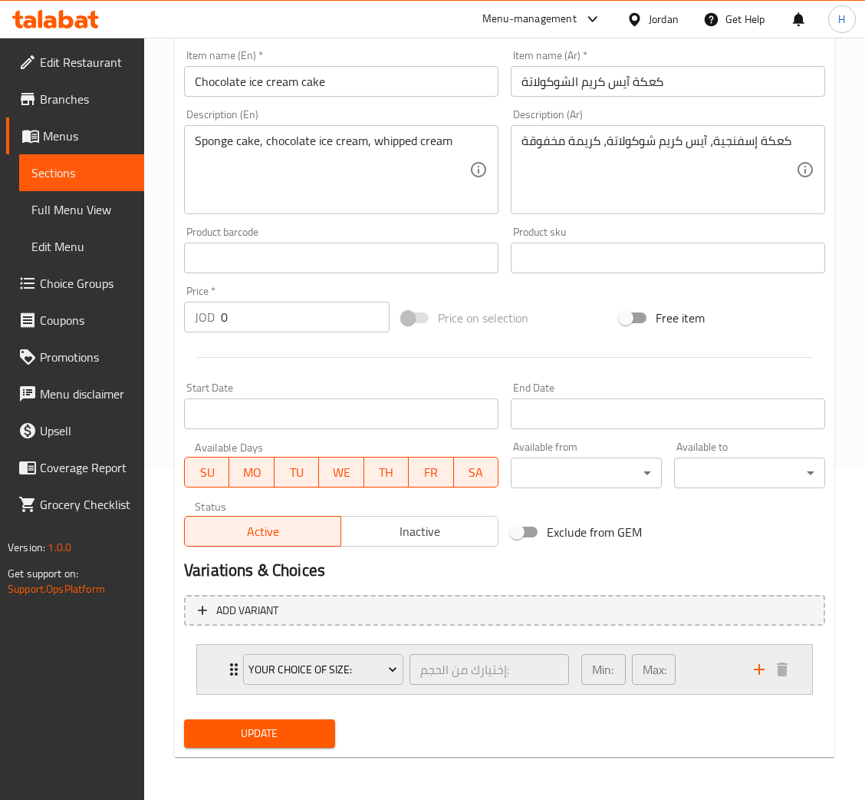
click at [199, 674] on div "Your Choice Of Size: إختيارك من الحجم: ​ Min: 1 ​ Max: 1 ​" at bounding box center [504, 669] width 615 height 49
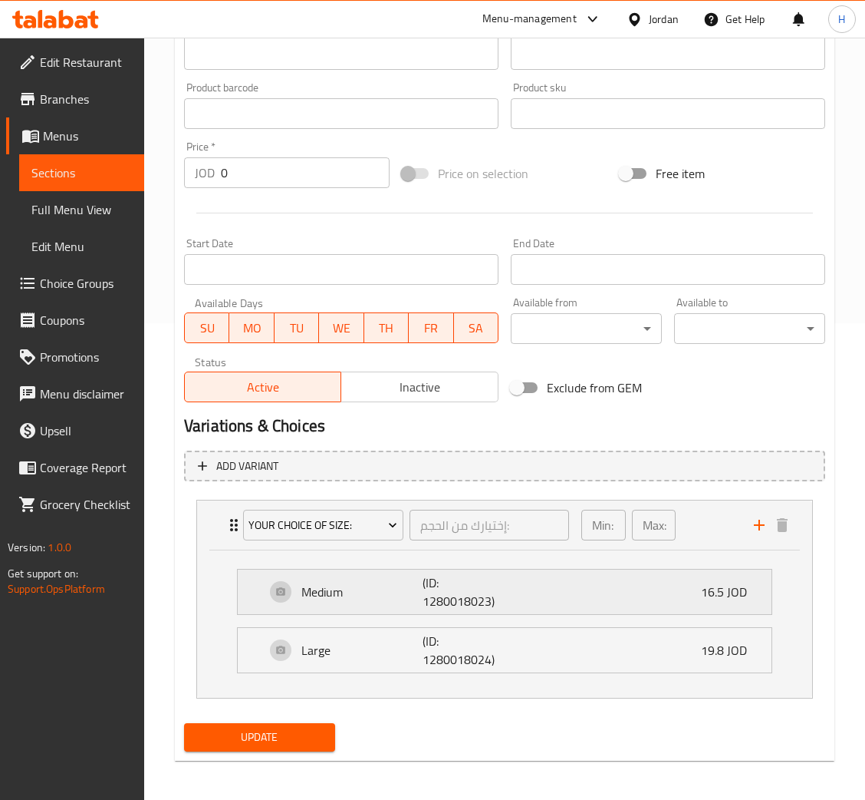
scroll to position [480, 0]
